Goal: Task Accomplishment & Management: Complete application form

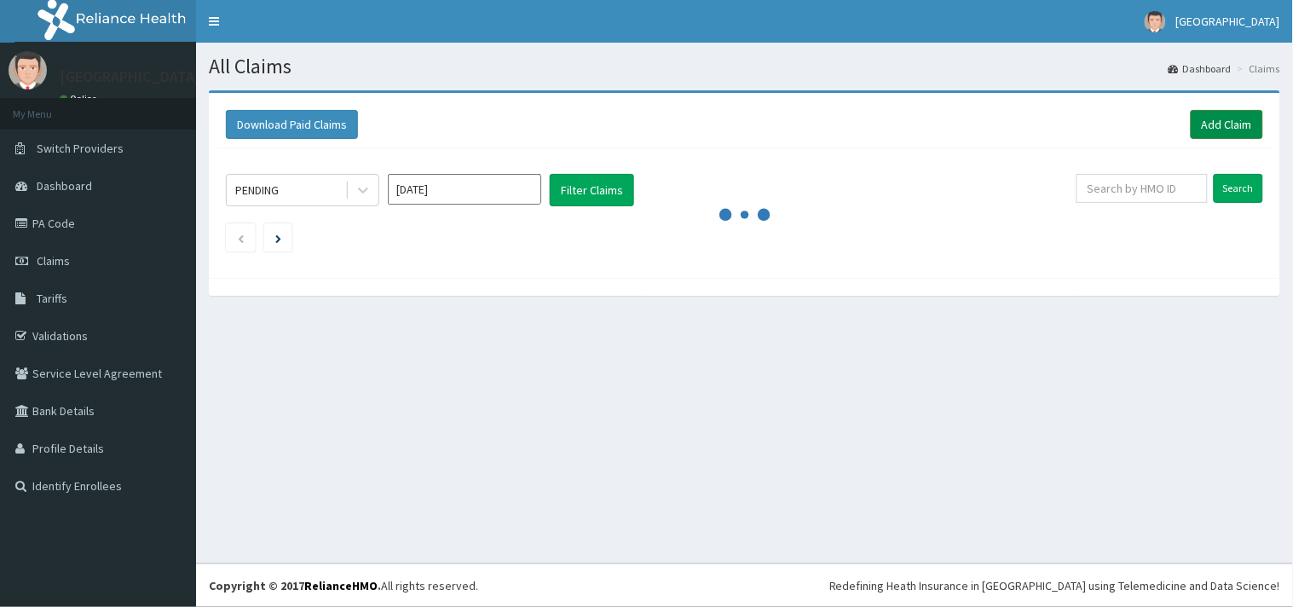
click at [1212, 123] on link "Add Claim" at bounding box center [1227, 124] width 72 height 29
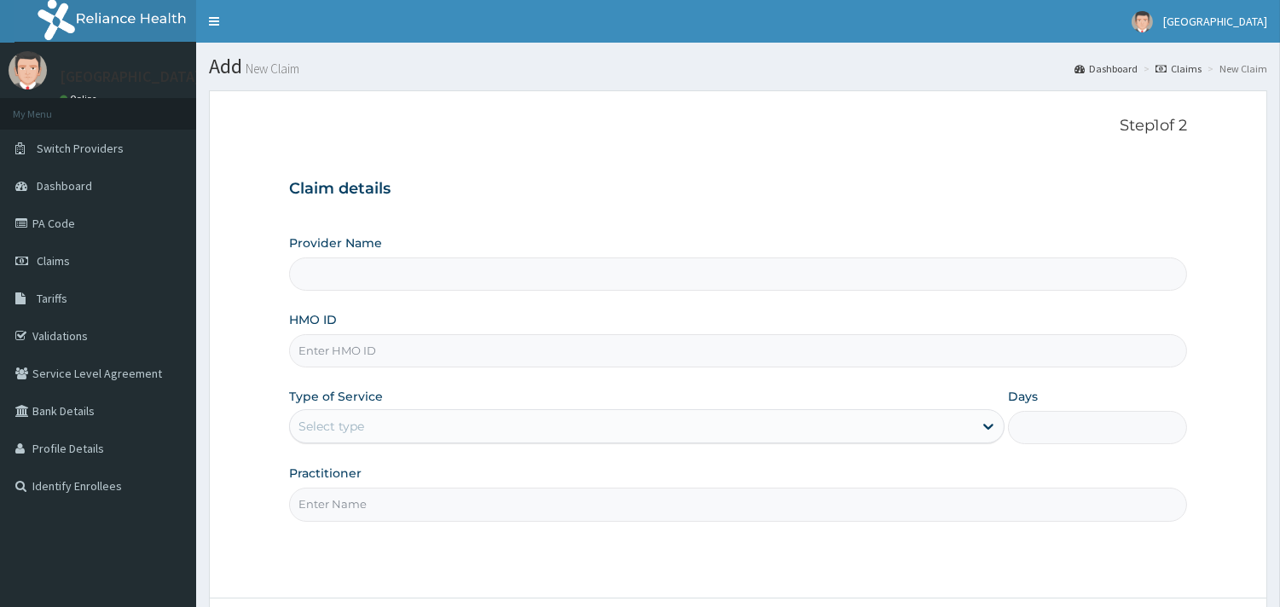
type input "[GEOGRAPHIC_DATA]"
click at [373, 356] on input "HMO ID" at bounding box center [738, 350] width 898 height 33
paste input "FMC/10752/A"
click at [438, 351] on input "FMC/10752/A" at bounding box center [738, 350] width 898 height 33
type input "FMC/10752/A"
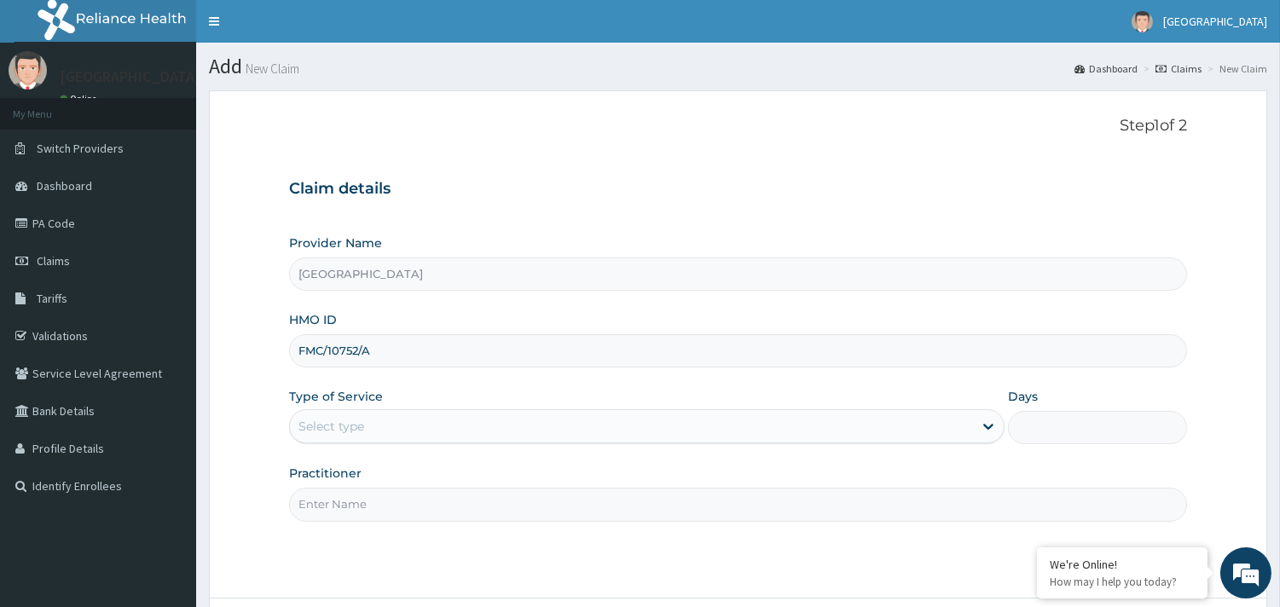
click at [550, 390] on div "Type of Service Select type" at bounding box center [646, 416] width 715 height 56
click at [452, 389] on div "Type of Service Select type" at bounding box center [646, 416] width 715 height 56
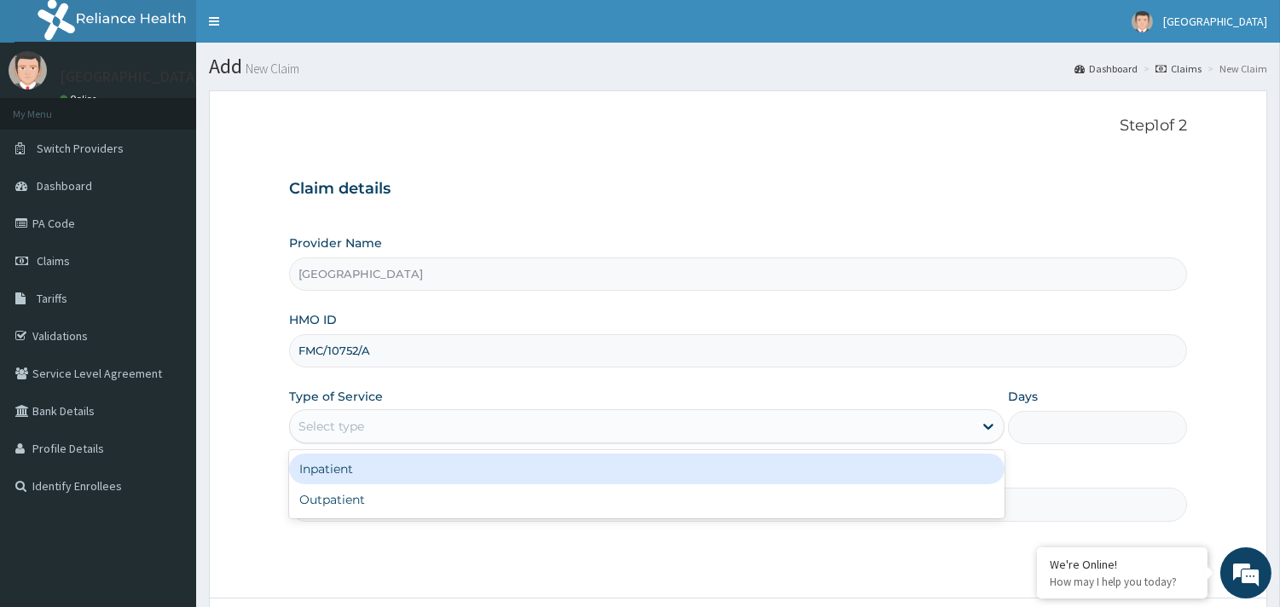
click at [355, 423] on div "Select type" at bounding box center [331, 426] width 66 height 17
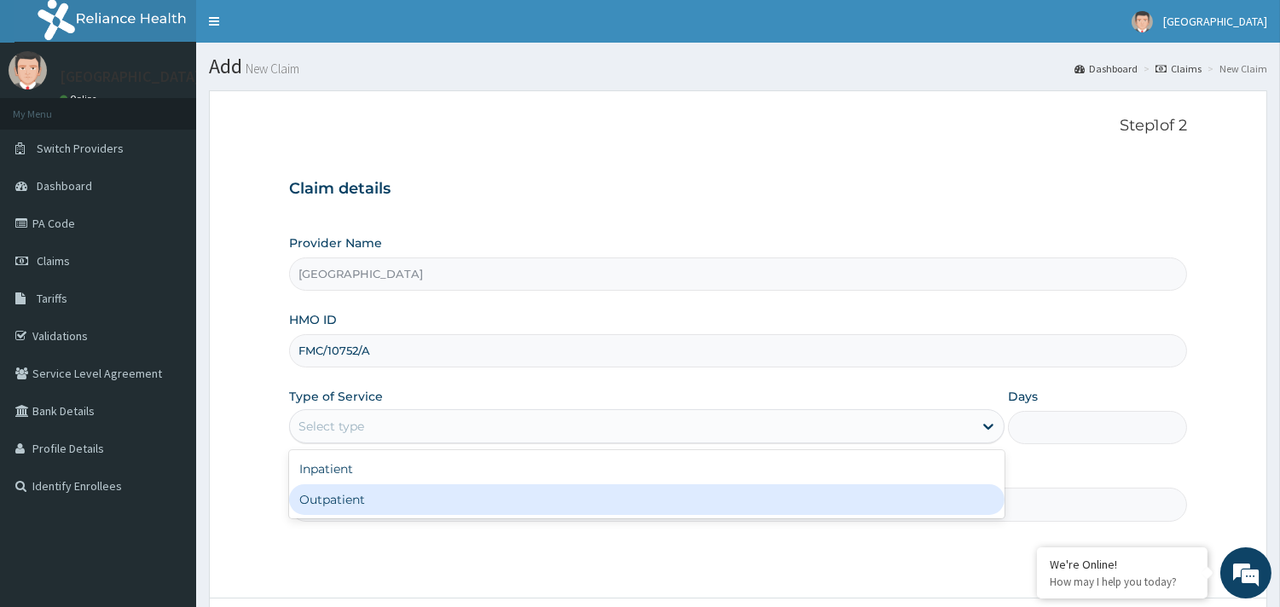
click at [333, 500] on div "Outpatient" at bounding box center [646, 499] width 715 height 31
type input "1"
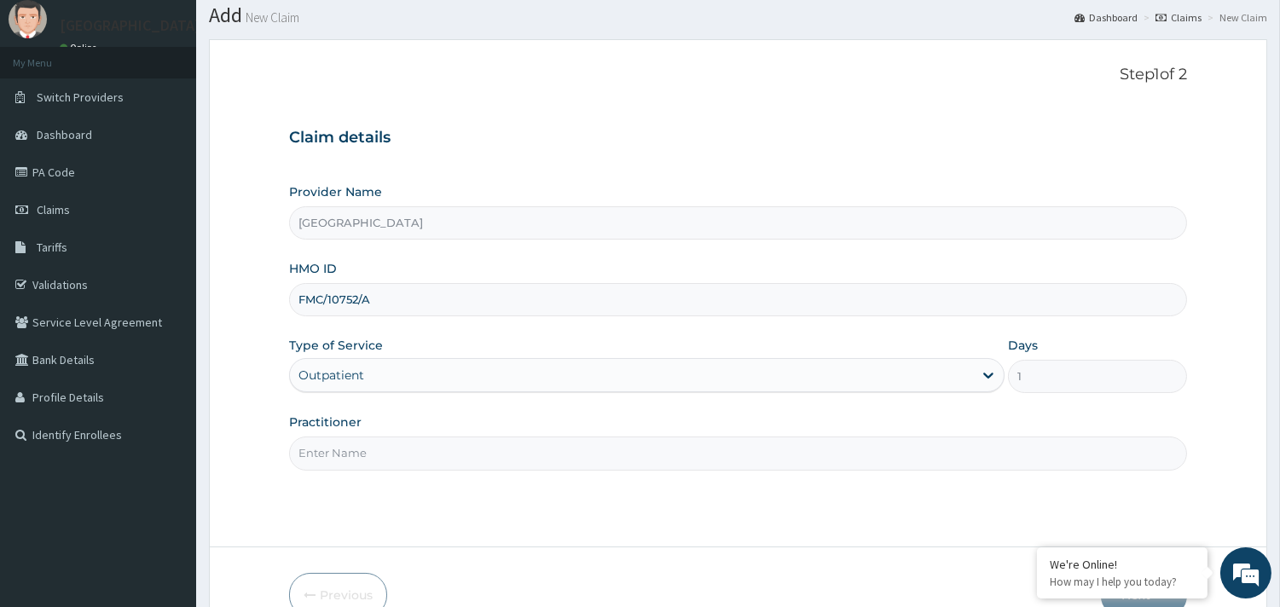
scroll to position [95, 0]
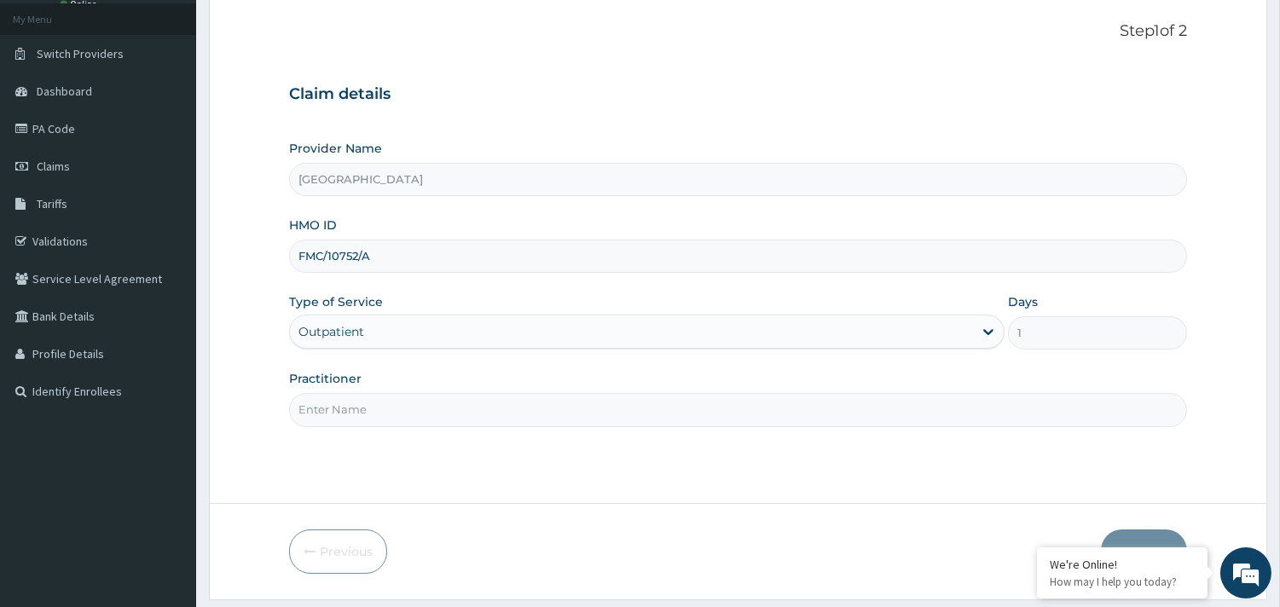
click at [368, 416] on input "Practitioner" at bounding box center [738, 409] width 898 height 33
type input "Dr [PERSON_NAME]"
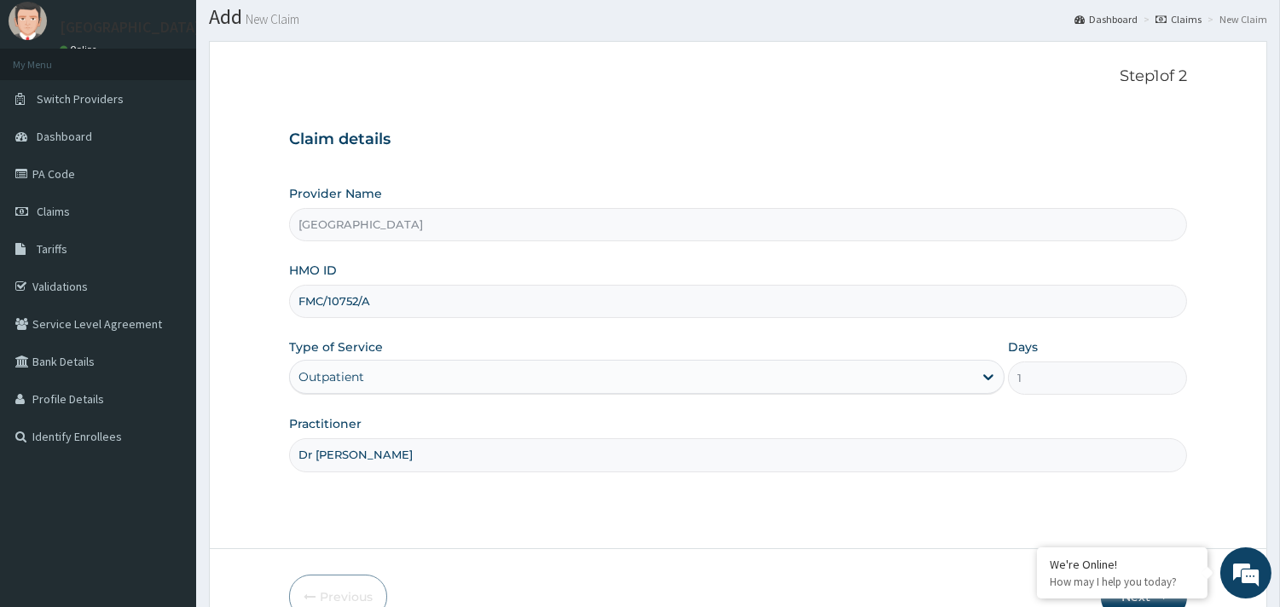
scroll to position [145, 0]
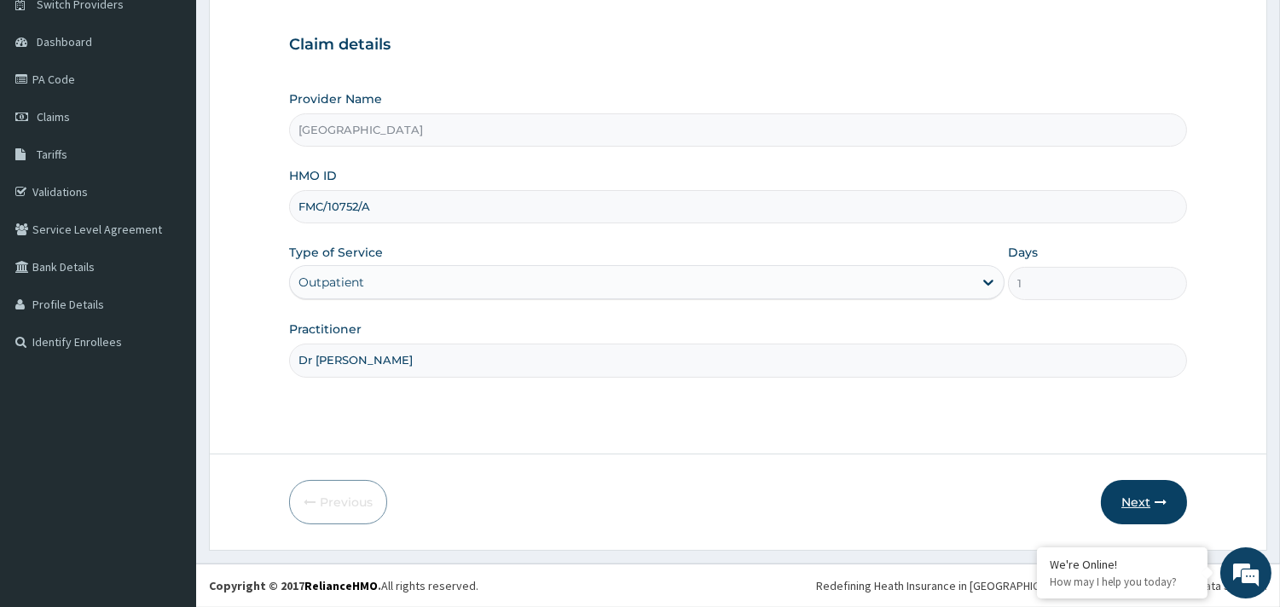
click at [1134, 498] on button "Next" at bounding box center [1144, 502] width 86 height 44
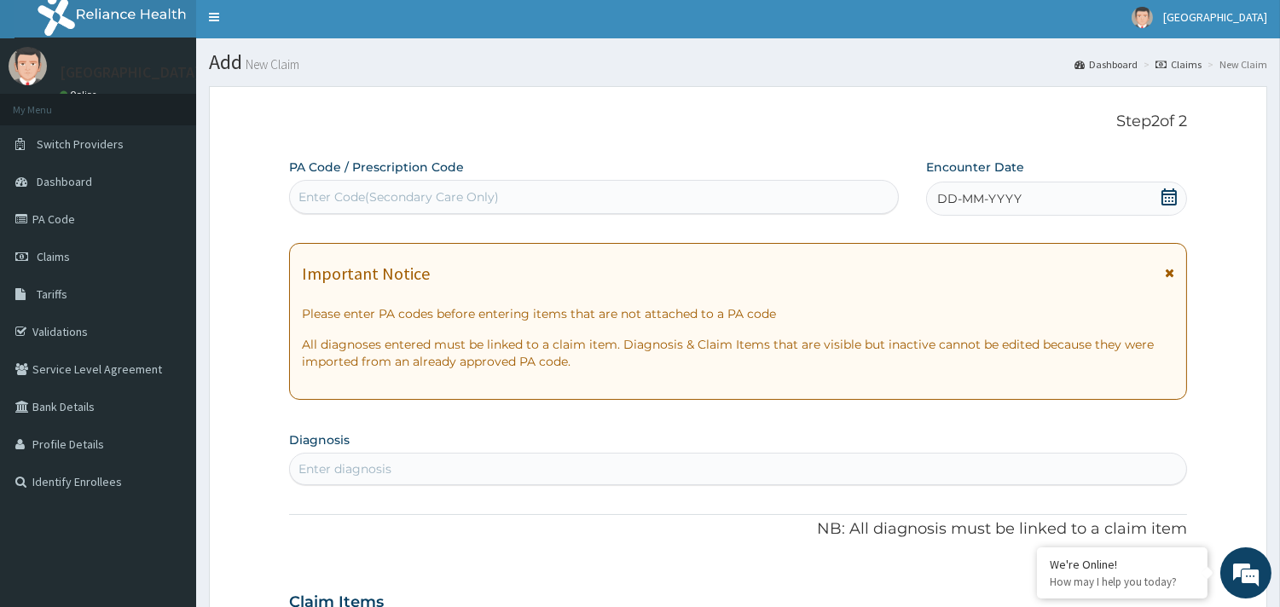
scroll to position [0, 0]
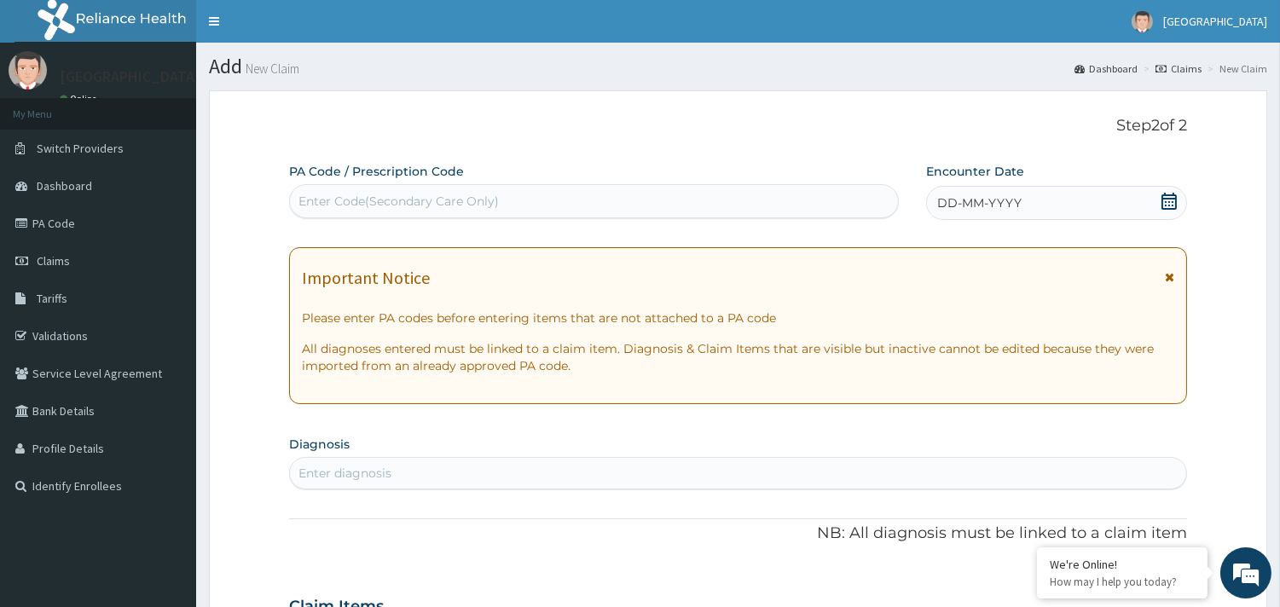
click at [341, 194] on div "Enter Code(Secondary Care Only)" at bounding box center [398, 201] width 200 height 17
paste input "PA/7881C3"
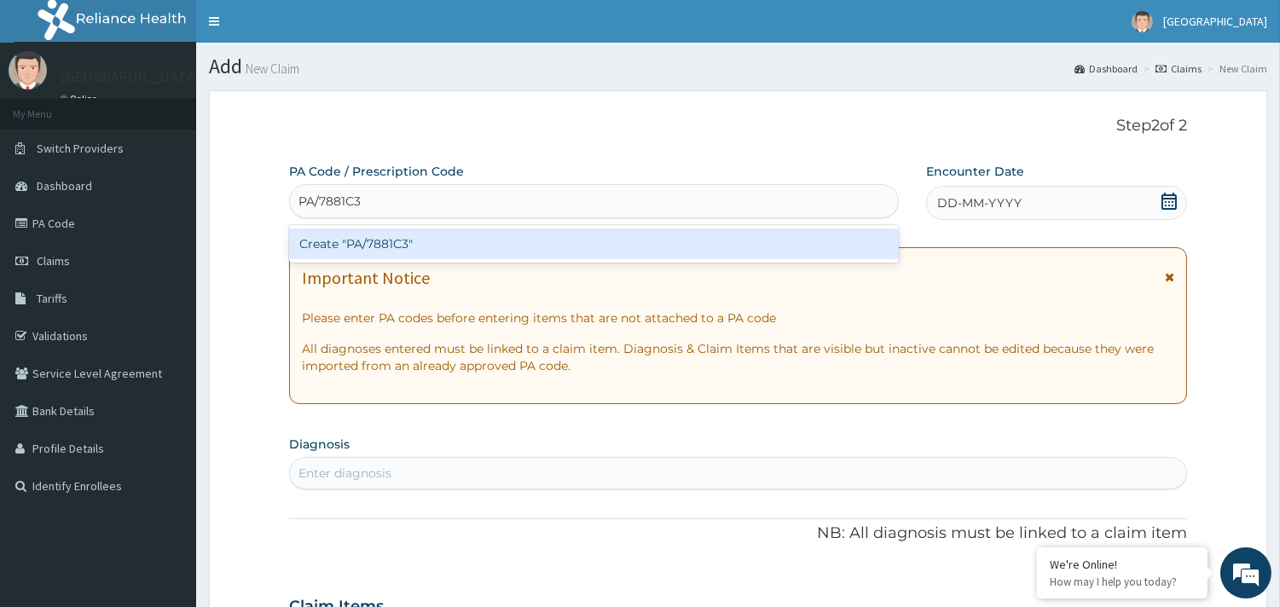
type input "PA/7881C3"
click at [1095, 205] on div "PA Code / Prescription Code option Create "PA/7881C3" focused, 1 of 1. 1 result…" at bounding box center [738, 604] width 898 height 882
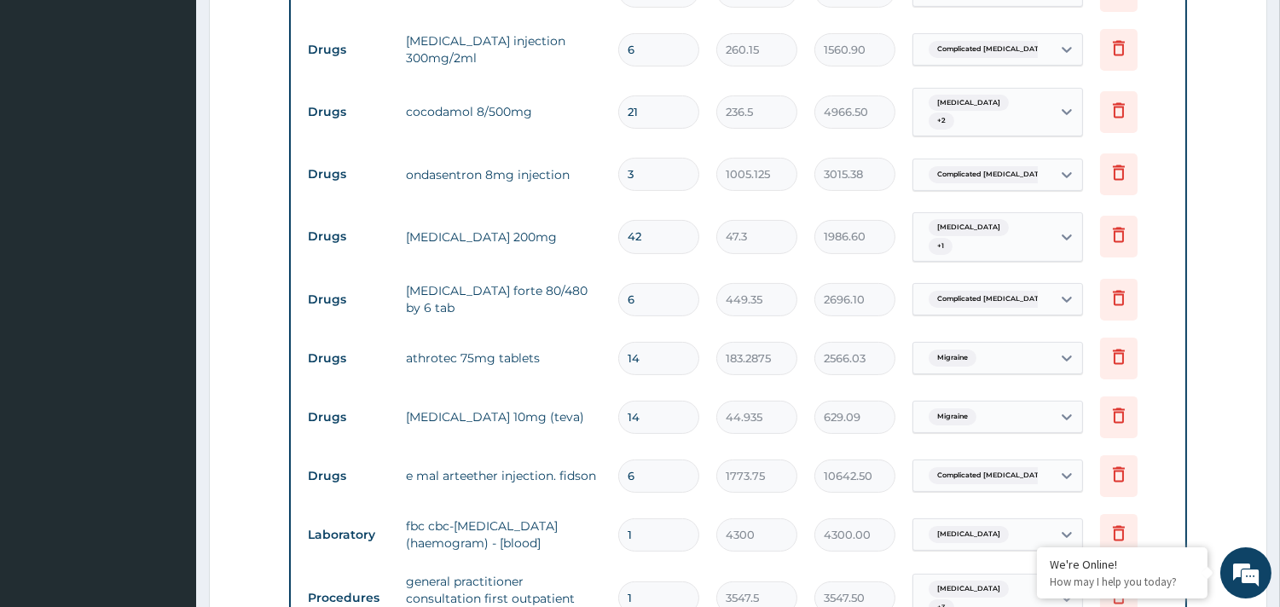
scroll to position [872, 0]
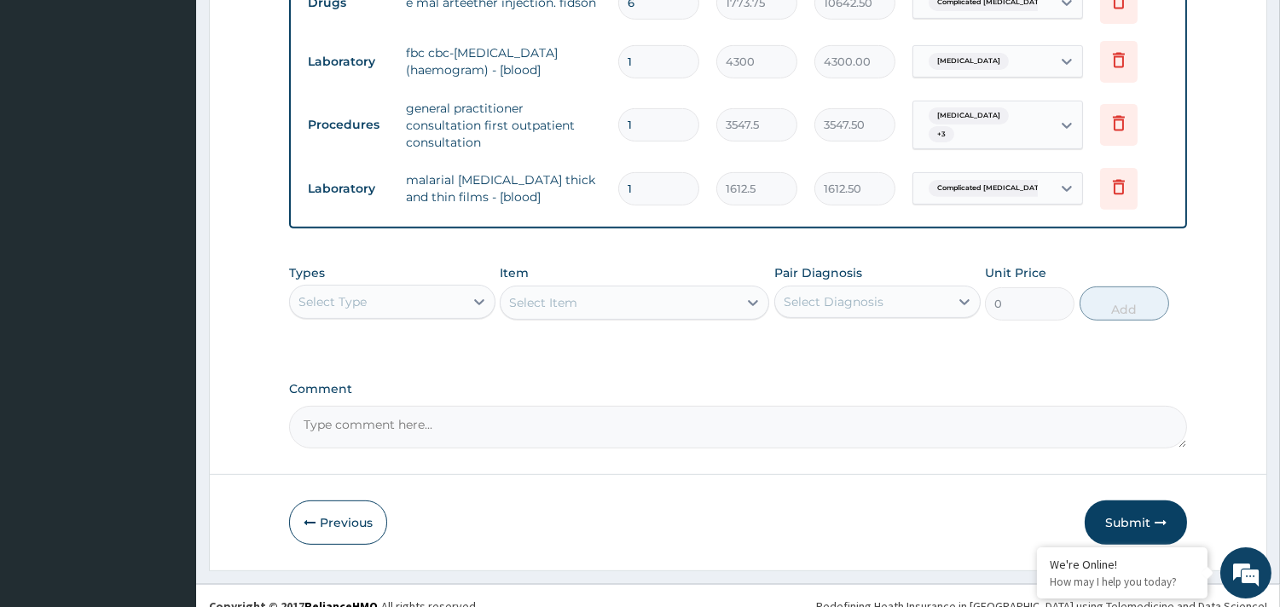
click at [1131, 500] on button "Submit" at bounding box center [1135, 522] width 102 height 44
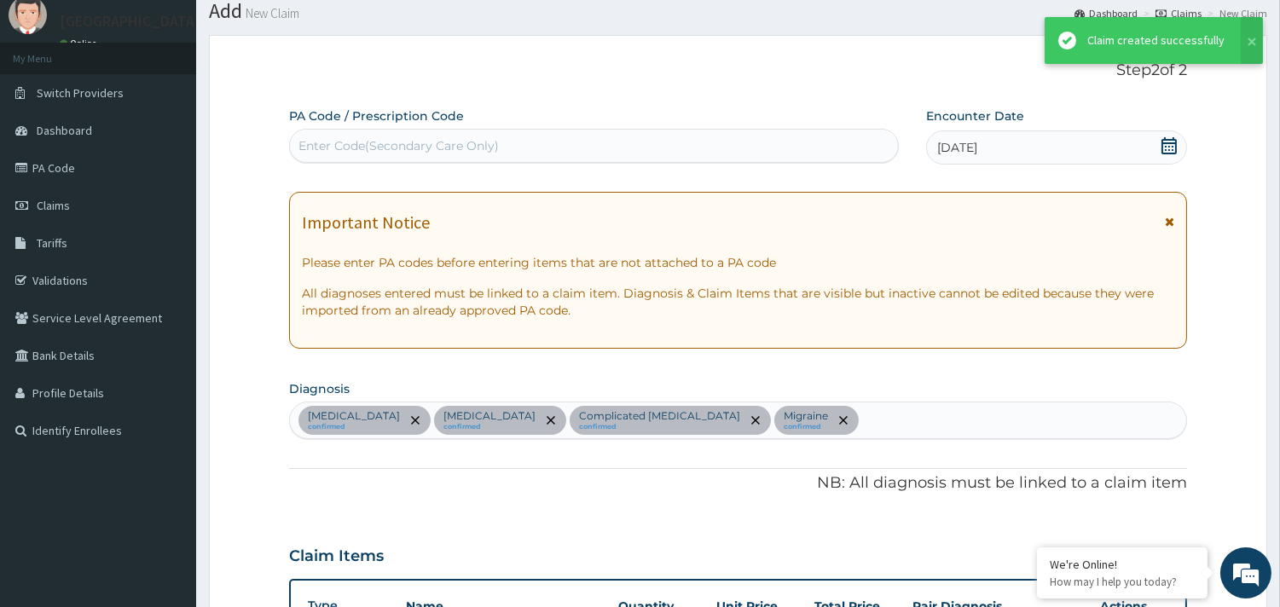
scroll to position [1251, 0]
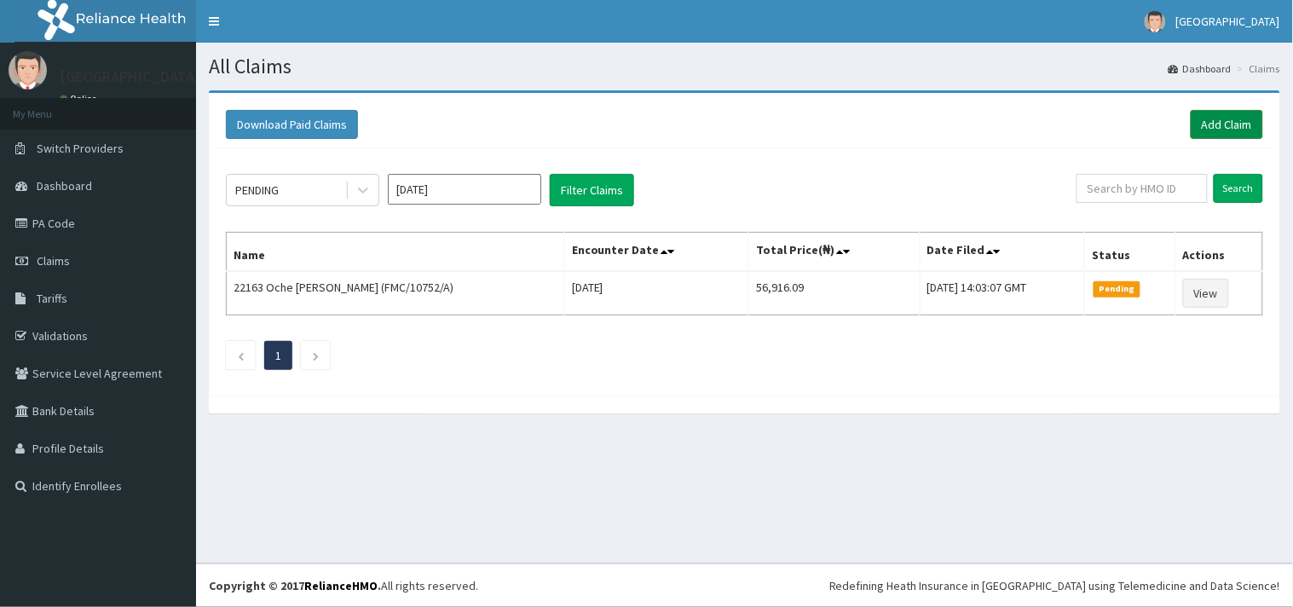
click at [1221, 122] on link "Add Claim" at bounding box center [1227, 124] width 72 height 29
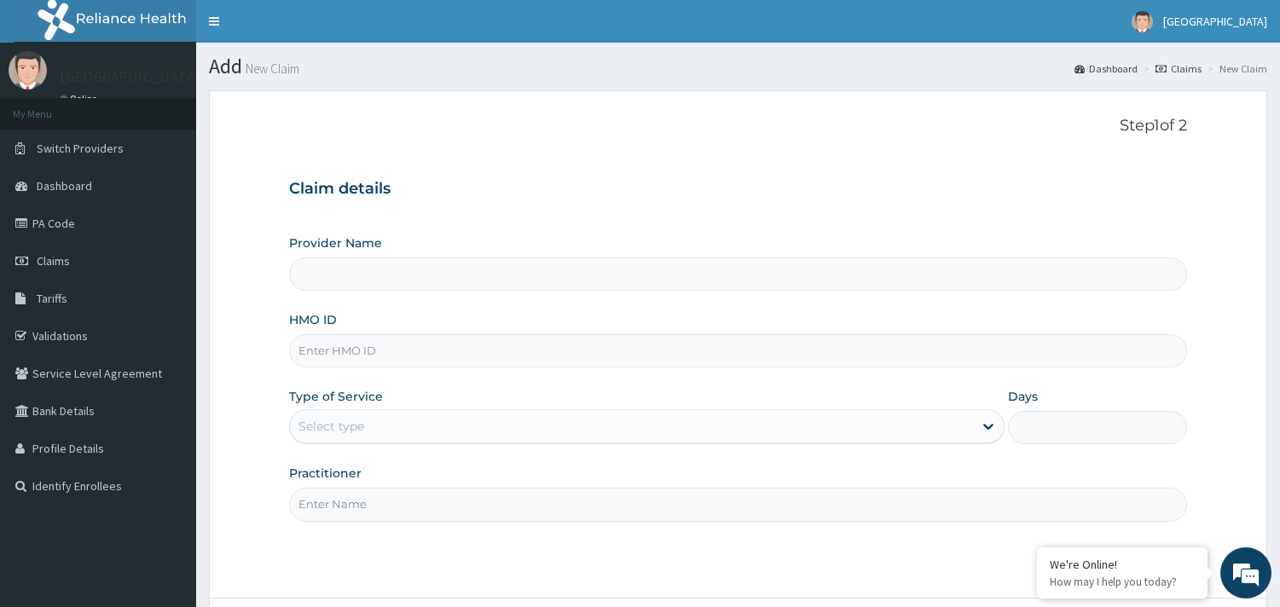
type input "[GEOGRAPHIC_DATA]"
click at [353, 350] on input "HMO ID" at bounding box center [738, 350] width 898 height 33
paste input "RFC/10122/B"
type input "RFC/10122/B"
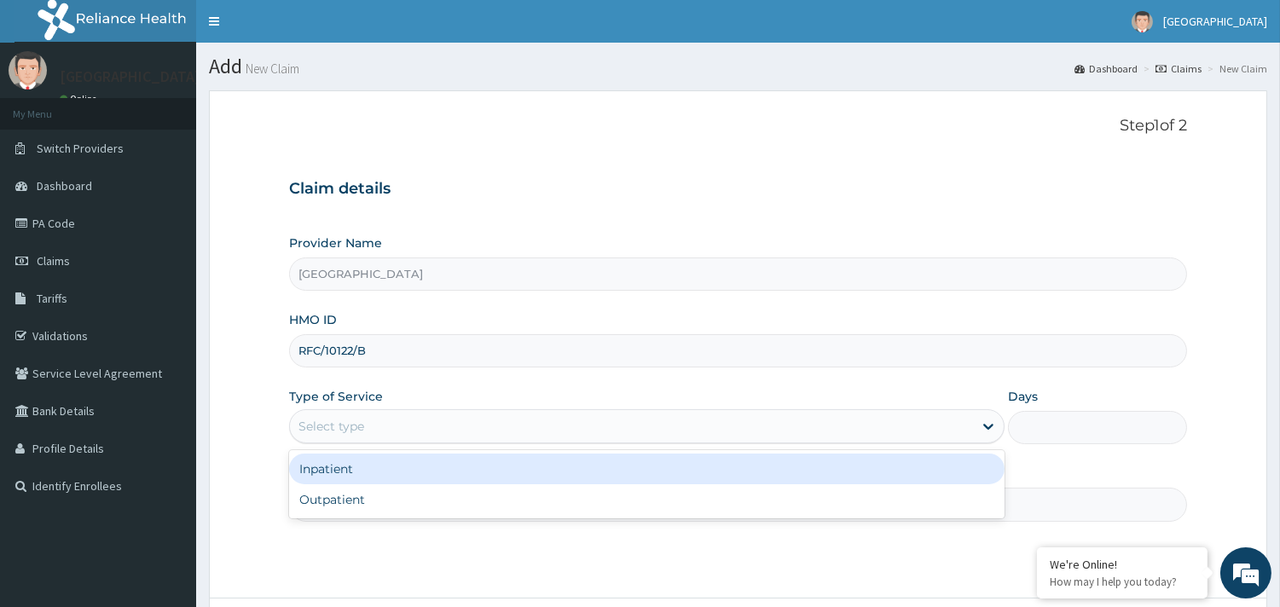
click at [370, 427] on div "Select type" at bounding box center [631, 426] width 683 height 27
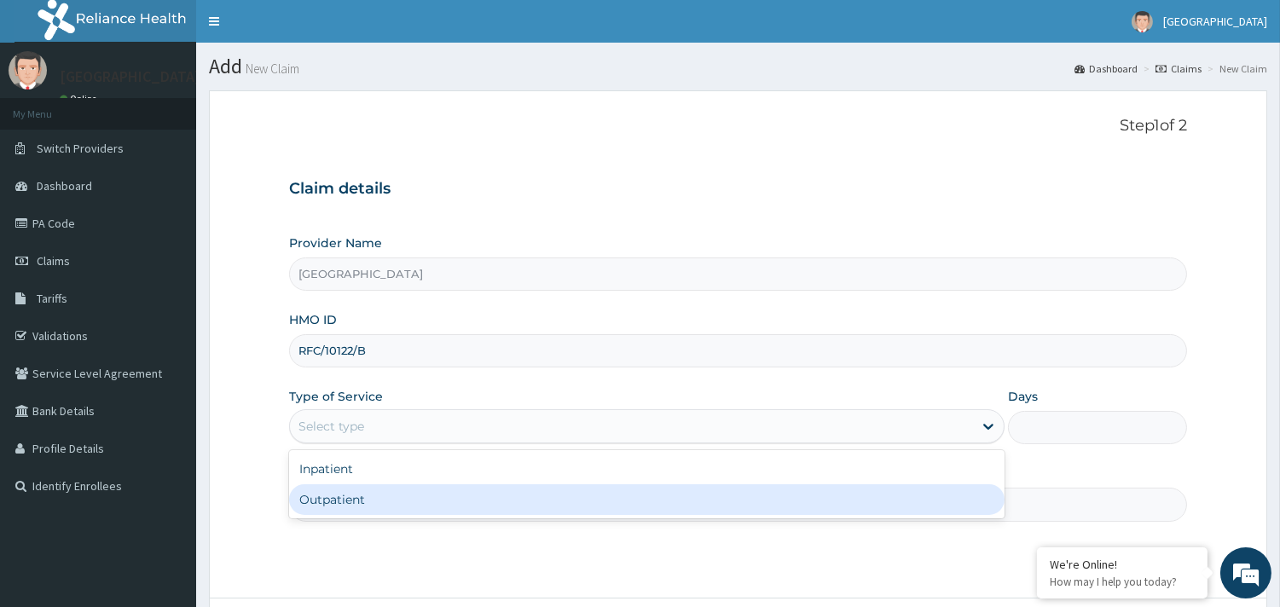
click at [347, 503] on div "Outpatient" at bounding box center [646, 499] width 715 height 31
type input "1"
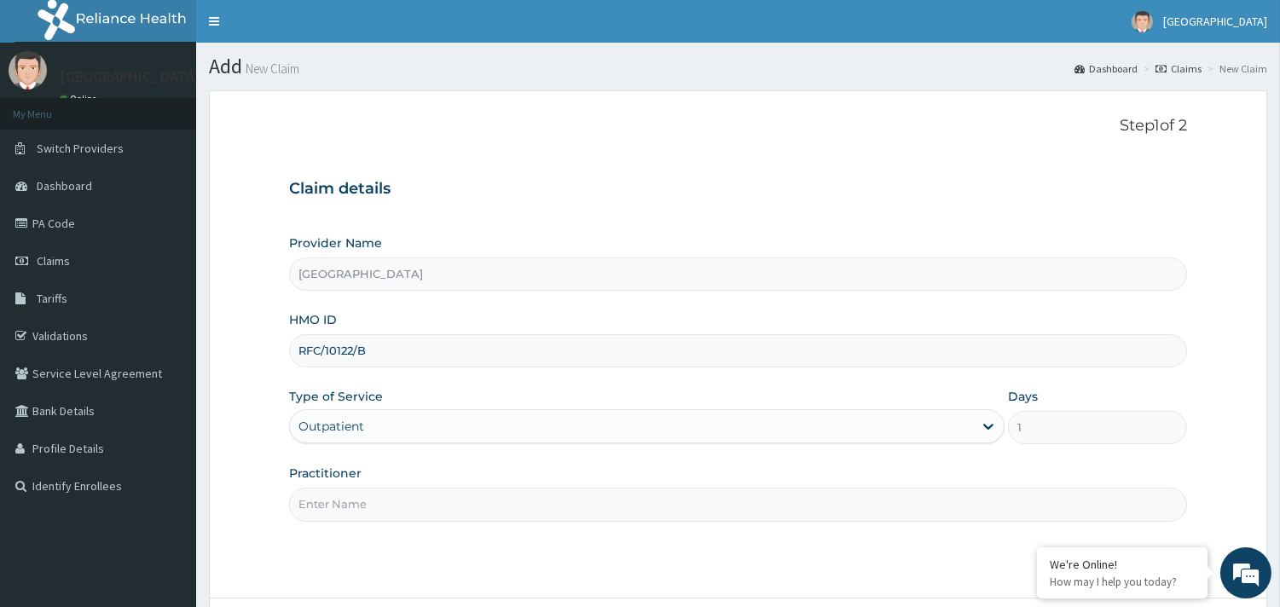
click at [389, 504] on input "Practitioner" at bounding box center [738, 504] width 898 height 33
type input "Dr [PERSON_NAME]"
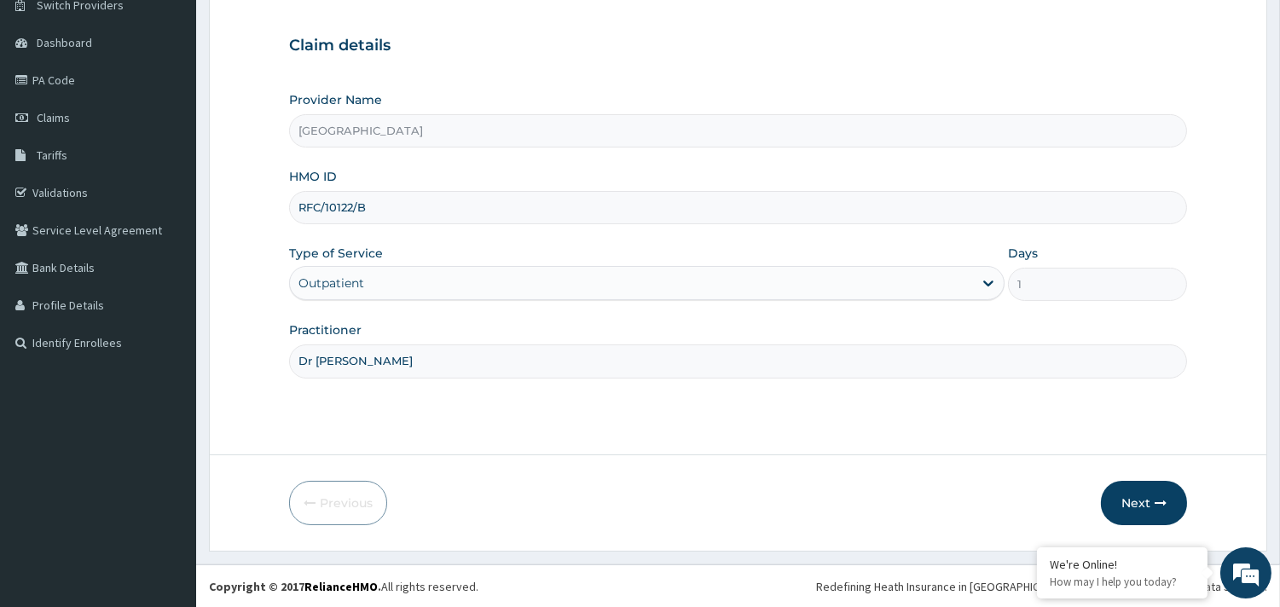
scroll to position [145, 0]
click at [1147, 503] on button "Next" at bounding box center [1144, 502] width 86 height 44
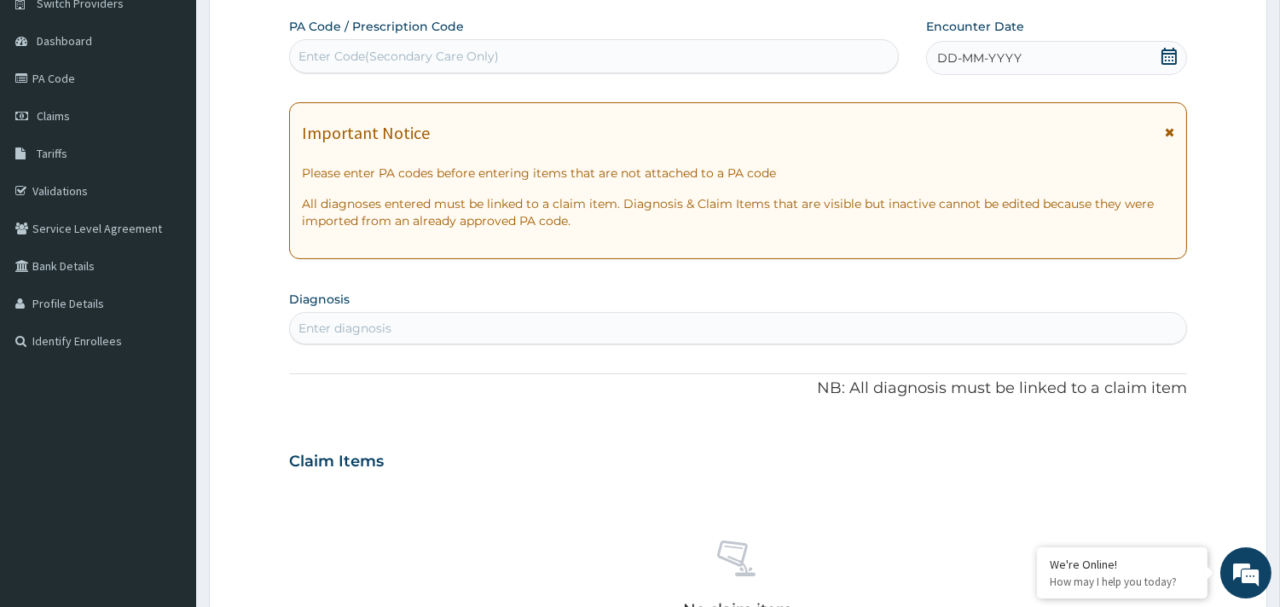
click at [462, 55] on div "Enter Code(Secondary Care Only)" at bounding box center [398, 56] width 200 height 17
drag, startPoint x: 463, startPoint y: 55, endPoint x: 361, endPoint y: 55, distance: 101.5
click at [361, 55] on div "Enter Code(Secondary Care Only)" at bounding box center [398, 56] width 200 height 17
drag, startPoint x: 348, startPoint y: 55, endPoint x: 336, endPoint y: 48, distance: 13.7
click at [336, 48] on div "Enter Code(Secondary Care Only)" at bounding box center [398, 56] width 200 height 17
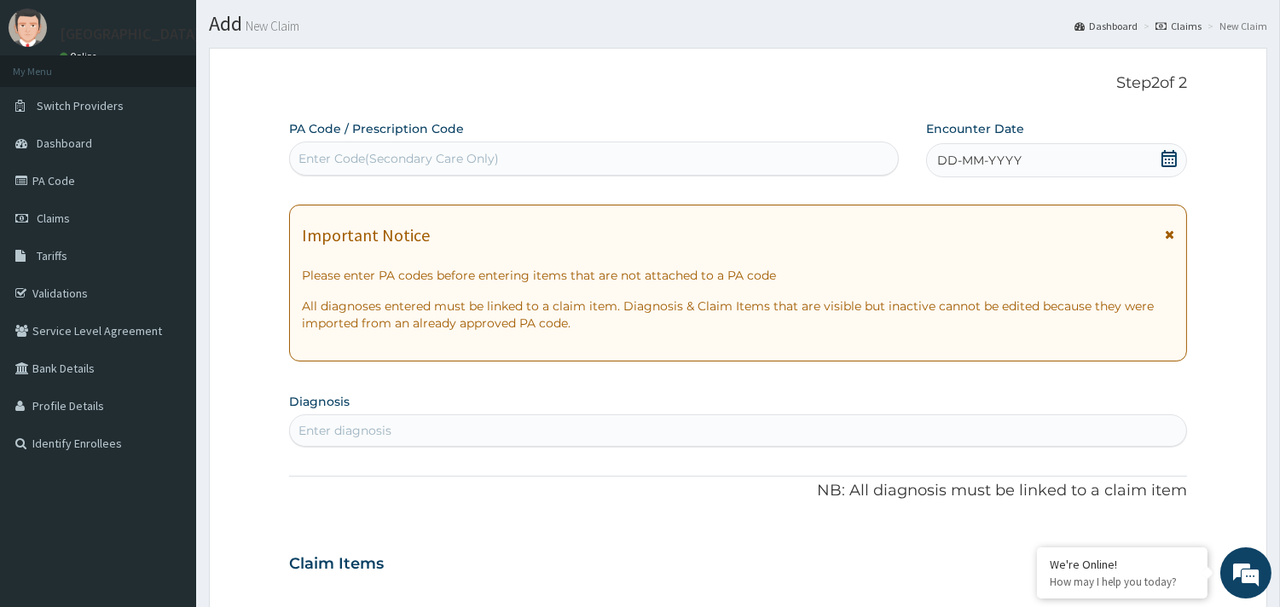
scroll to position [0, 0]
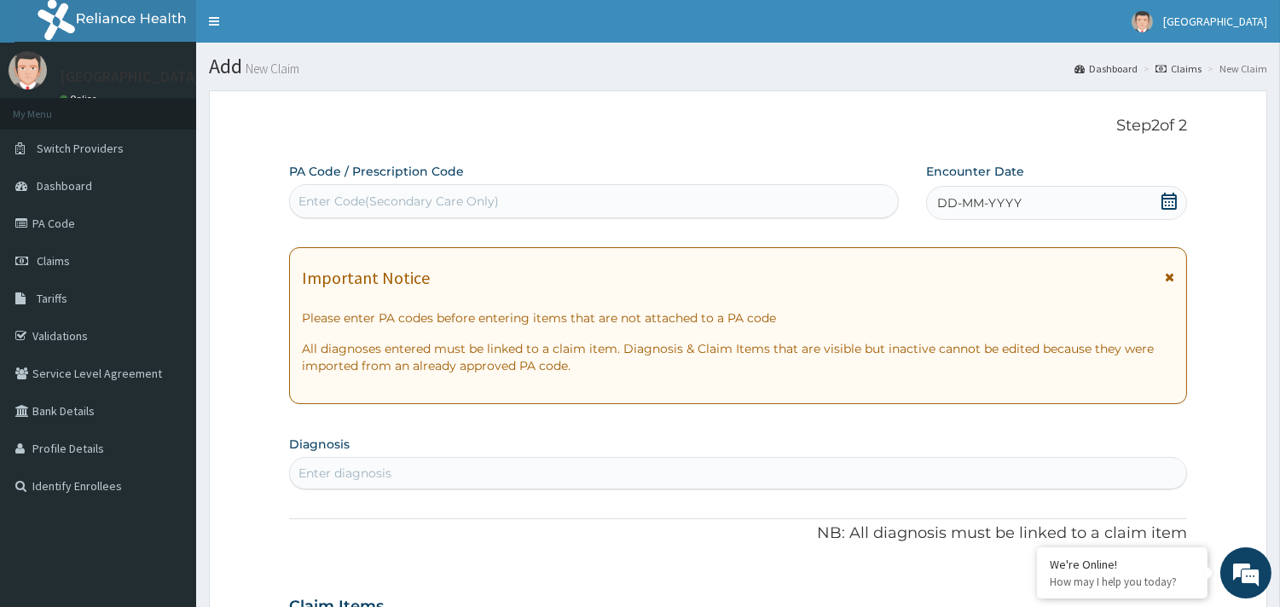
paste input "PA/BA6212"
type input "PA/BA6212"
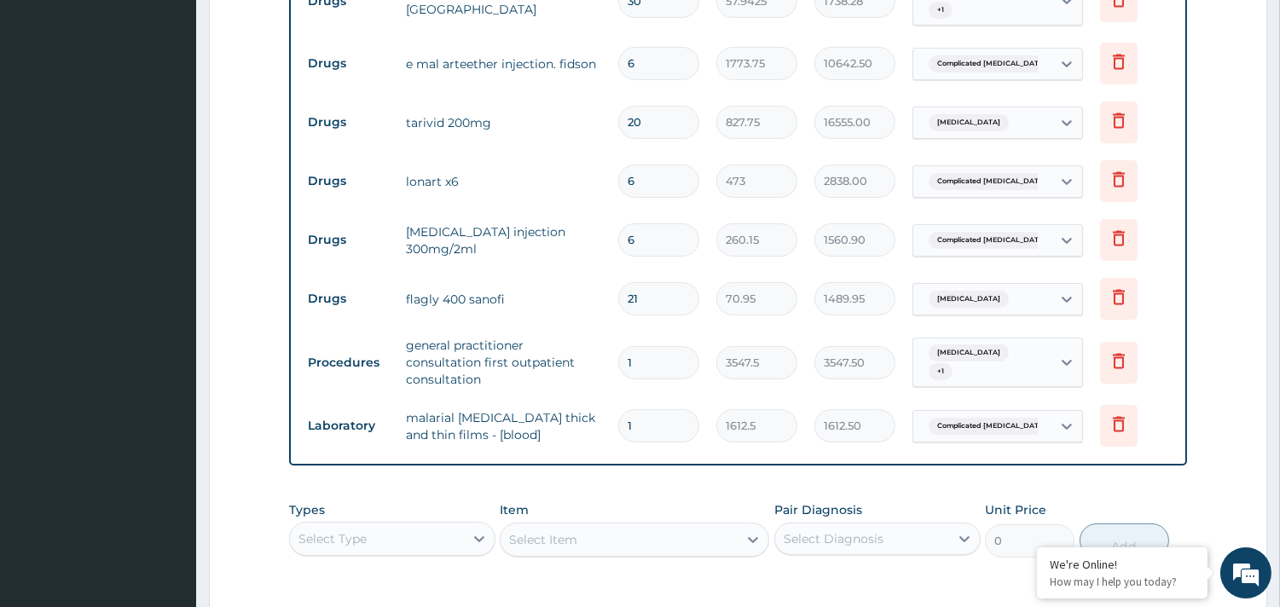
scroll to position [772, 0]
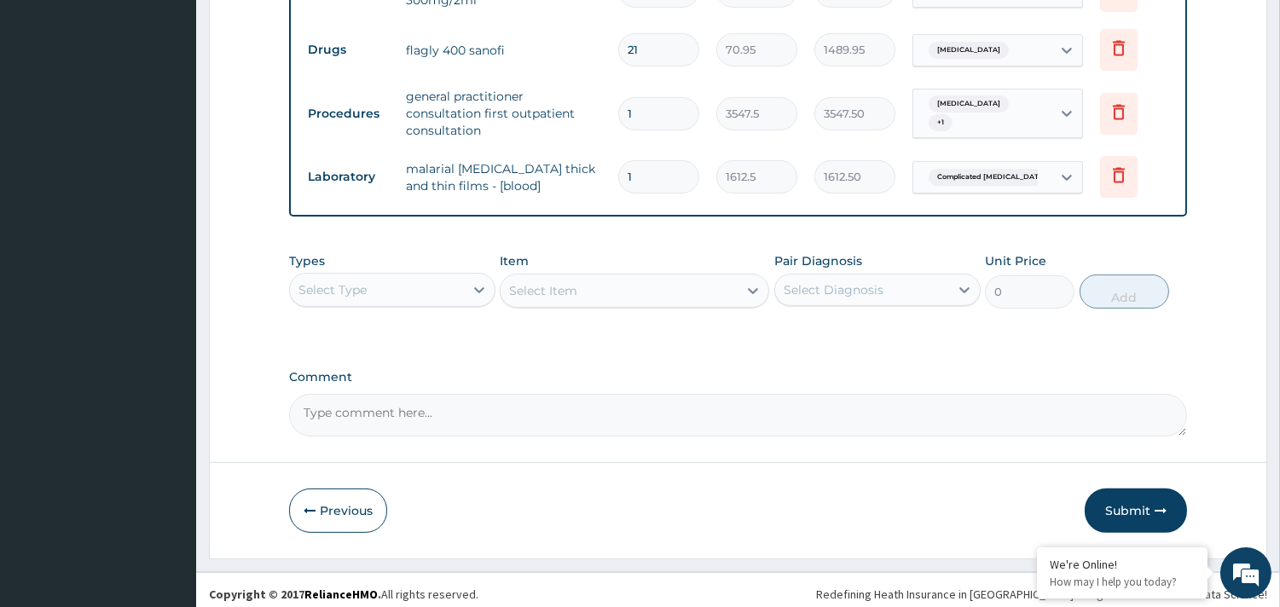
click at [1120, 497] on button "Submit" at bounding box center [1135, 510] width 102 height 44
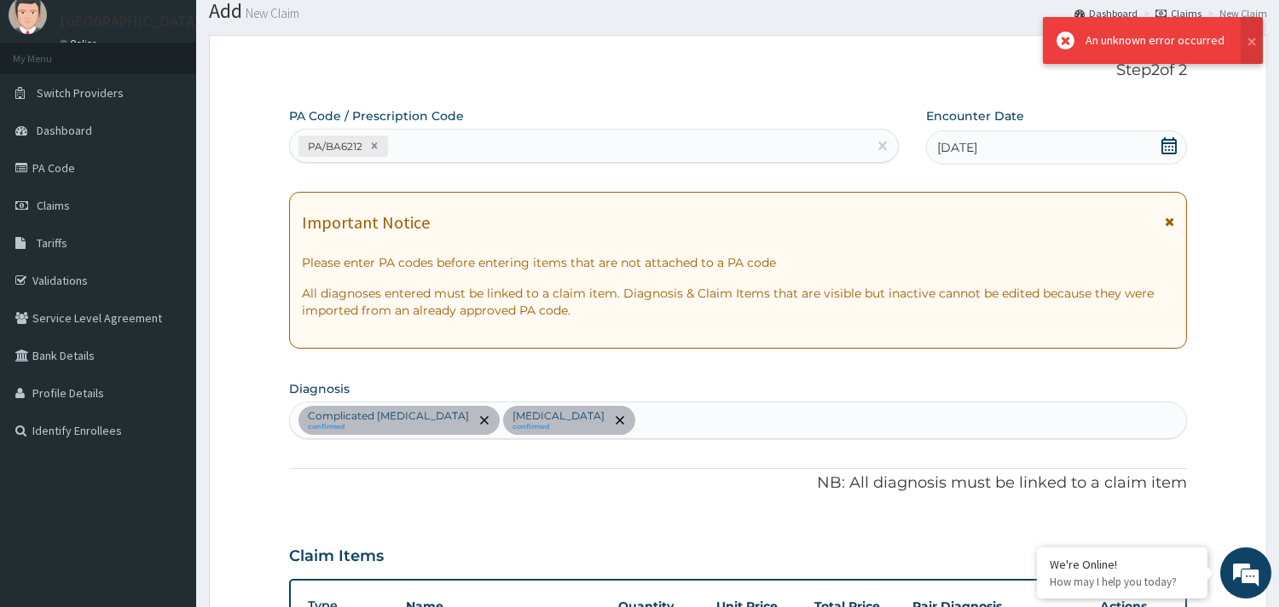
scroll to position [961, 0]
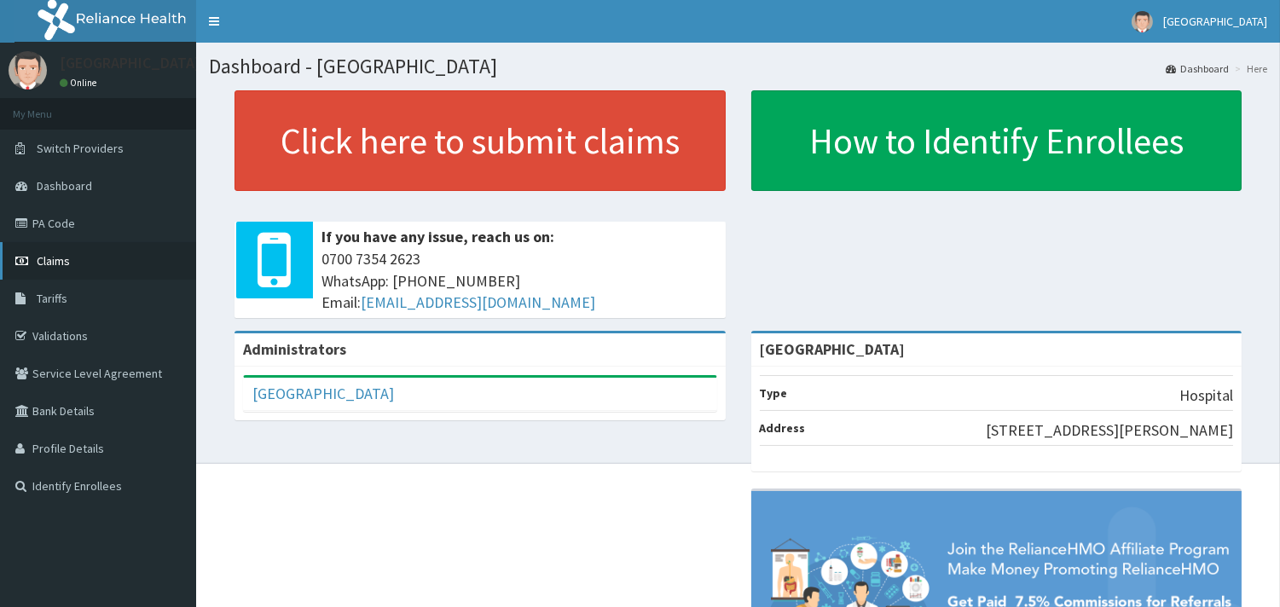
click at [61, 257] on span "Claims" at bounding box center [53, 260] width 33 height 15
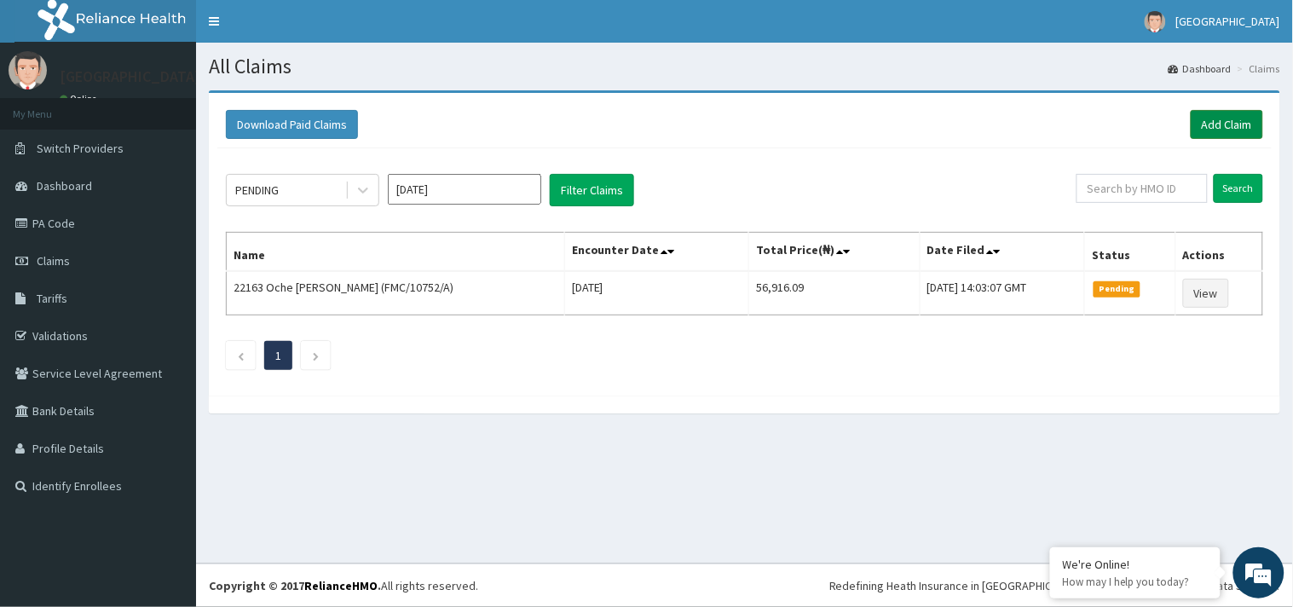
click at [1228, 124] on link "Add Claim" at bounding box center [1227, 124] width 72 height 29
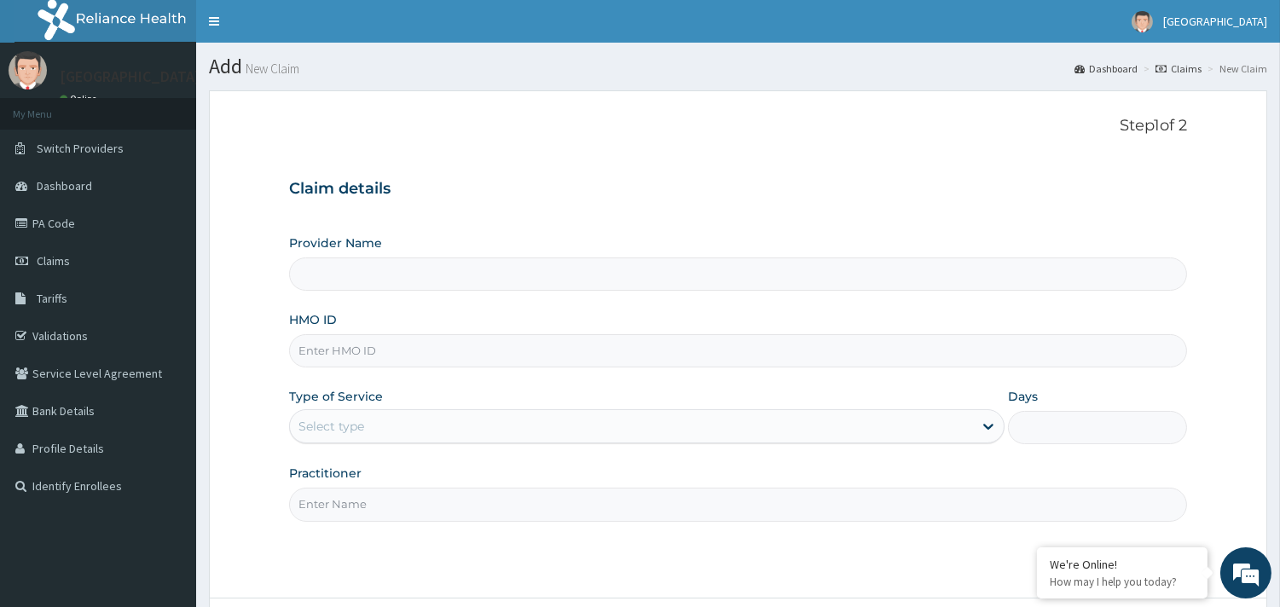
type input "[GEOGRAPHIC_DATA]"
click at [355, 347] on input "HMO ID" at bounding box center [738, 350] width 898 height 33
paste input "RFC/10122/B"
type input "RFC/10122/B"
click at [327, 429] on div "Select type" at bounding box center [331, 426] width 66 height 17
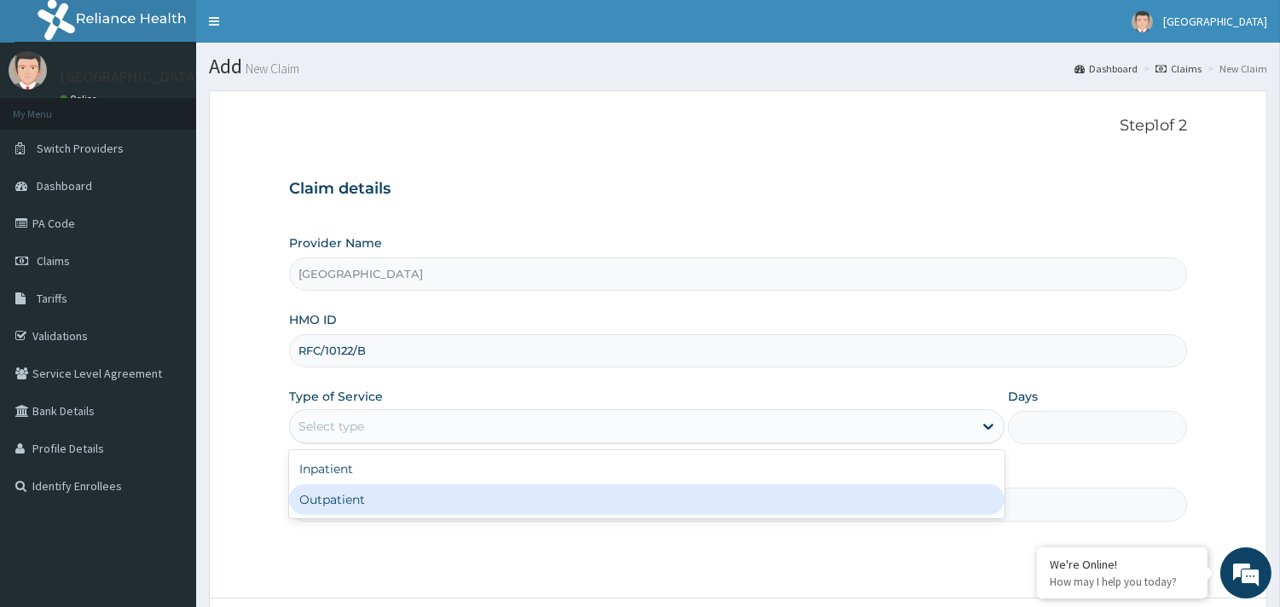
click at [330, 497] on div "Outpatient" at bounding box center [646, 499] width 715 height 31
type input "1"
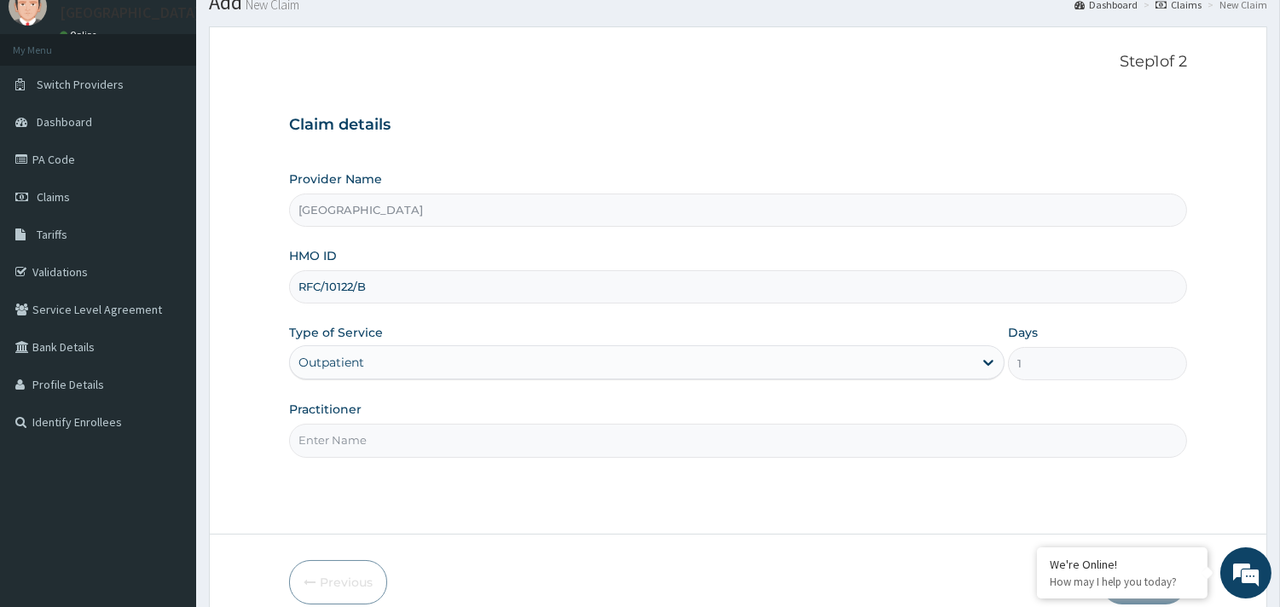
scroll to position [145, 0]
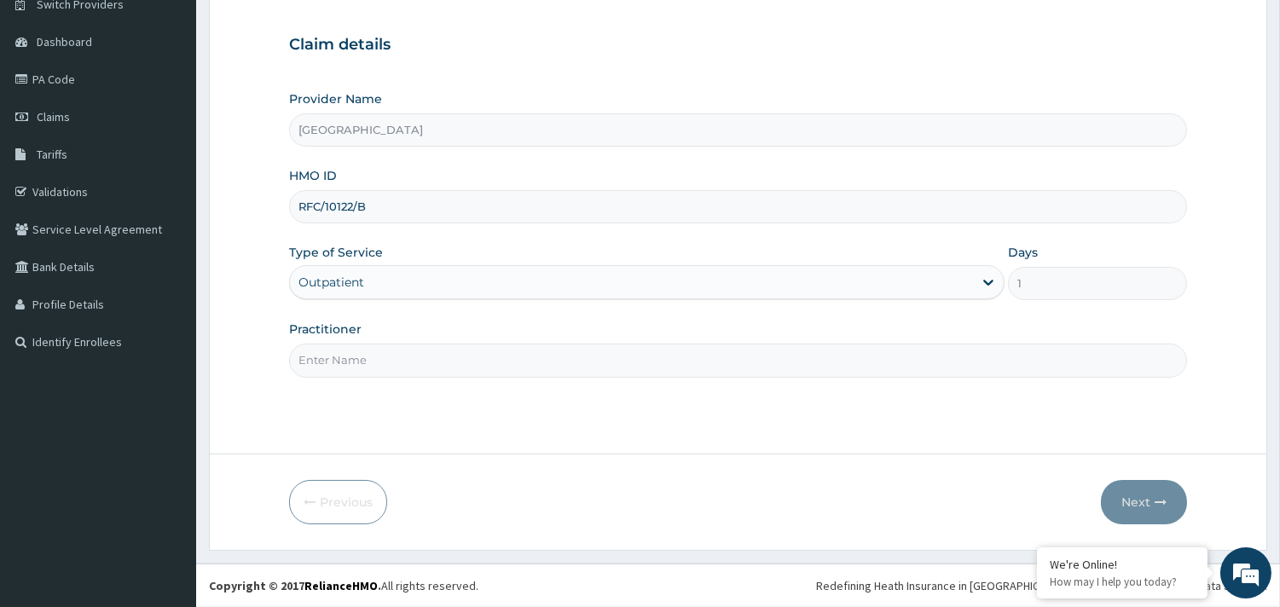
click at [373, 360] on input "Practitioner" at bounding box center [738, 360] width 898 height 33
type input "Dr [PERSON_NAME]"
click at [1132, 505] on button "Next" at bounding box center [1144, 502] width 86 height 44
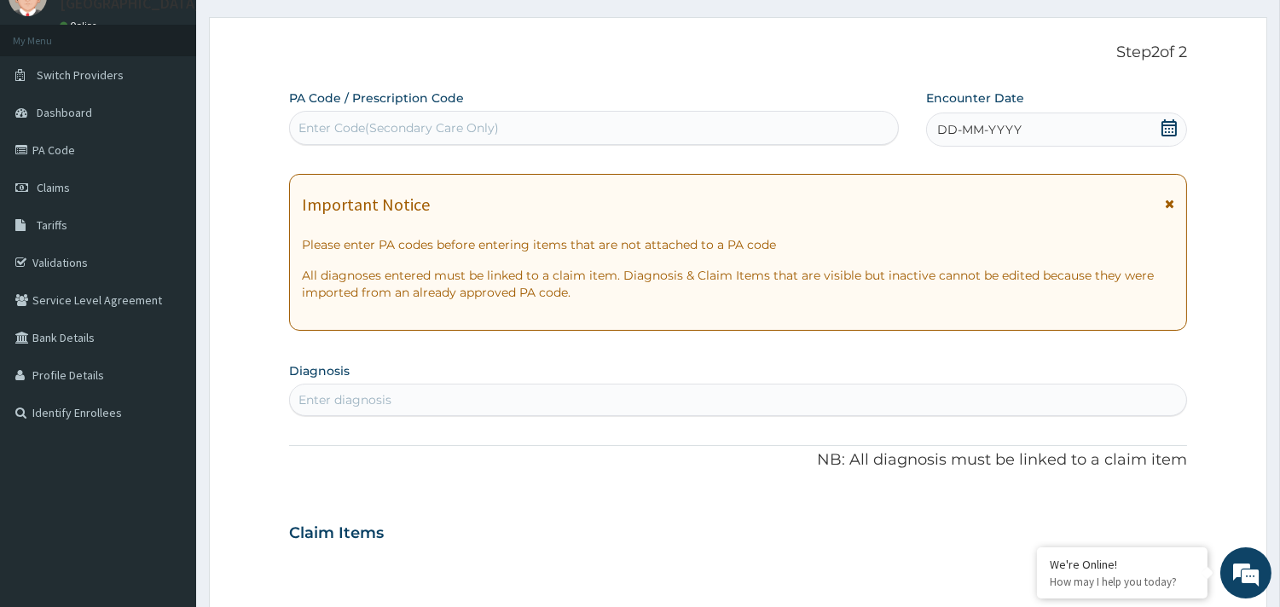
scroll to position [0, 0]
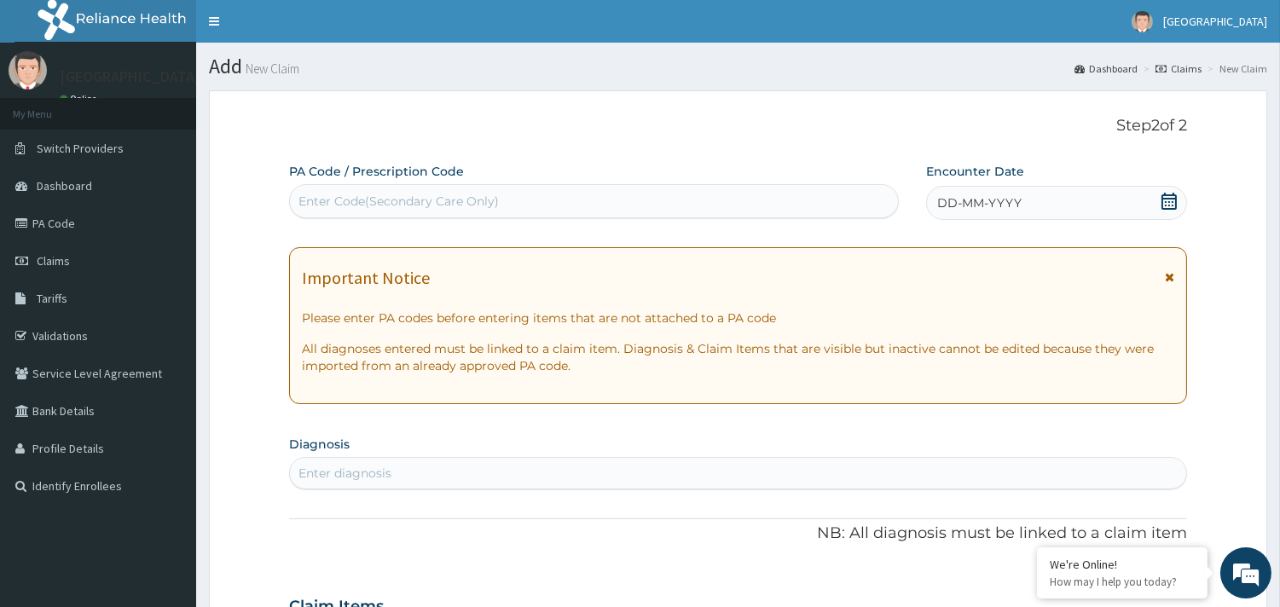
click at [384, 201] on div "Enter Code(Secondary Care Only)" at bounding box center [398, 201] width 200 height 17
paste input "PA/BA6212"
type input "PA/BA6212"
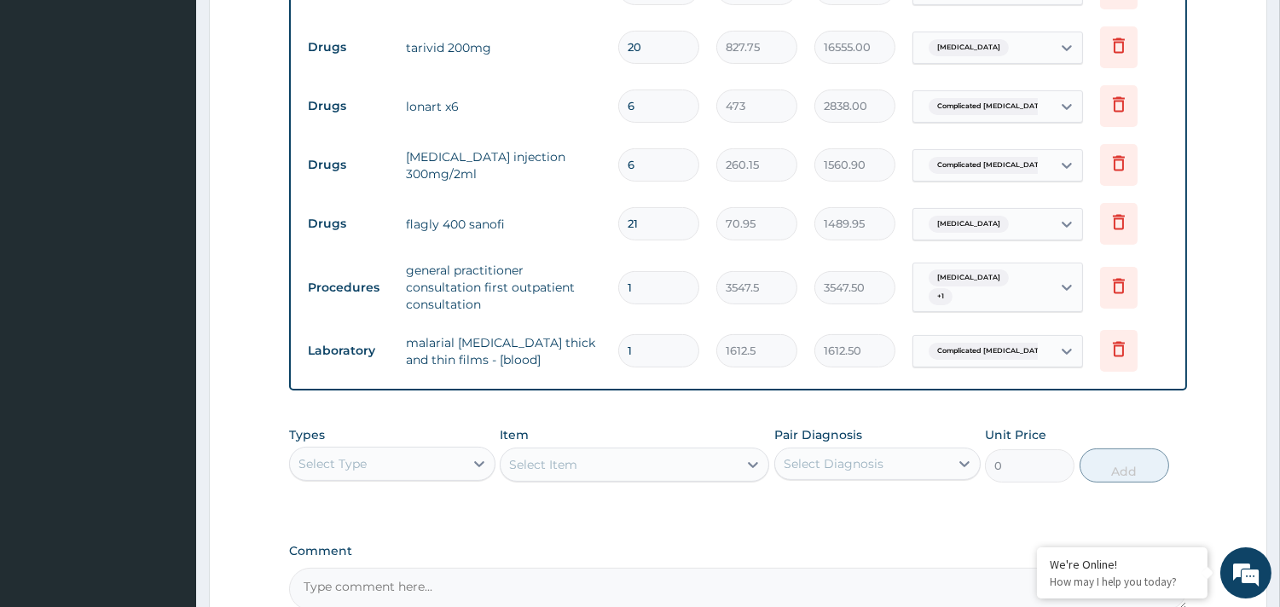
scroll to position [961, 0]
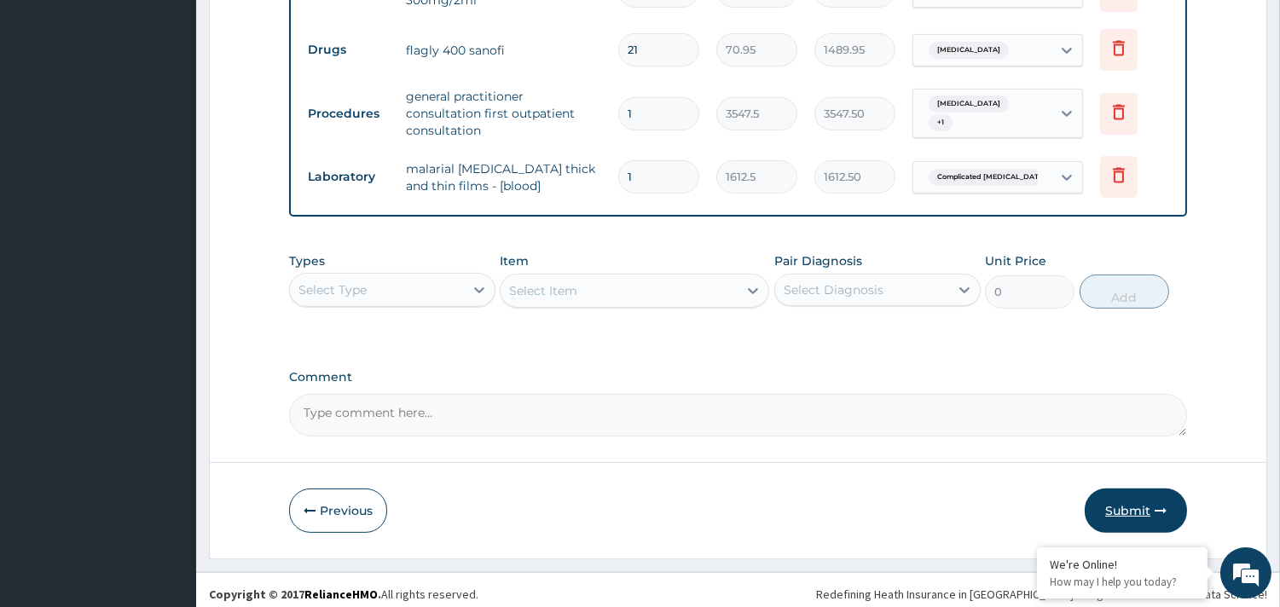
click at [1138, 506] on button "Submit" at bounding box center [1135, 510] width 102 height 44
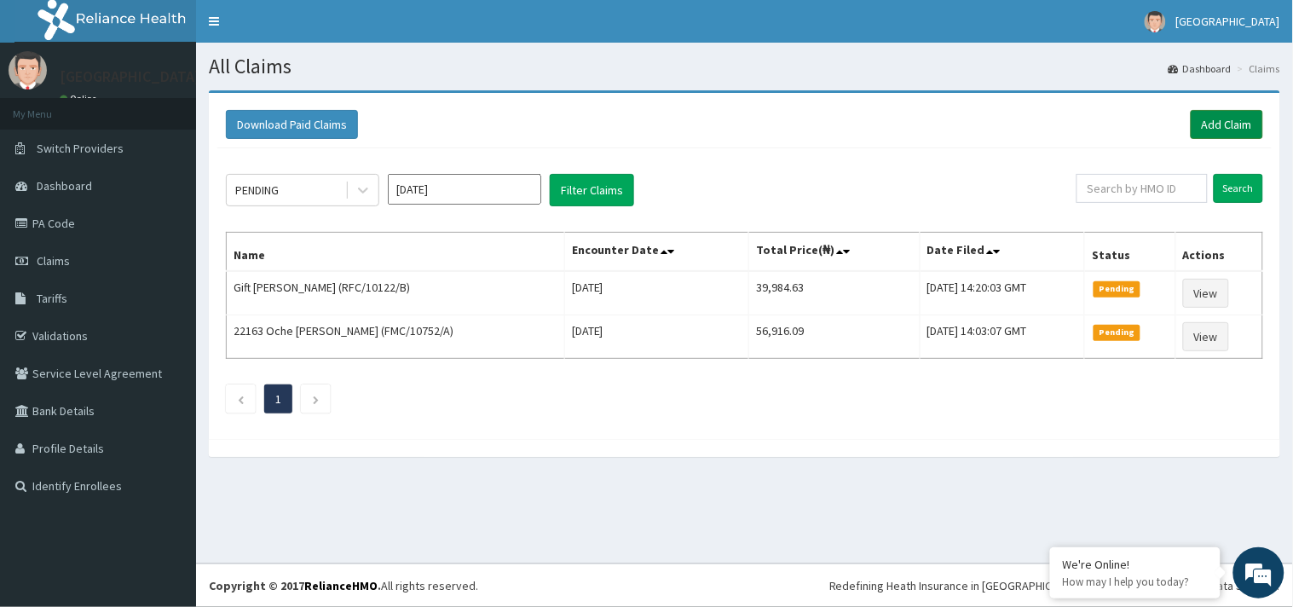
click at [1225, 114] on link "Add Claim" at bounding box center [1227, 124] width 72 height 29
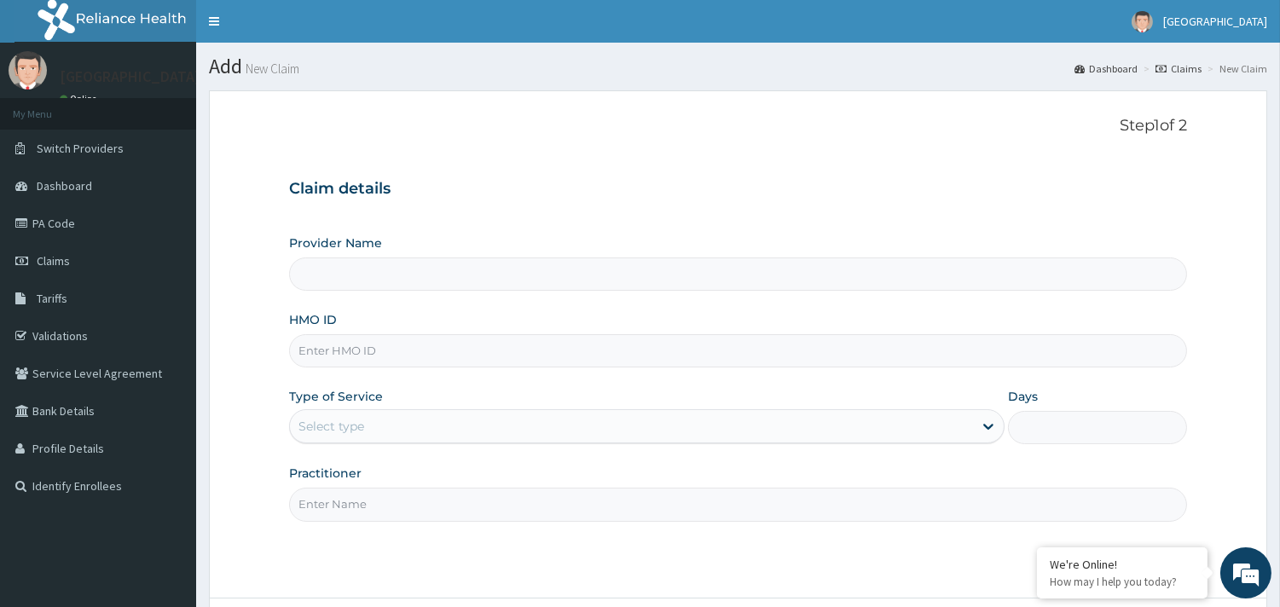
type input "[GEOGRAPHIC_DATA]"
click at [361, 354] on input "HMO ID" at bounding box center [738, 350] width 898 height 33
paste input "NPM/10363/A"
type input "NPM/10363/A"
click at [355, 429] on div "Select type" at bounding box center [331, 426] width 66 height 17
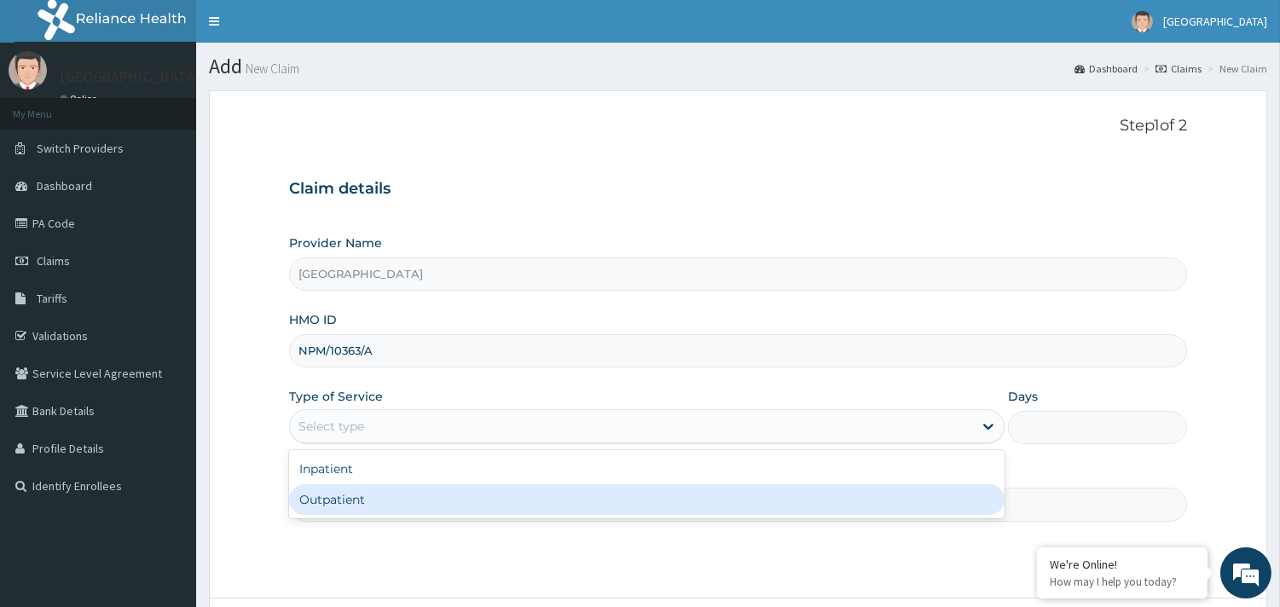
click at [338, 499] on div "Outpatient" at bounding box center [646, 499] width 715 height 31
type input "1"
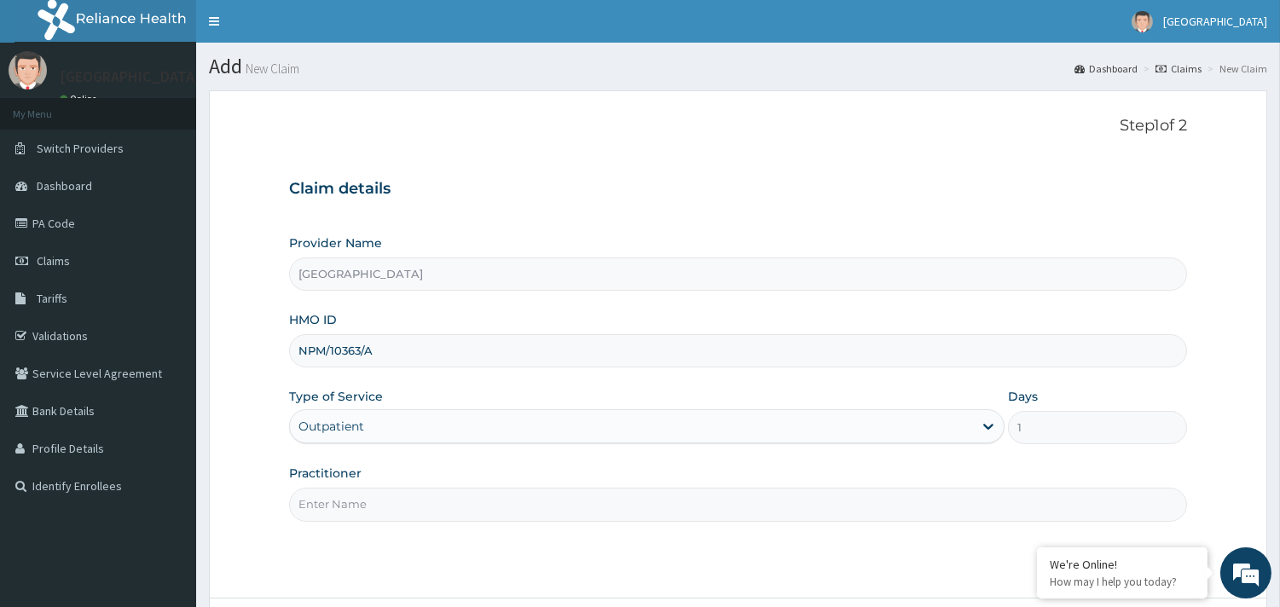
click at [364, 501] on input "Practitioner" at bounding box center [738, 504] width 898 height 33
type input "Dr Atabo Peter"
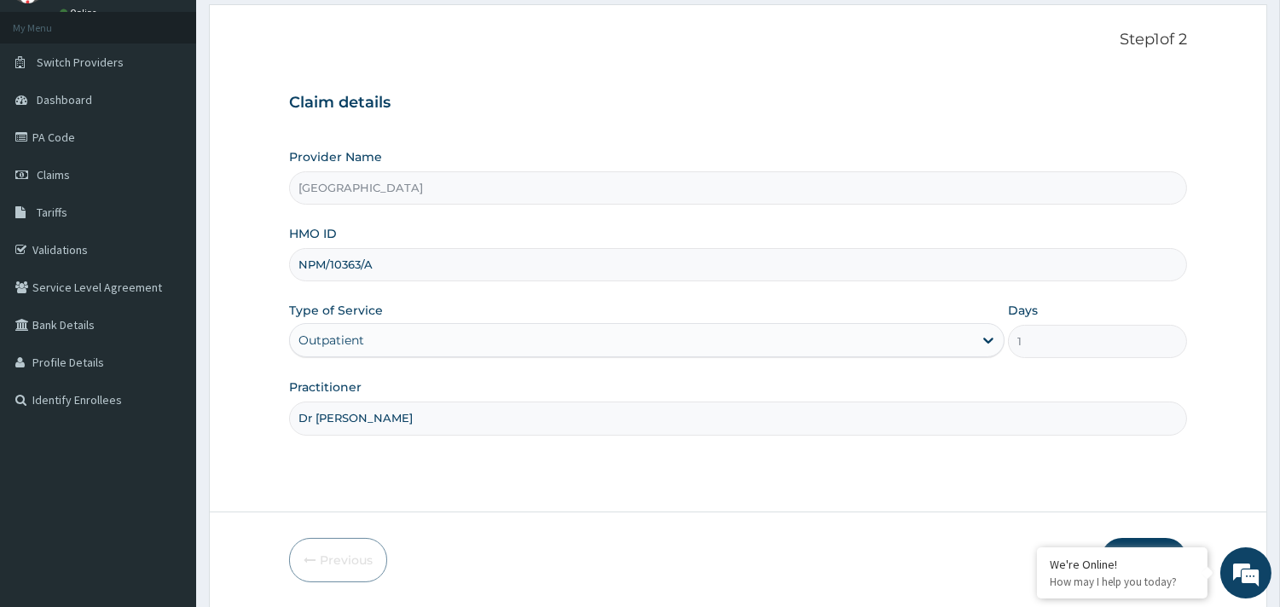
scroll to position [145, 0]
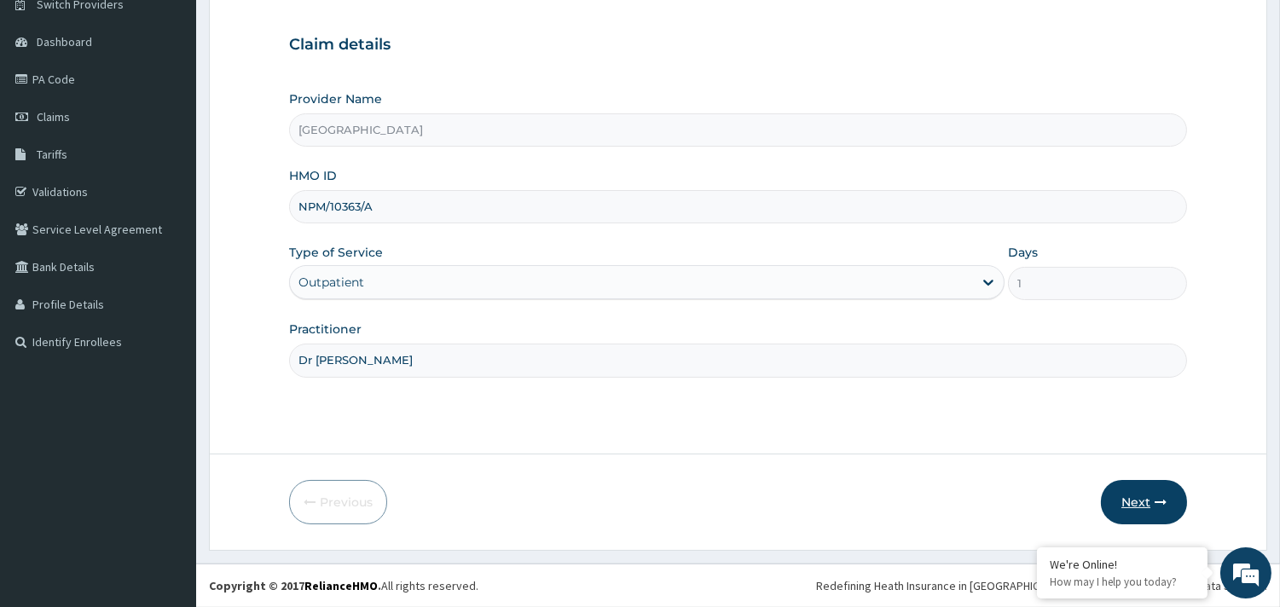
click at [1134, 500] on button "Next" at bounding box center [1144, 502] width 86 height 44
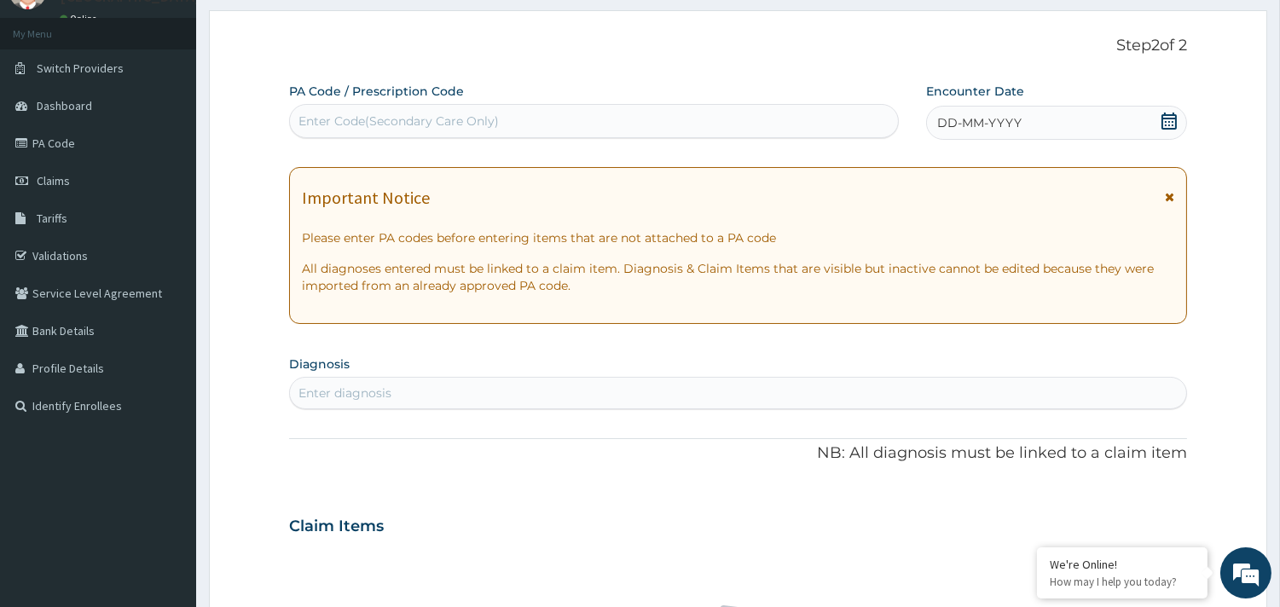
scroll to position [0, 0]
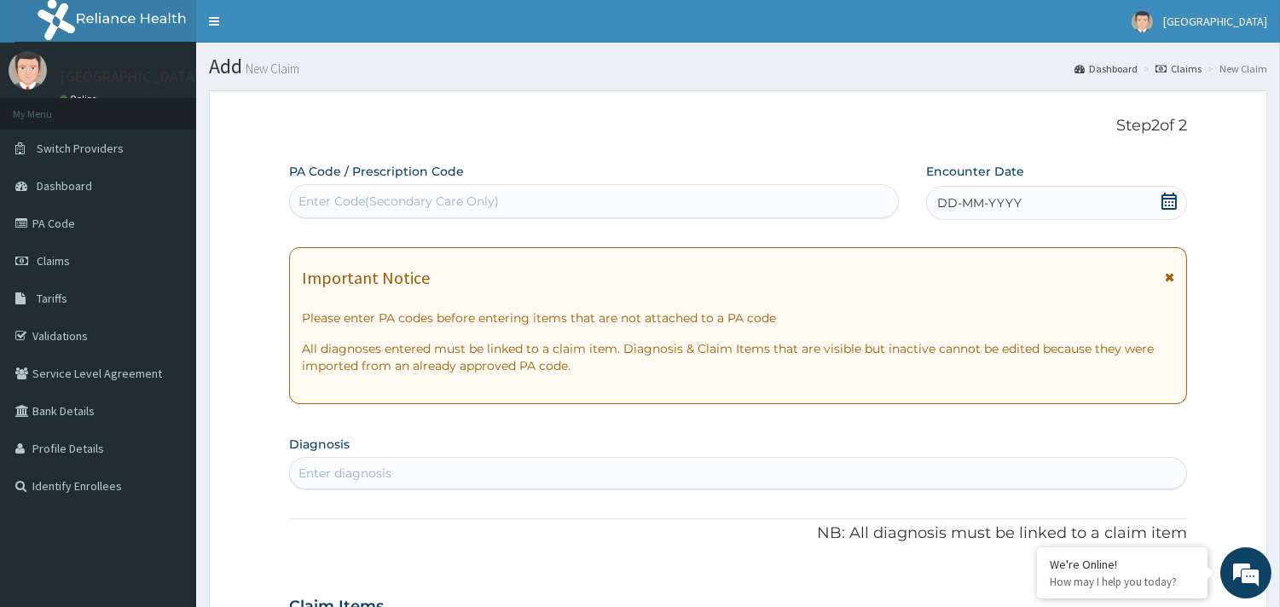
click at [379, 194] on div "Enter Code(Secondary Care Only)" at bounding box center [398, 201] width 200 height 17
paste input "PA/AC55C9"
type input "PA/AC55C9"
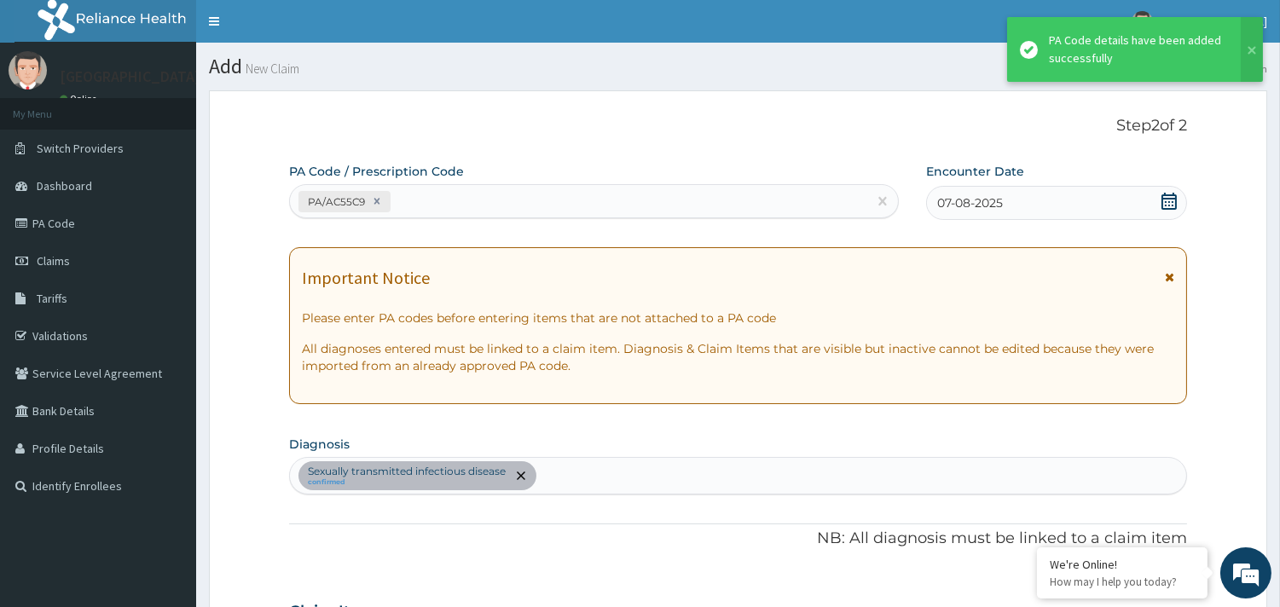
scroll to position [642, 0]
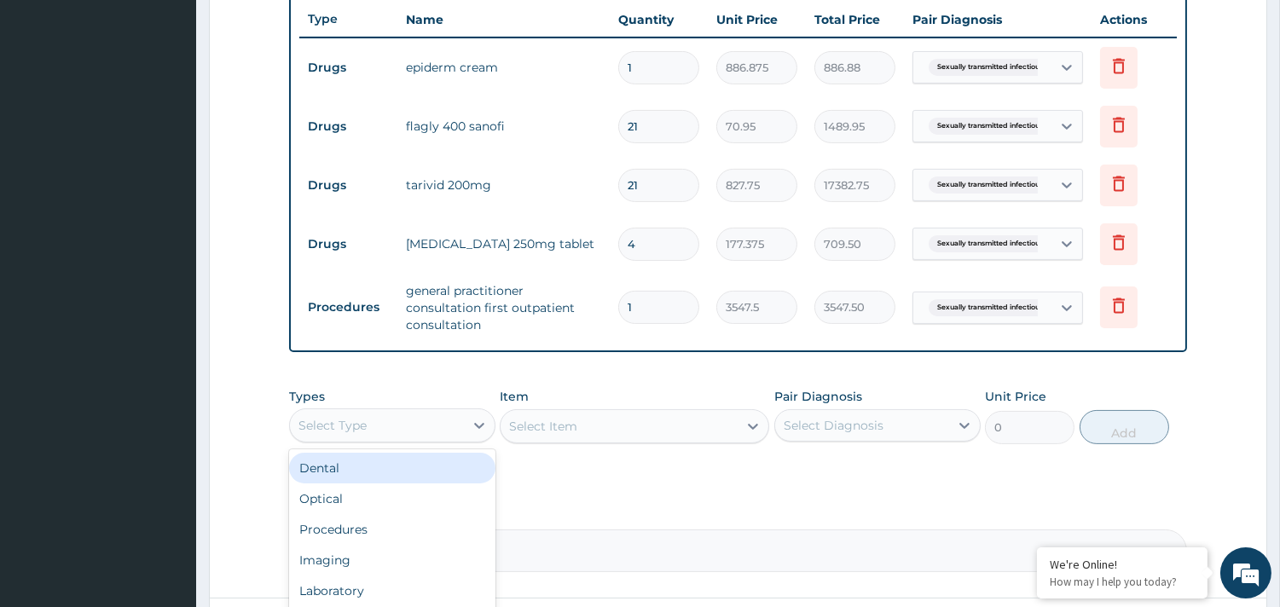
click at [332, 417] on div "Select Type" at bounding box center [332, 425] width 68 height 17
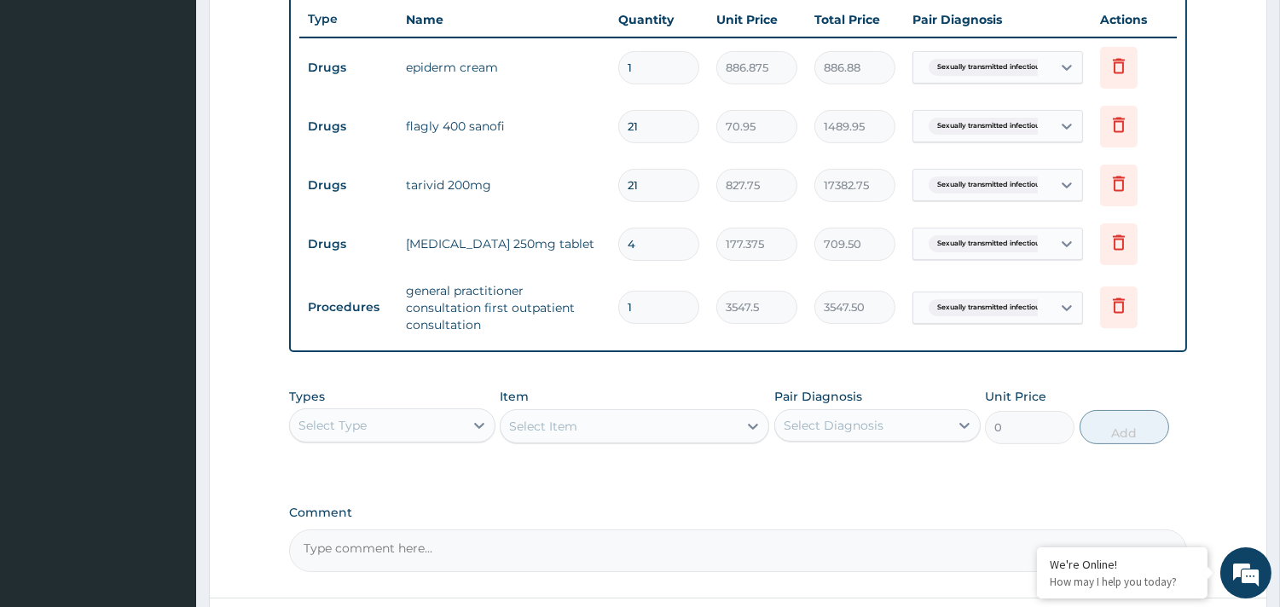
click at [665, 479] on div "PA Code / Prescription Code PA/AC55C9 Encounter Date 07-08-2025 Important Notic…" at bounding box center [738, 46] width 898 height 1051
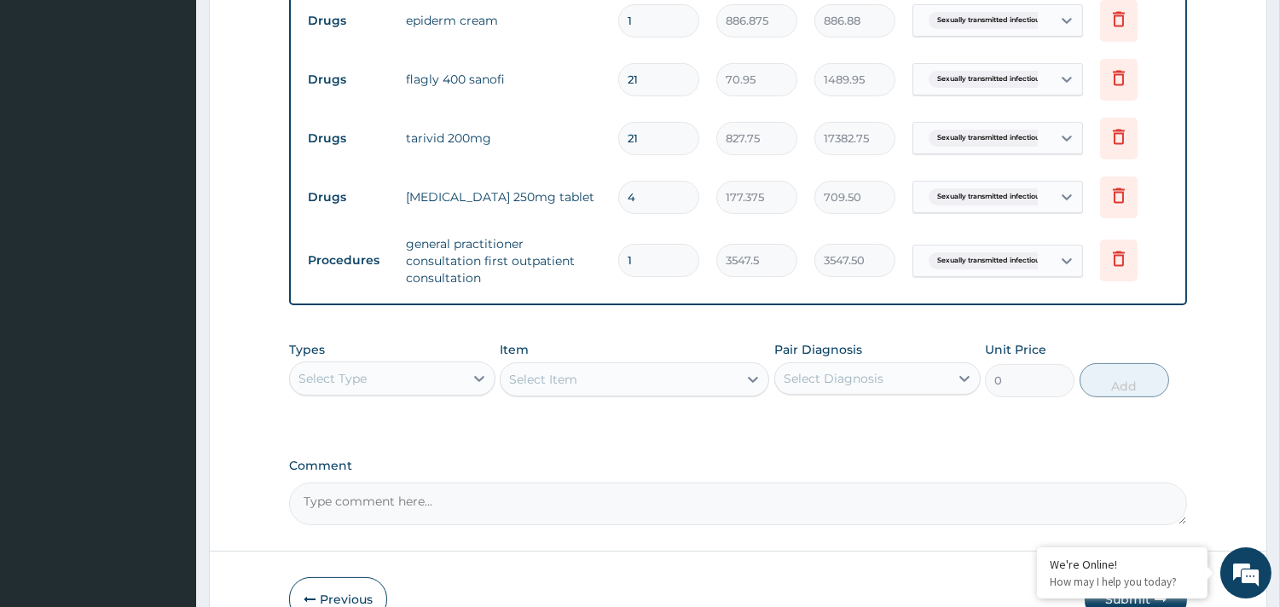
scroll to position [777, 0]
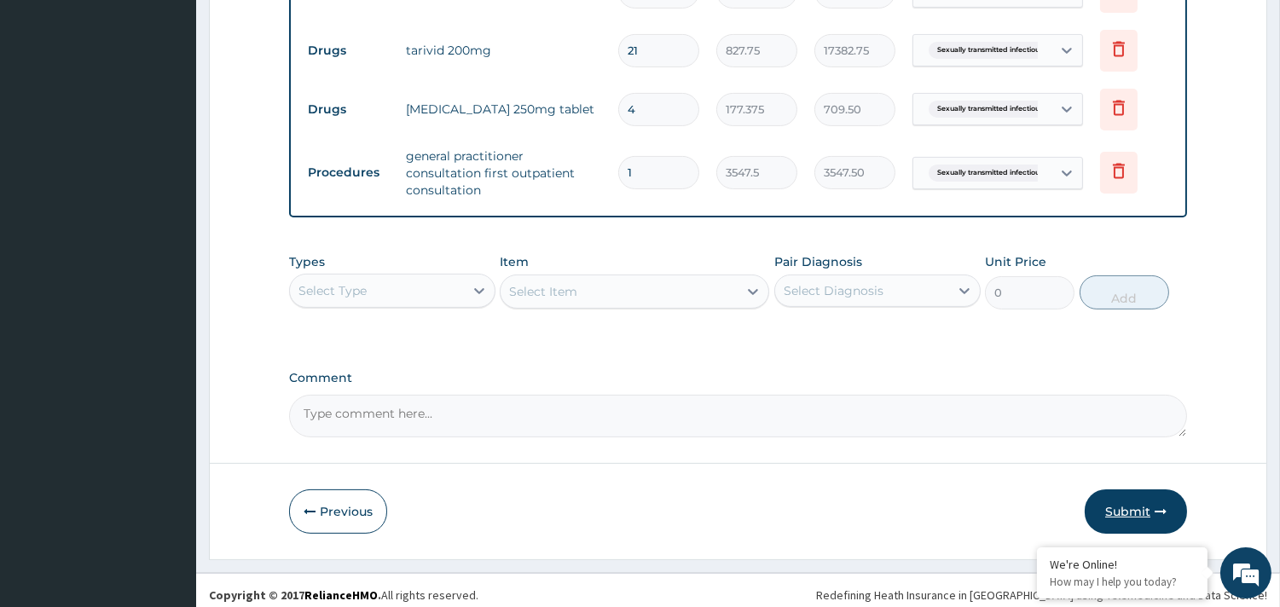
click at [1128, 500] on button "Submit" at bounding box center [1135, 511] width 102 height 44
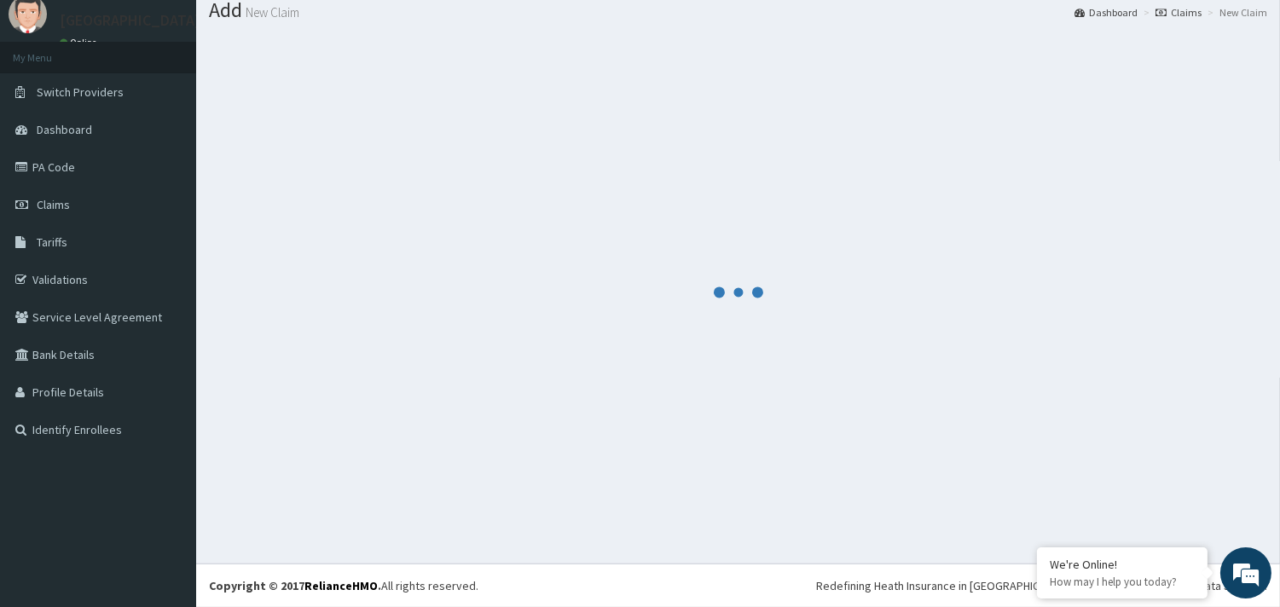
scroll to position [55, 0]
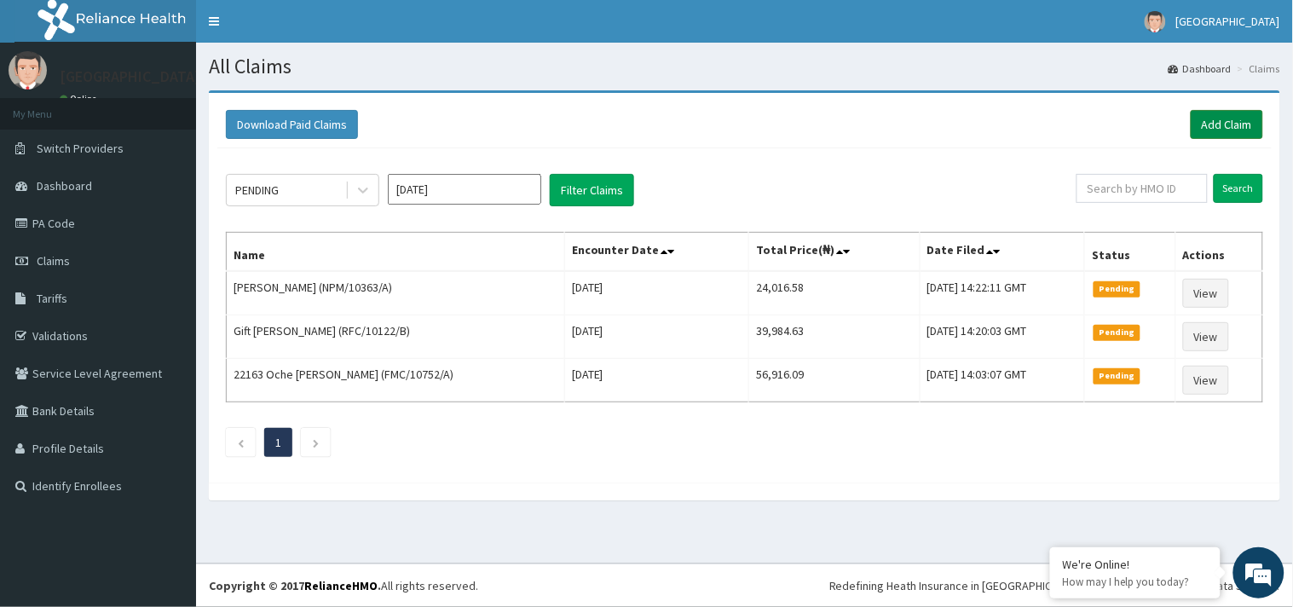
click at [1223, 125] on link "Add Claim" at bounding box center [1227, 124] width 72 height 29
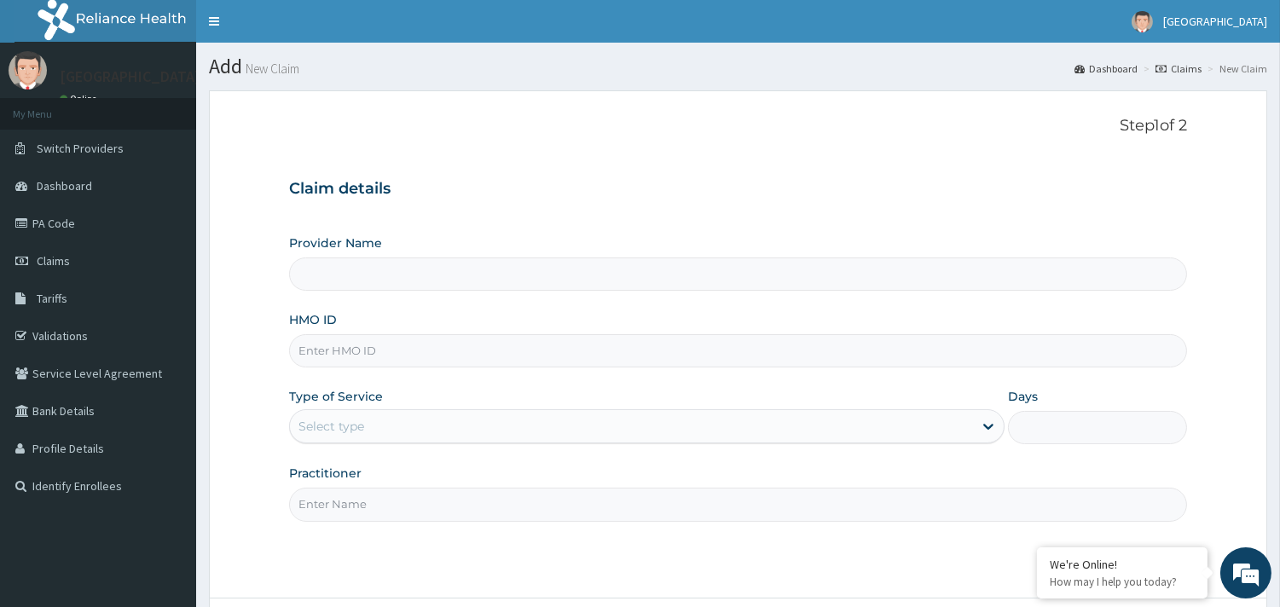
type input "[GEOGRAPHIC_DATA]"
drag, startPoint x: 381, startPoint y: 337, endPoint x: 381, endPoint y: 354, distance: 17.1
click at [381, 343] on input "HMO ID" at bounding box center [738, 350] width 898 height 33
paste input "TCR/10020/A"
type input "TCR/10020/A"
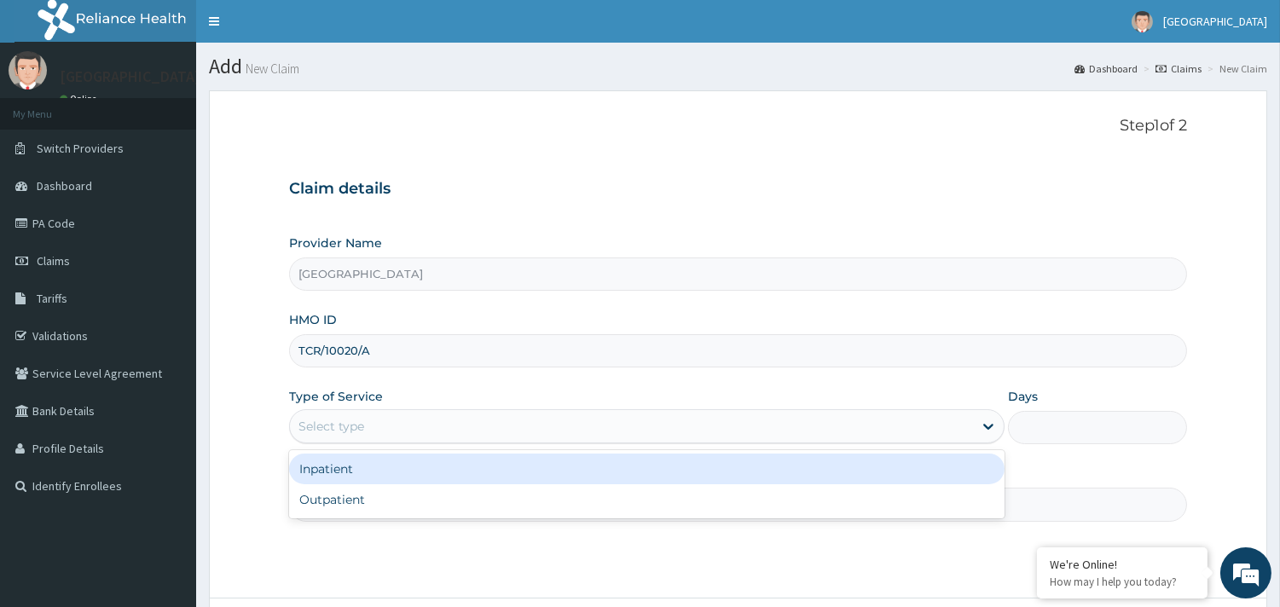
click at [360, 430] on div "Select type" at bounding box center [331, 426] width 66 height 17
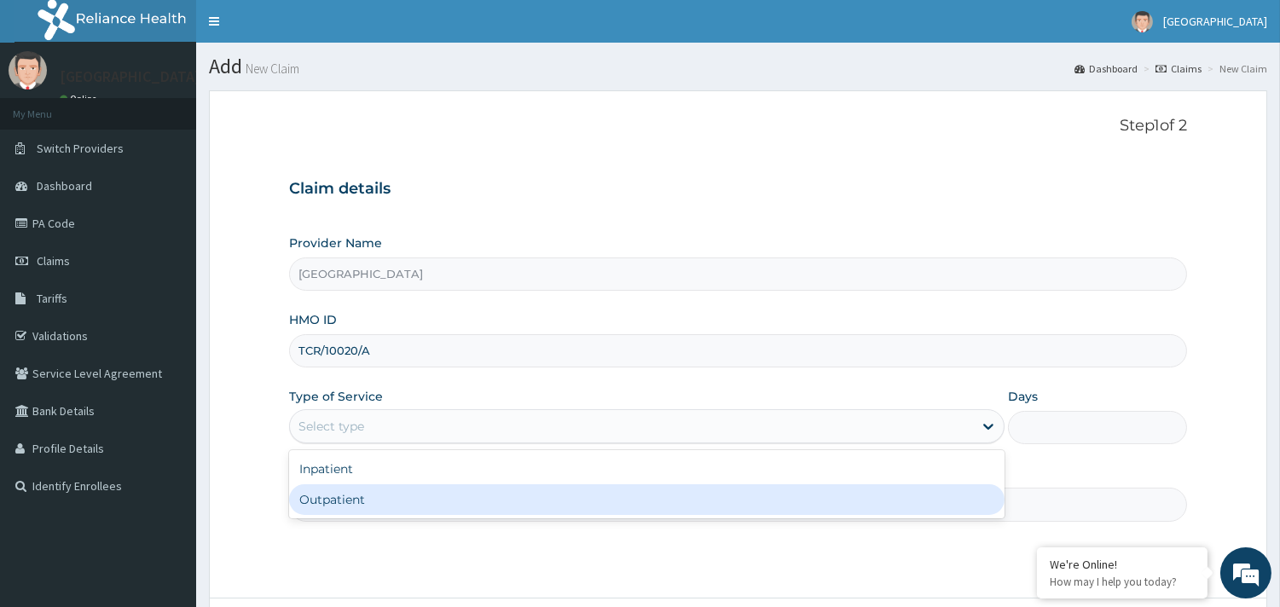
click at [329, 496] on div "Outpatient" at bounding box center [646, 499] width 715 height 31
type input "1"
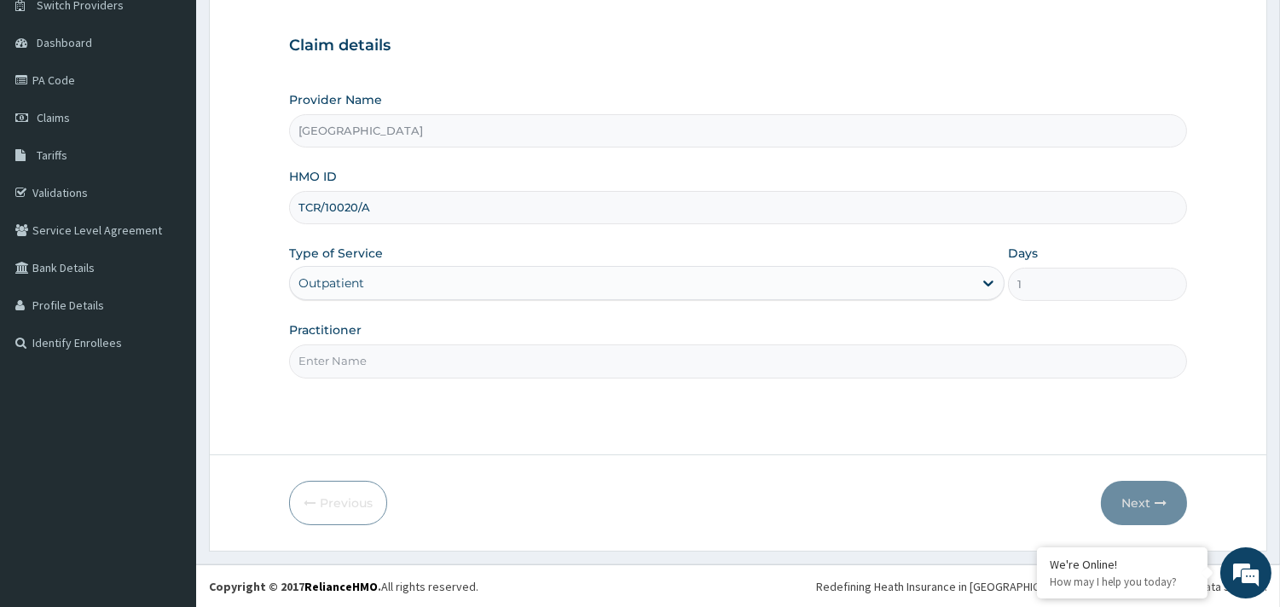
scroll to position [145, 0]
click at [352, 365] on input "Practitioner" at bounding box center [738, 360] width 898 height 33
type input "Dr [PERSON_NAME]"
click at [1141, 504] on button "Next" at bounding box center [1144, 502] width 86 height 44
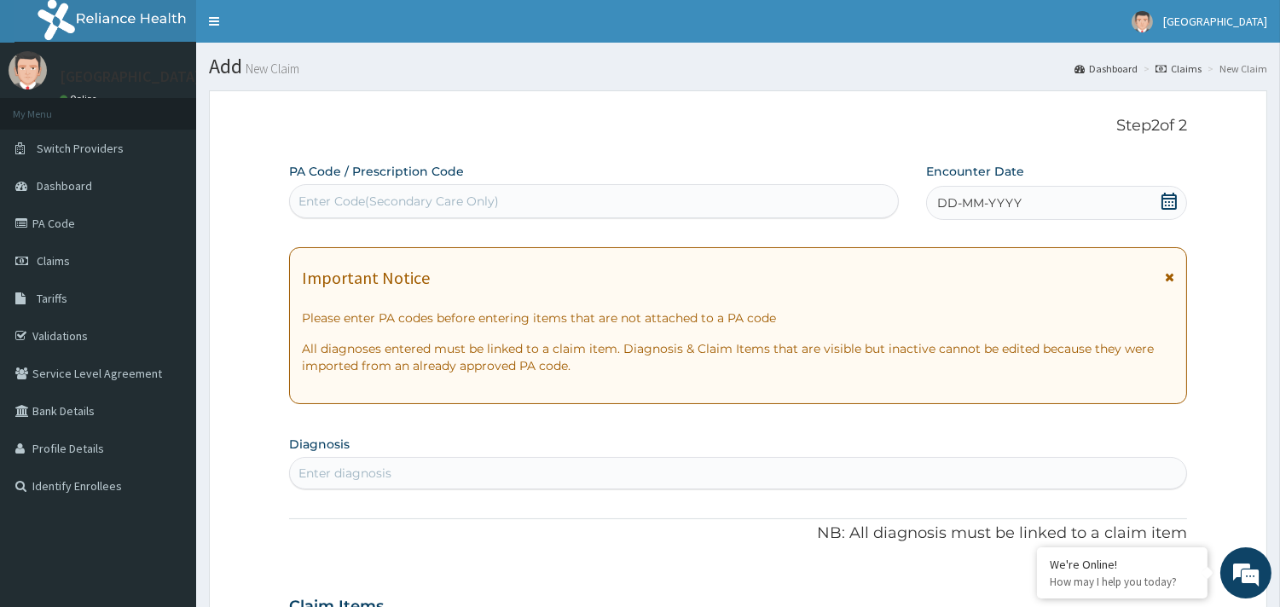
click at [385, 199] on div "Enter Code(Secondary Care Only)" at bounding box center [398, 201] width 200 height 17
paste input "PA/5217BA"
type input "PA/5217BA"
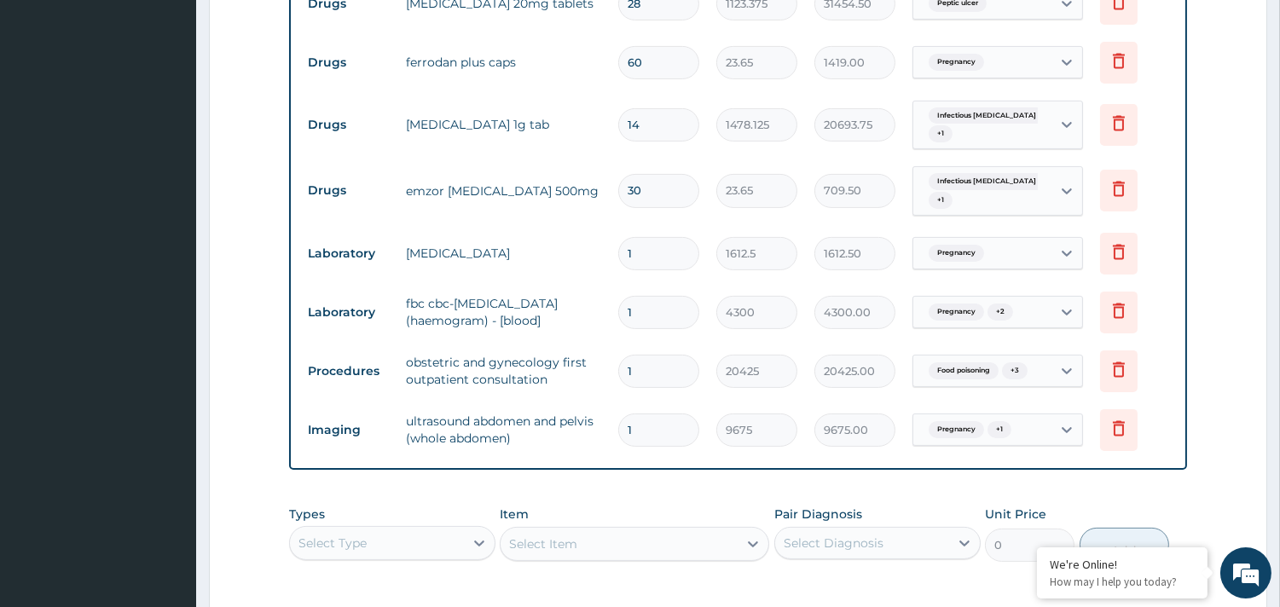
scroll to position [857, 0]
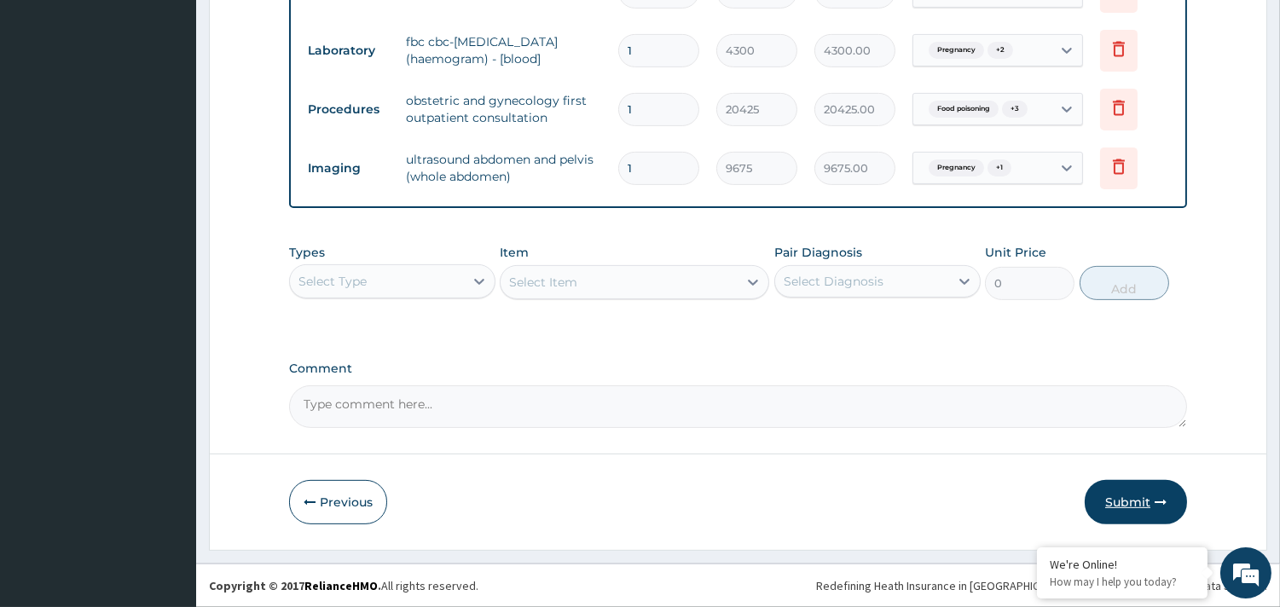
click at [1136, 506] on button "Submit" at bounding box center [1135, 502] width 102 height 44
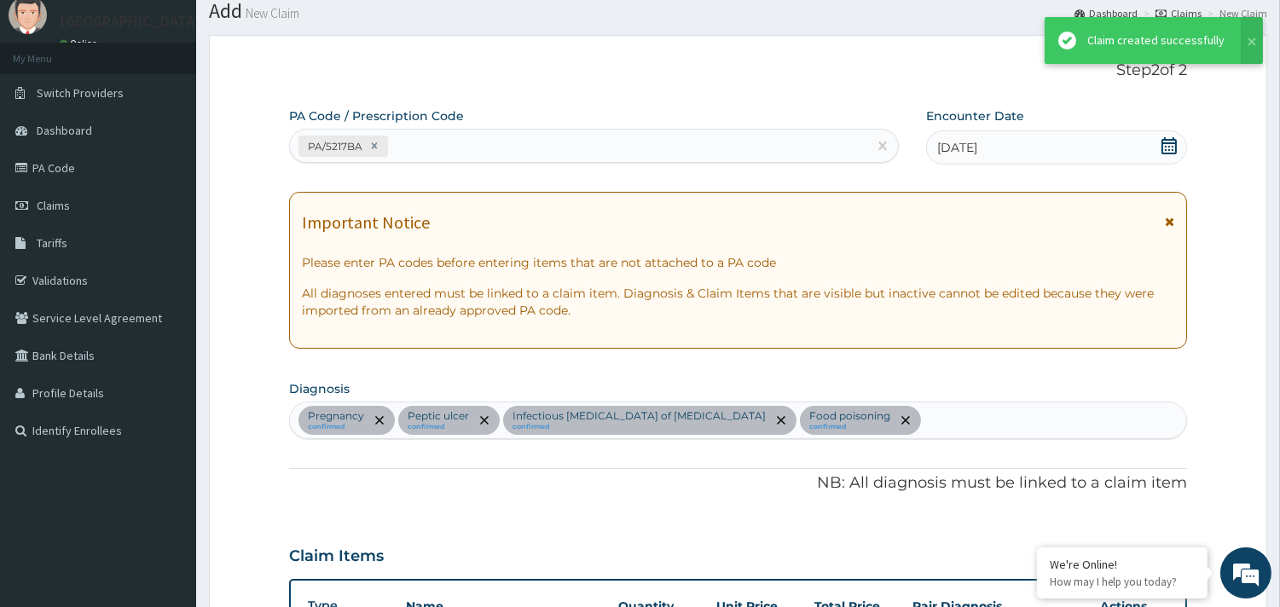
scroll to position [1087, 0]
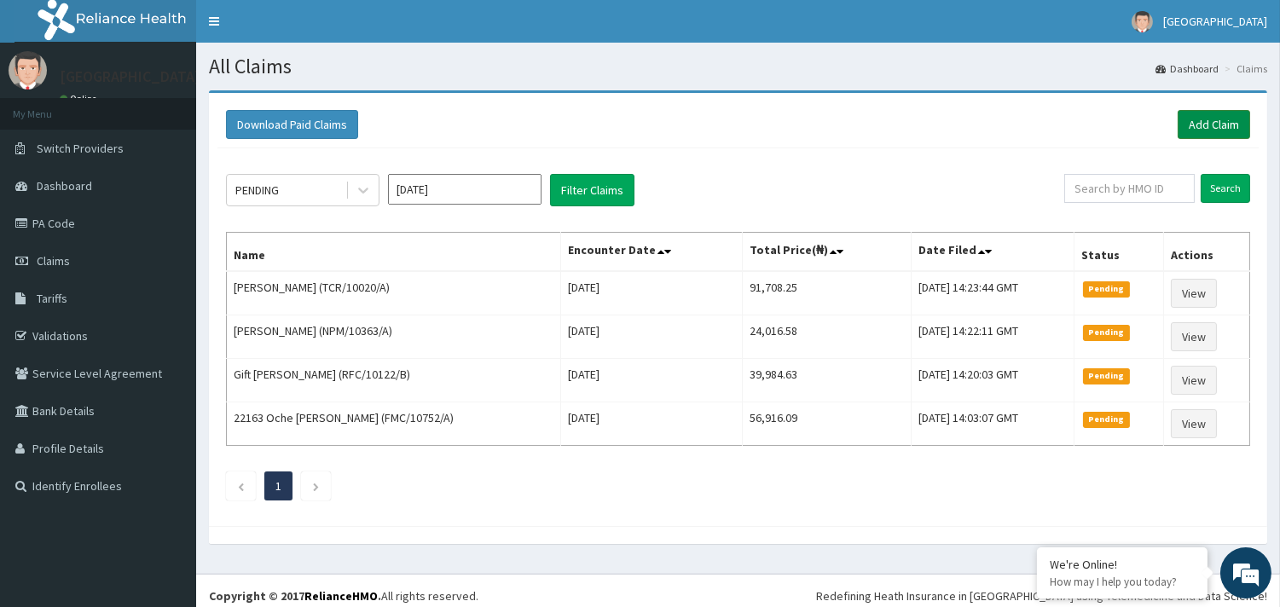
click at [1219, 126] on link "Add Claim" at bounding box center [1213, 124] width 72 height 29
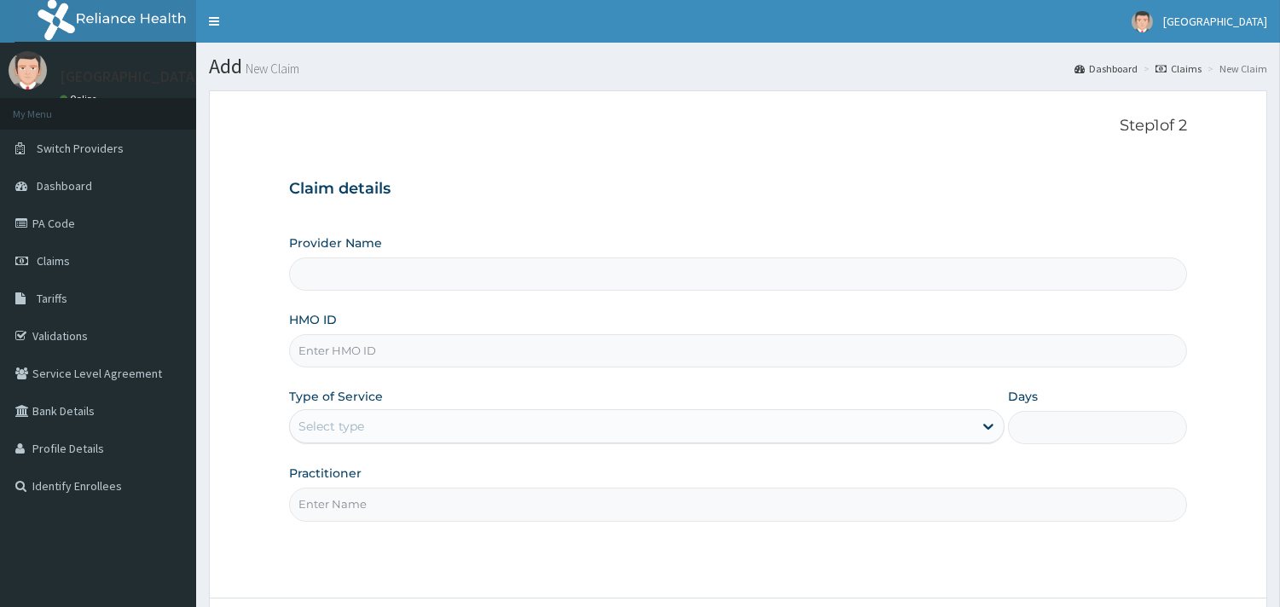
type input "[GEOGRAPHIC_DATA]"
click at [373, 355] on input "HMO ID" at bounding box center [738, 350] width 898 height 33
paste input "TCR/10020/A"
type input "TCR/10020/A"
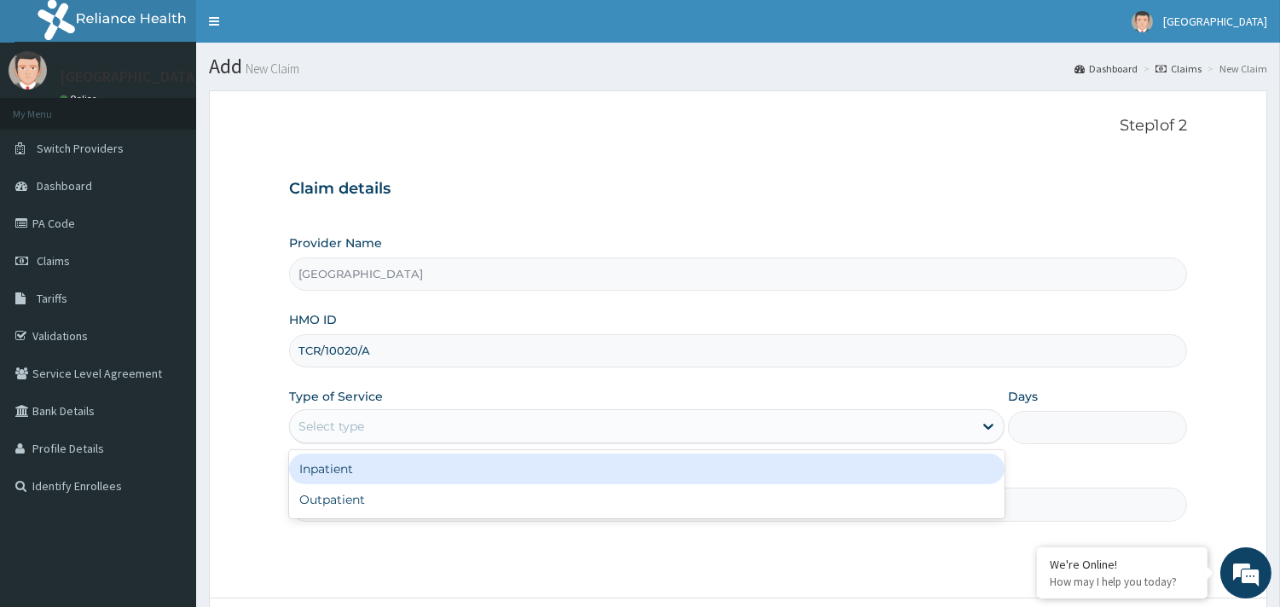
click at [380, 429] on div "Select type" at bounding box center [631, 426] width 683 height 27
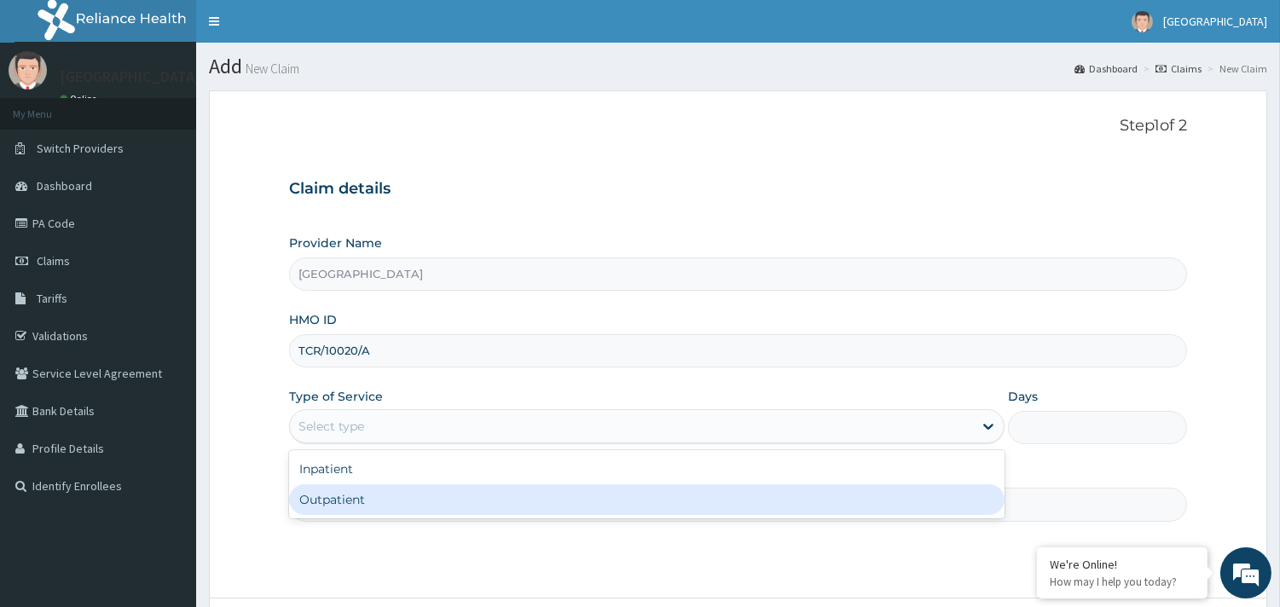
click at [339, 497] on div "Outpatient" at bounding box center [646, 499] width 715 height 31
type input "1"
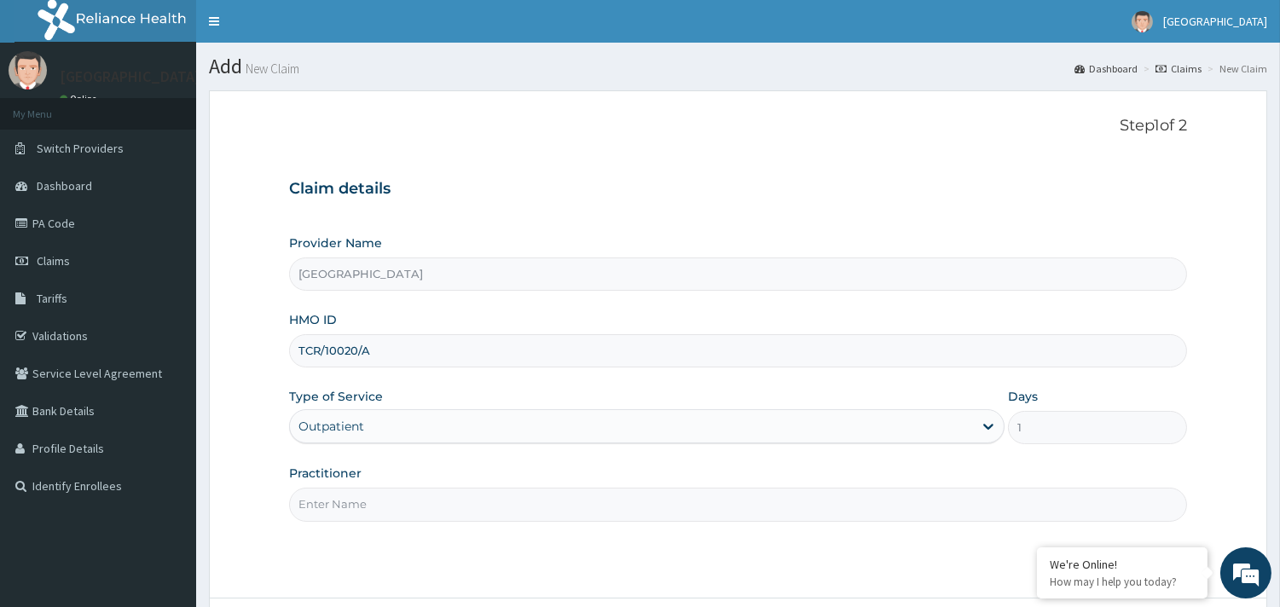
click at [350, 510] on input "Practitioner" at bounding box center [738, 504] width 898 height 33
type input "Dr [PERSON_NAME]"
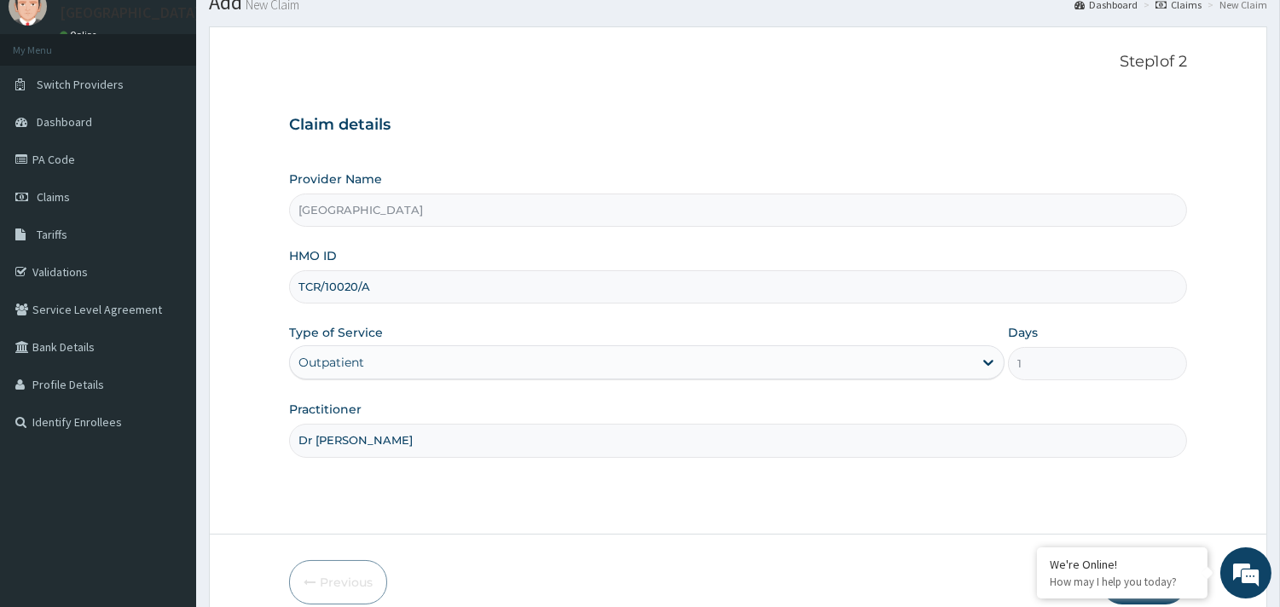
scroll to position [145, 0]
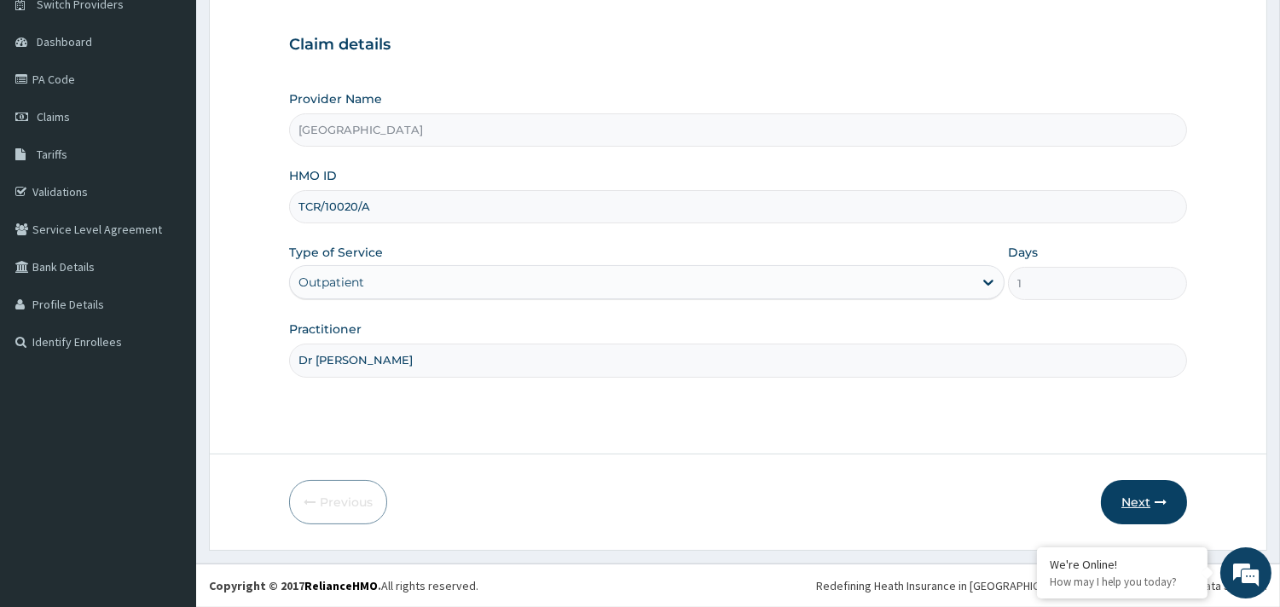
click at [1138, 500] on button "Next" at bounding box center [1144, 502] width 86 height 44
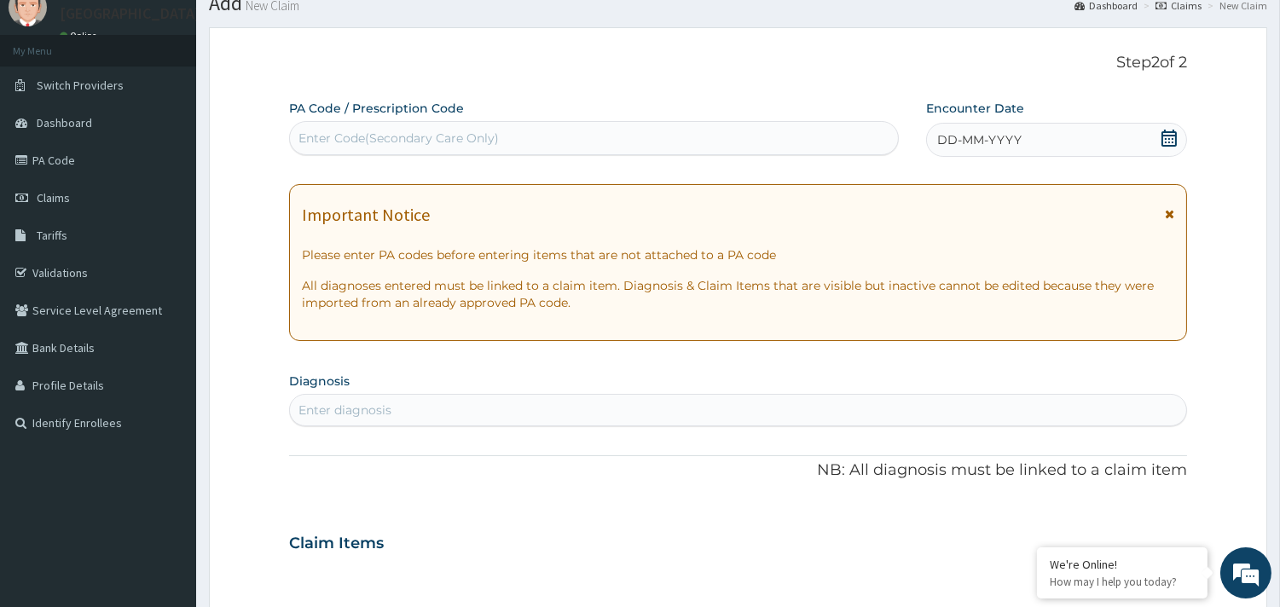
scroll to position [49, 0]
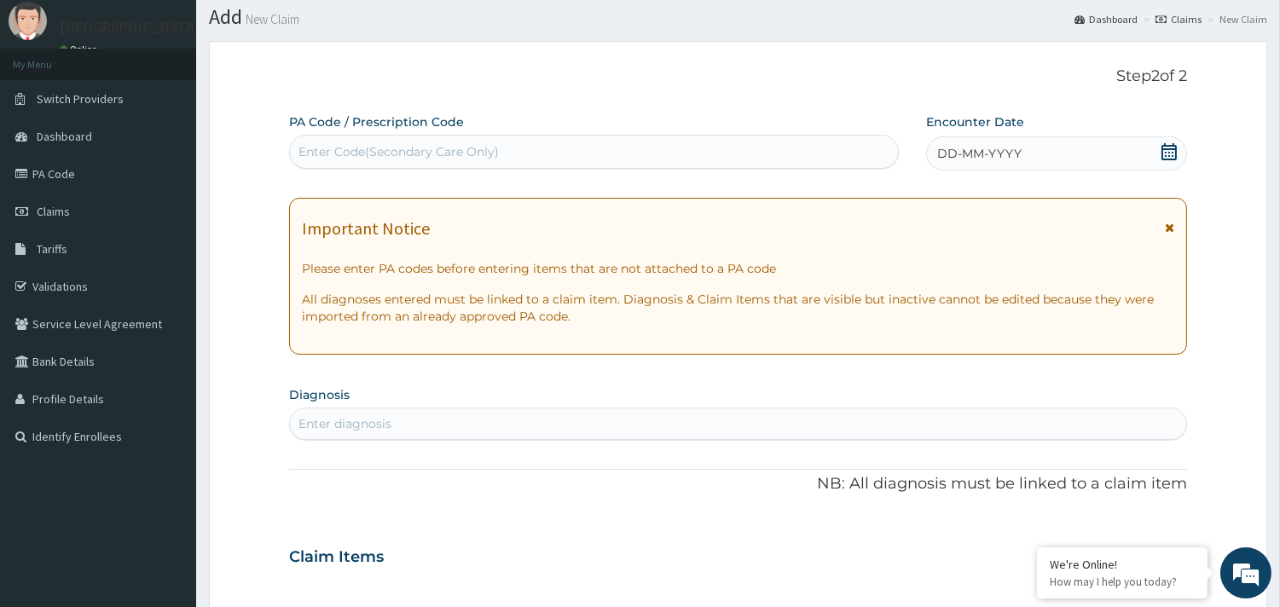
click at [388, 153] on div "Enter Code(Secondary Care Only)" at bounding box center [398, 151] width 200 height 17
paste input "PA/B0A9F6"
type input "PA/B0A9F6"
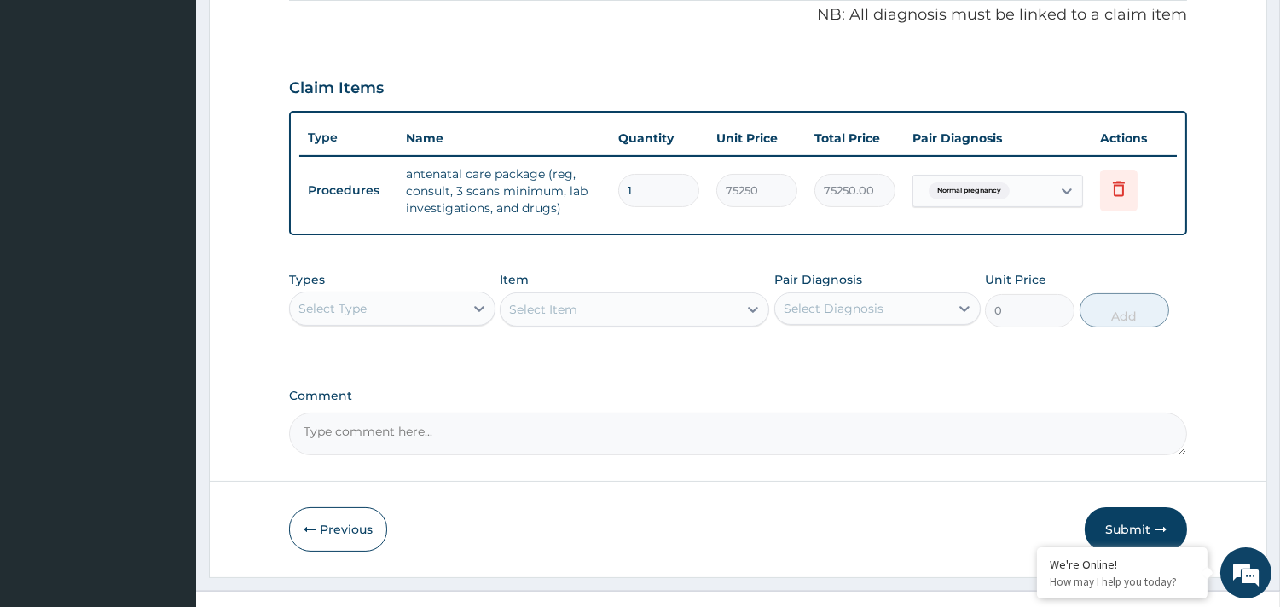
scroll to position [548, 0]
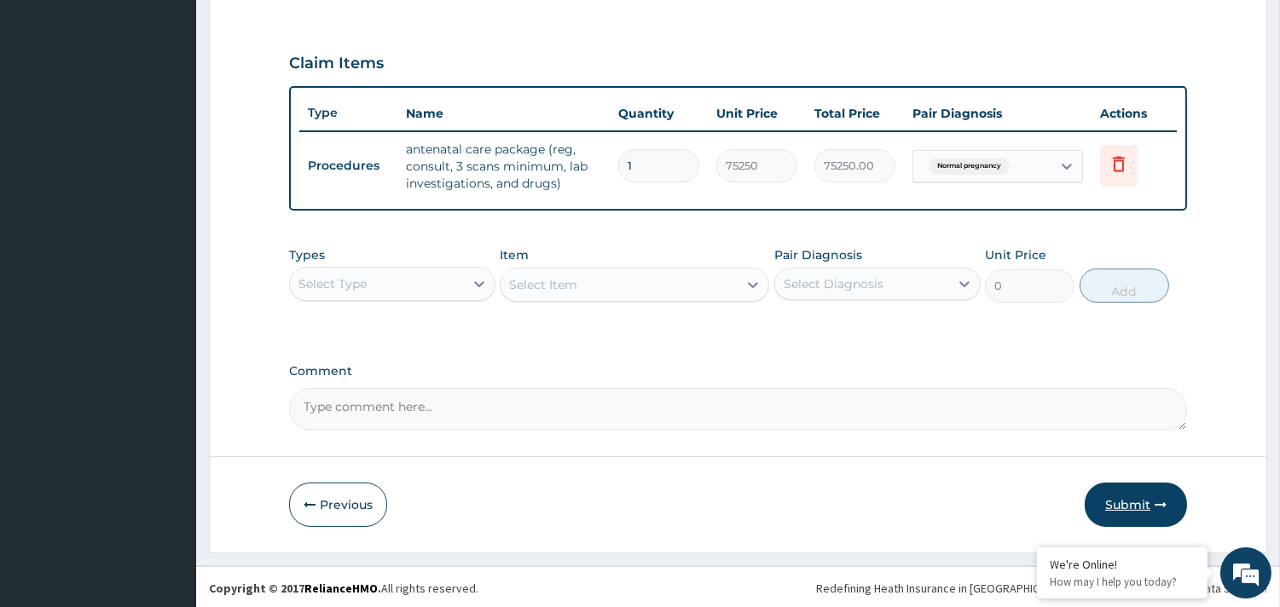
click at [1128, 500] on button "Submit" at bounding box center [1135, 505] width 102 height 44
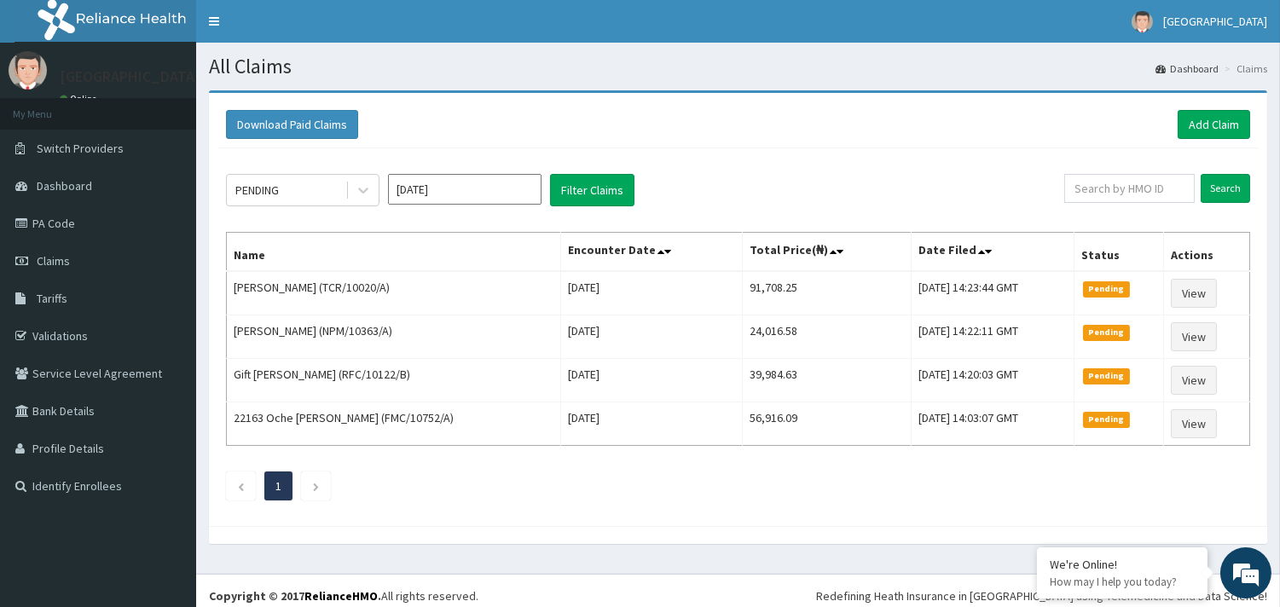
click at [808, 136] on div "Download Paid Claims Add Claim" at bounding box center [738, 124] width 1024 height 29
drag, startPoint x: 718, startPoint y: 512, endPoint x: 703, endPoint y: 501, distance: 17.7
click at [717, 512] on div "PENDING Aug 2025 Filter Claims Search Name Encounter Date Total Price(₦) Date F…" at bounding box center [737, 332] width 1041 height 369
drag, startPoint x: 315, startPoint y: 480, endPoint x: 309, endPoint y: 489, distance: 11.1
click at [313, 486] on link "Next page" at bounding box center [316, 485] width 8 height 15
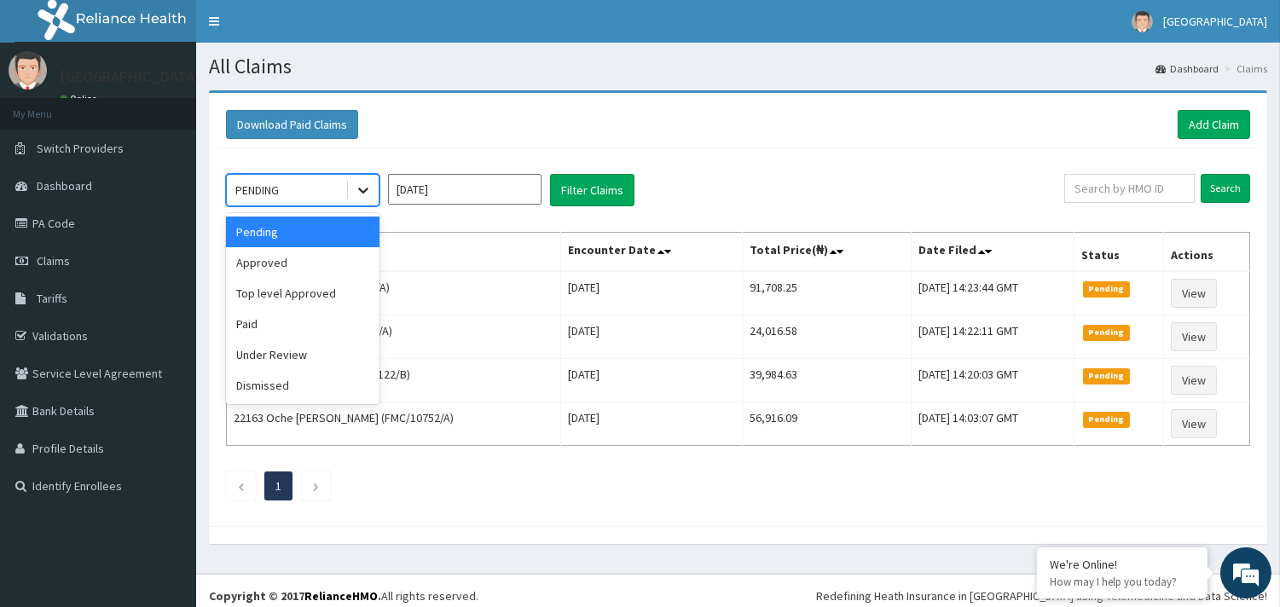
click at [363, 182] on icon at bounding box center [363, 190] width 17 height 17
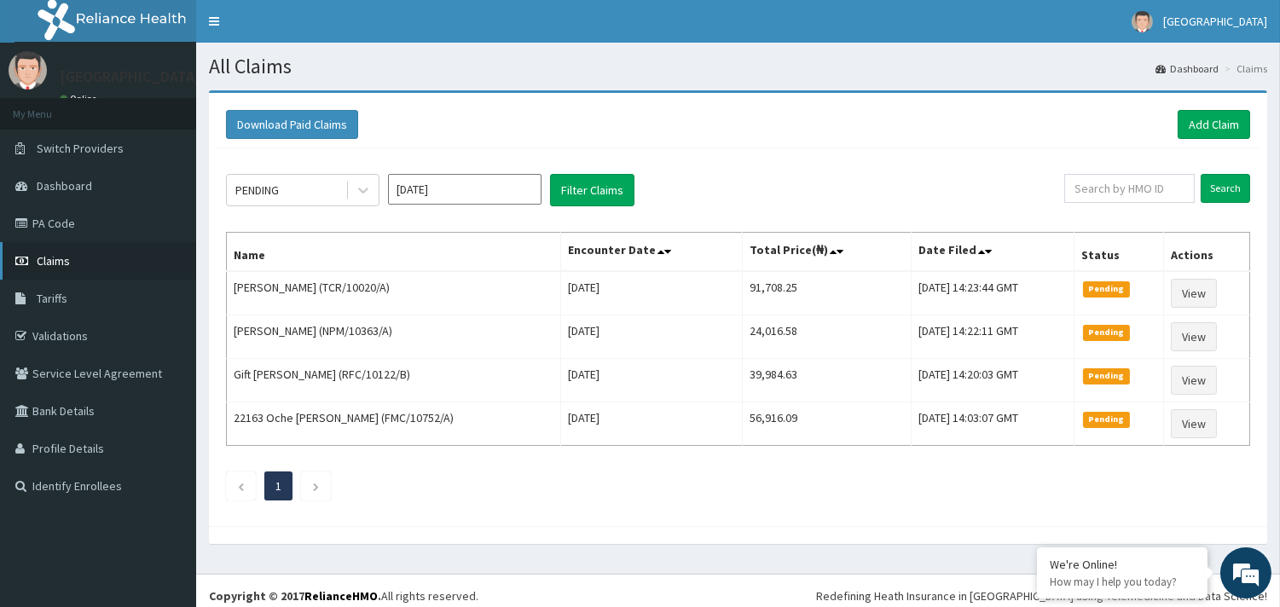
click at [58, 251] on link "Claims" at bounding box center [98, 261] width 196 height 38
click at [51, 232] on link "PA Code" at bounding box center [98, 224] width 196 height 38
click at [1200, 130] on link "Add Claim" at bounding box center [1213, 124] width 72 height 29
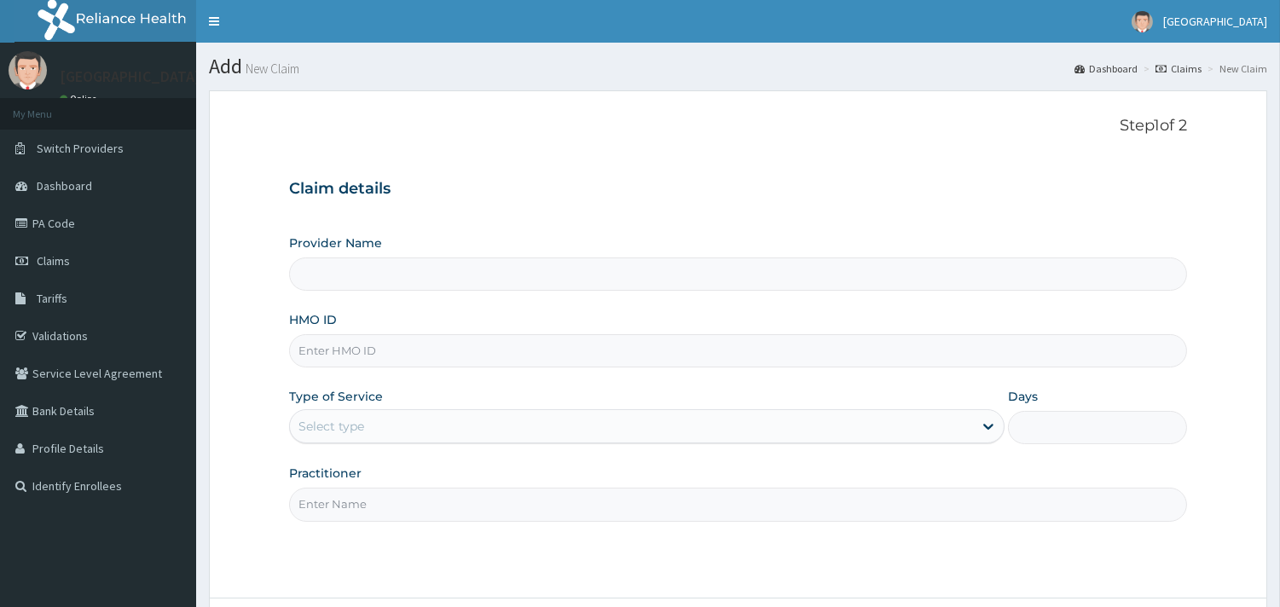
type input "[GEOGRAPHIC_DATA]"
click at [338, 352] on input "HMO ID" at bounding box center [738, 350] width 898 height 33
paste input "TCR/10020/A"
type input "TCR/10020/A"
click at [348, 426] on div "Select type" at bounding box center [331, 426] width 66 height 17
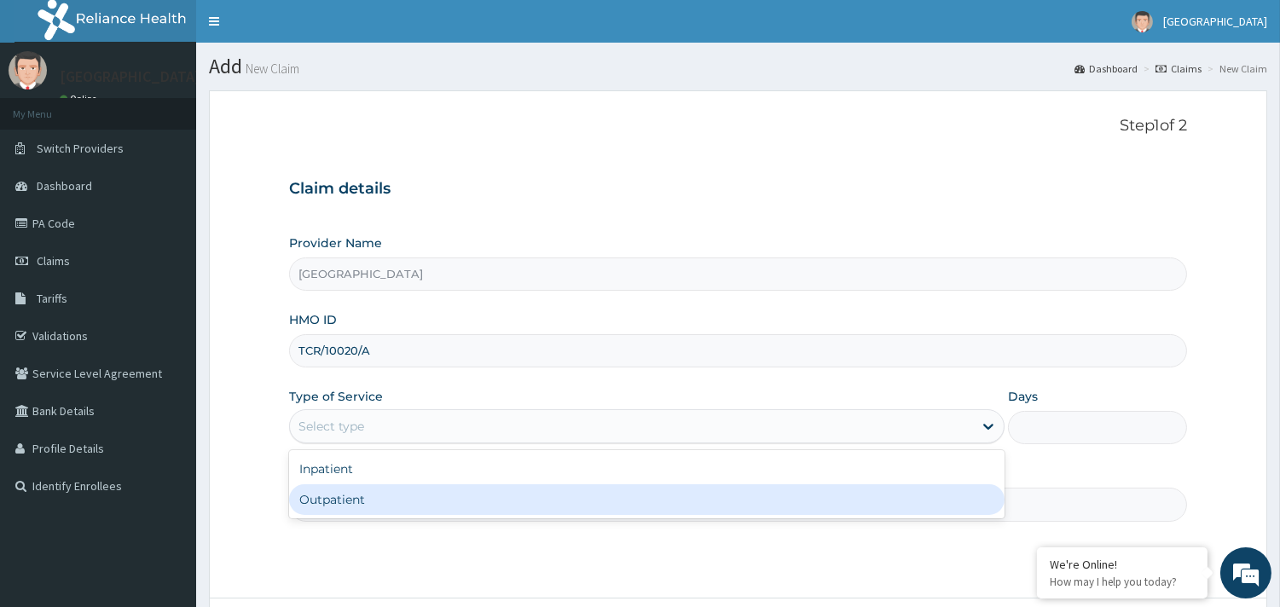
click at [352, 500] on div "Outpatient" at bounding box center [646, 499] width 715 height 31
type input "1"
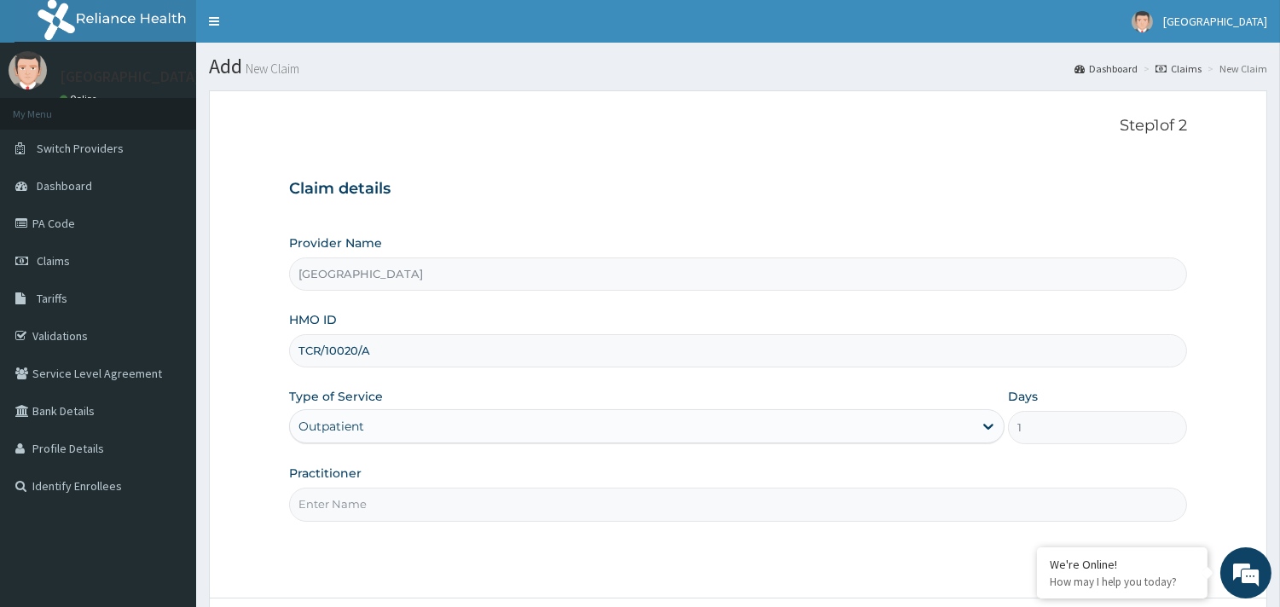
click at [359, 508] on input "Practitioner" at bounding box center [738, 504] width 898 height 33
type input "Dr [PERSON_NAME]"
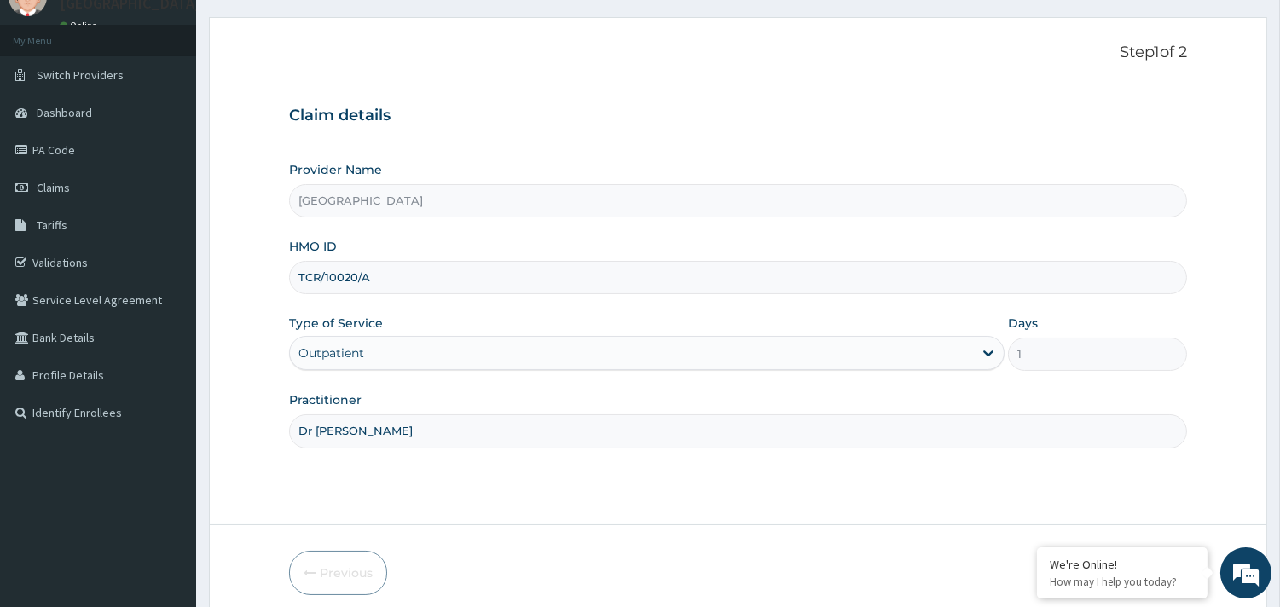
scroll to position [145, 0]
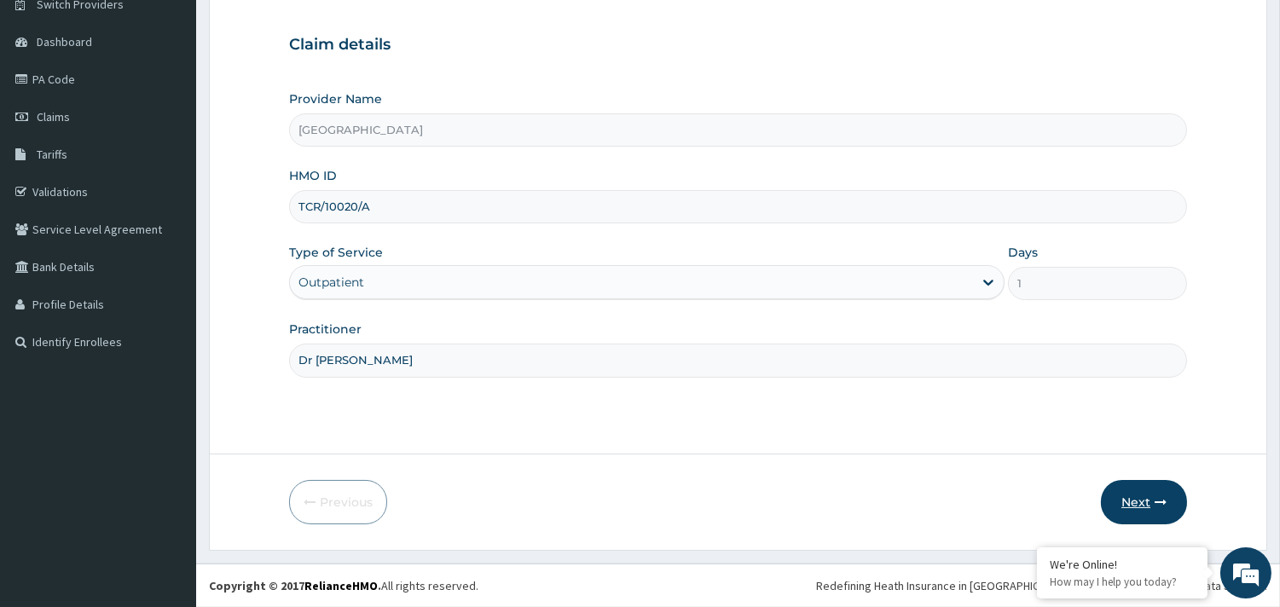
click at [1140, 495] on button "Next" at bounding box center [1144, 502] width 86 height 44
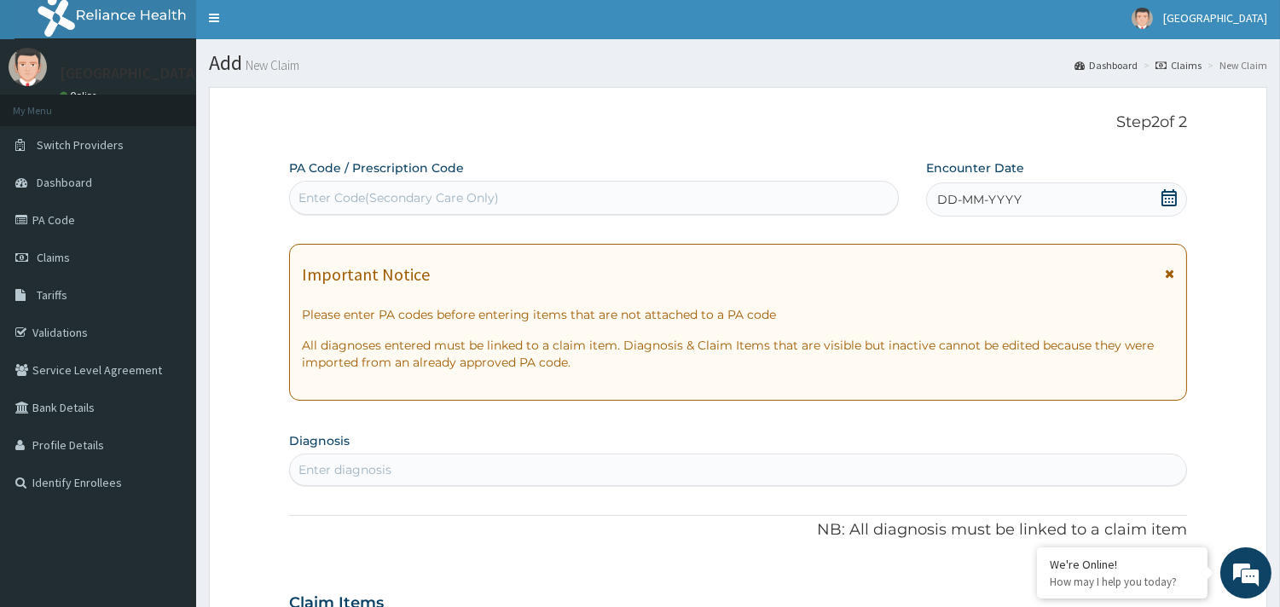
scroll to position [0, 0]
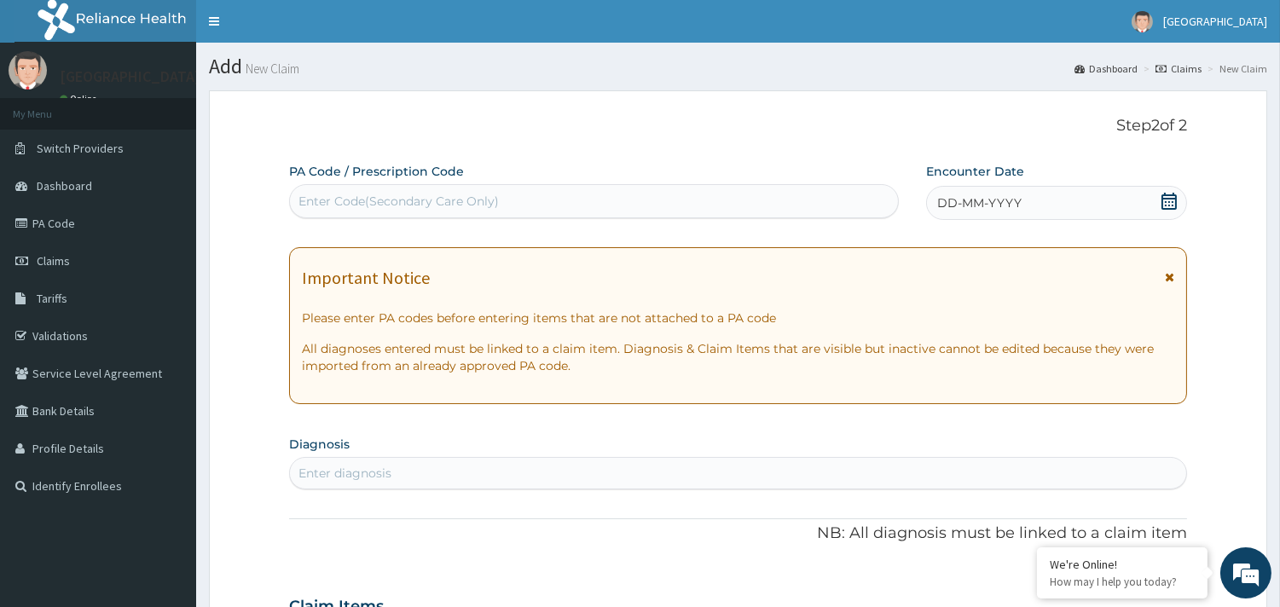
click at [379, 198] on div "Enter Code(Secondary Care Only)" at bounding box center [398, 201] width 200 height 17
paste input "PA/B0A9F6"
type input "PA/B0A9F6"
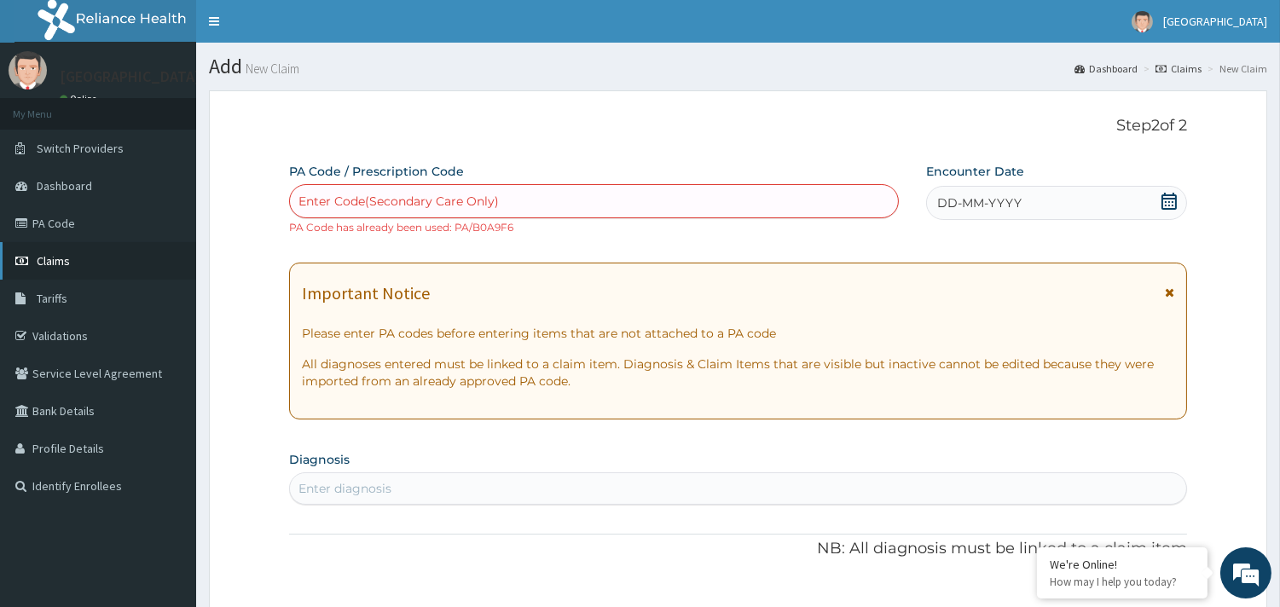
click at [44, 258] on span "Claims" at bounding box center [53, 260] width 33 height 15
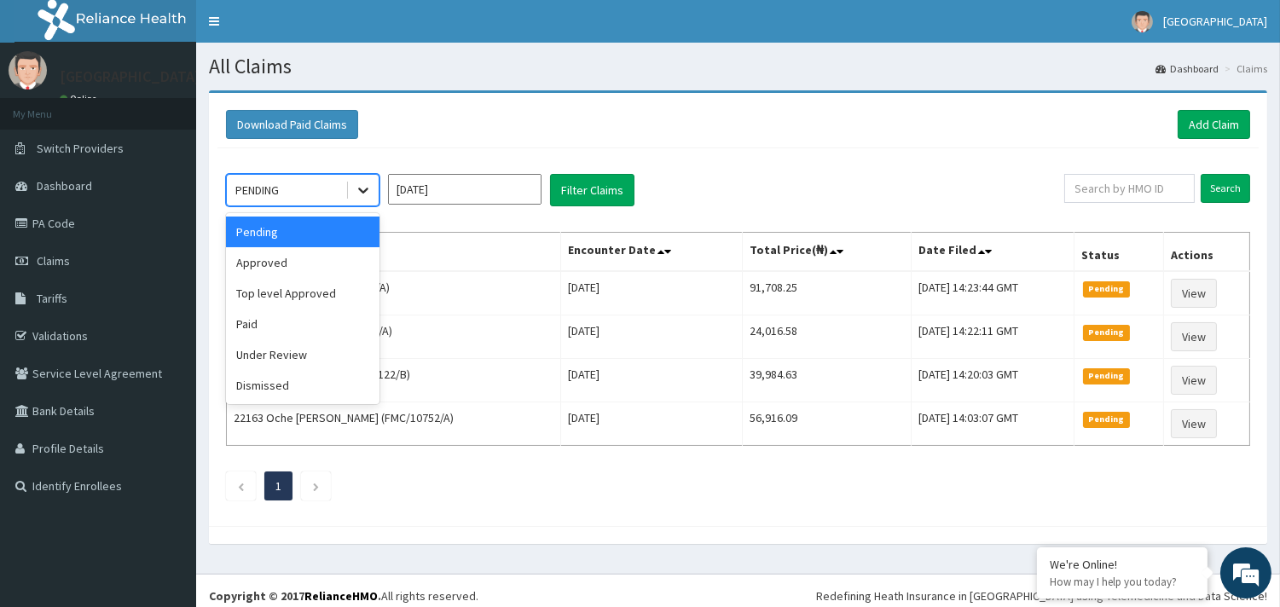
click at [361, 194] on icon at bounding box center [363, 190] width 17 height 17
click at [278, 262] on div "Approved" at bounding box center [302, 262] width 153 height 31
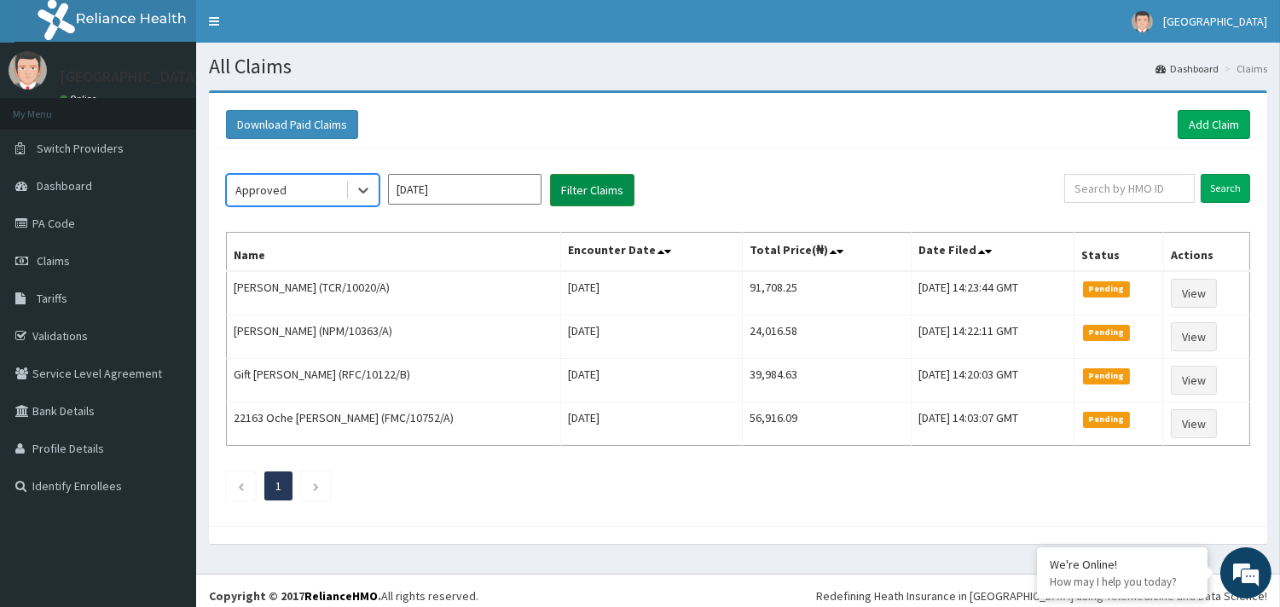
click at [589, 191] on button "Filter Claims" at bounding box center [592, 190] width 84 height 32
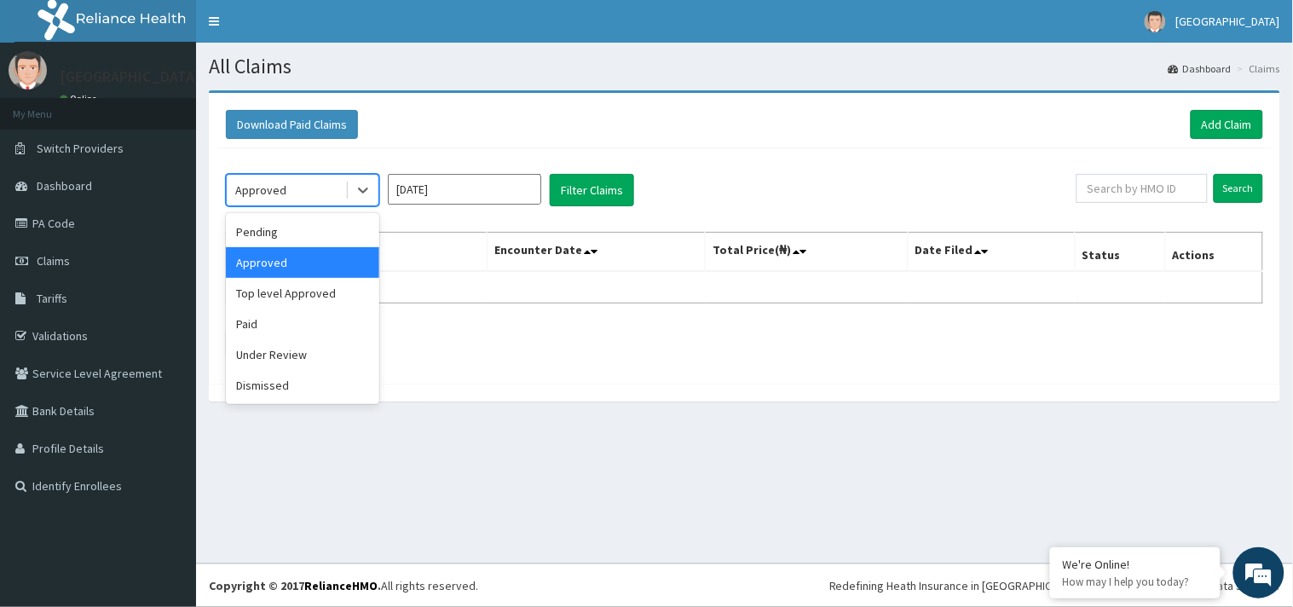
click at [284, 182] on div "Approved" at bounding box center [286, 189] width 118 height 27
click at [285, 290] on div "Top level Approved" at bounding box center [302, 293] width 153 height 31
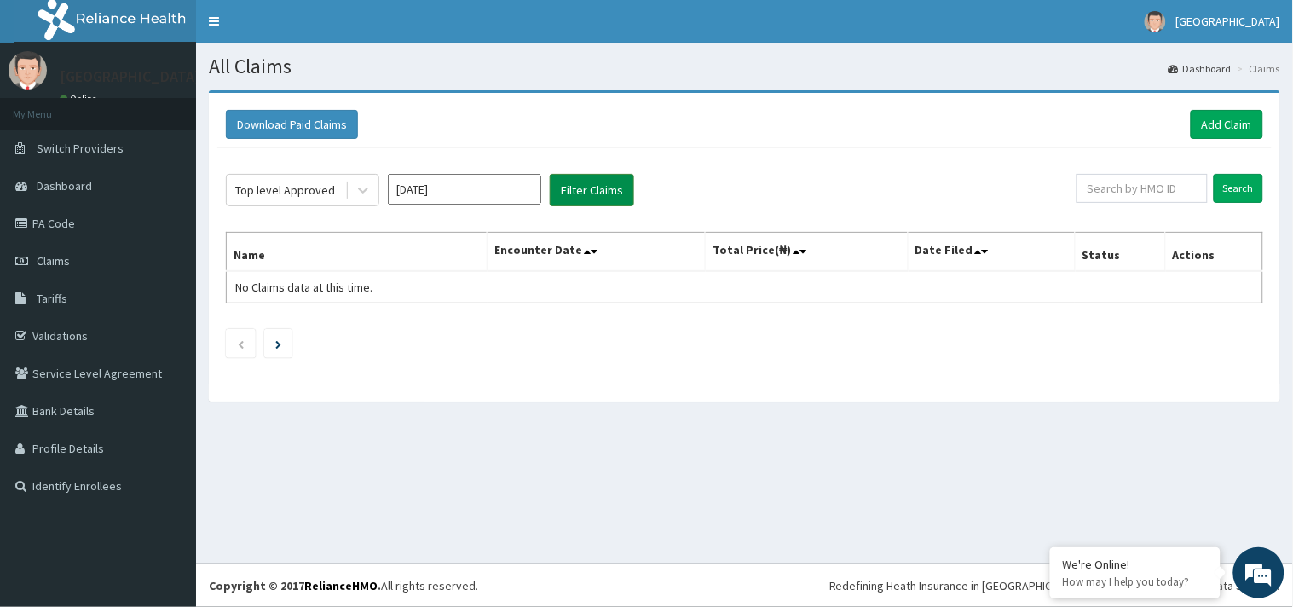
click at [589, 182] on button "Filter Claims" at bounding box center [592, 190] width 84 height 32
click at [592, 193] on button "Filter Claims" at bounding box center [592, 190] width 84 height 32
click at [318, 194] on div "Top level Approved" at bounding box center [285, 190] width 100 height 17
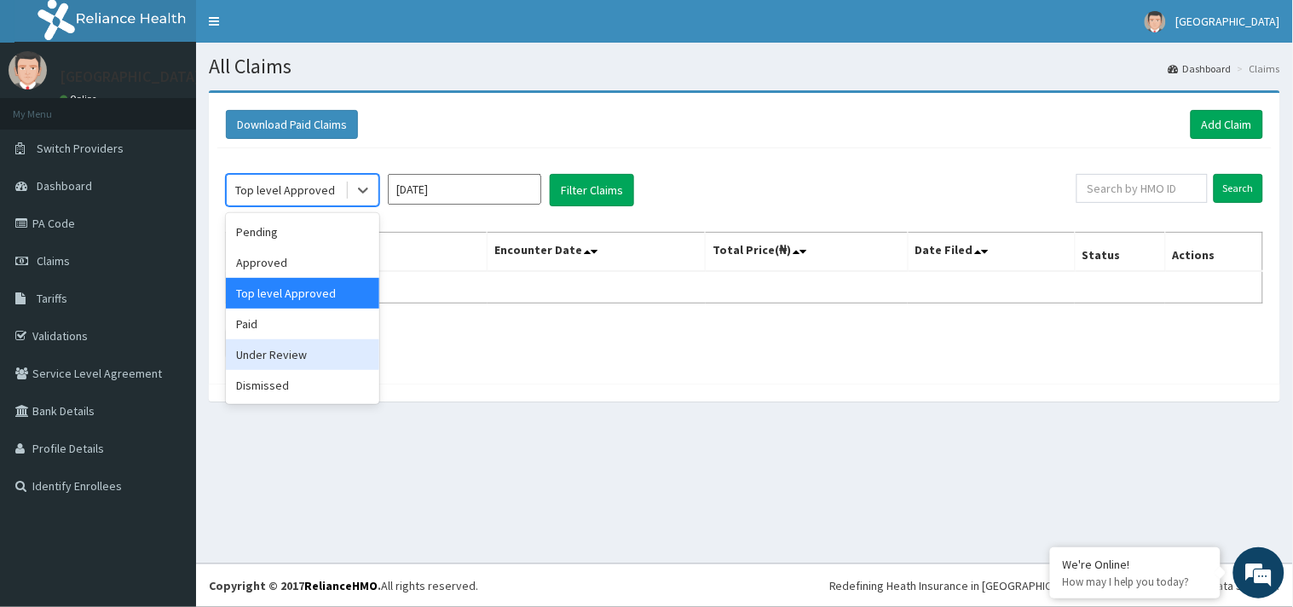
click at [303, 354] on div "Under Review" at bounding box center [302, 354] width 153 height 31
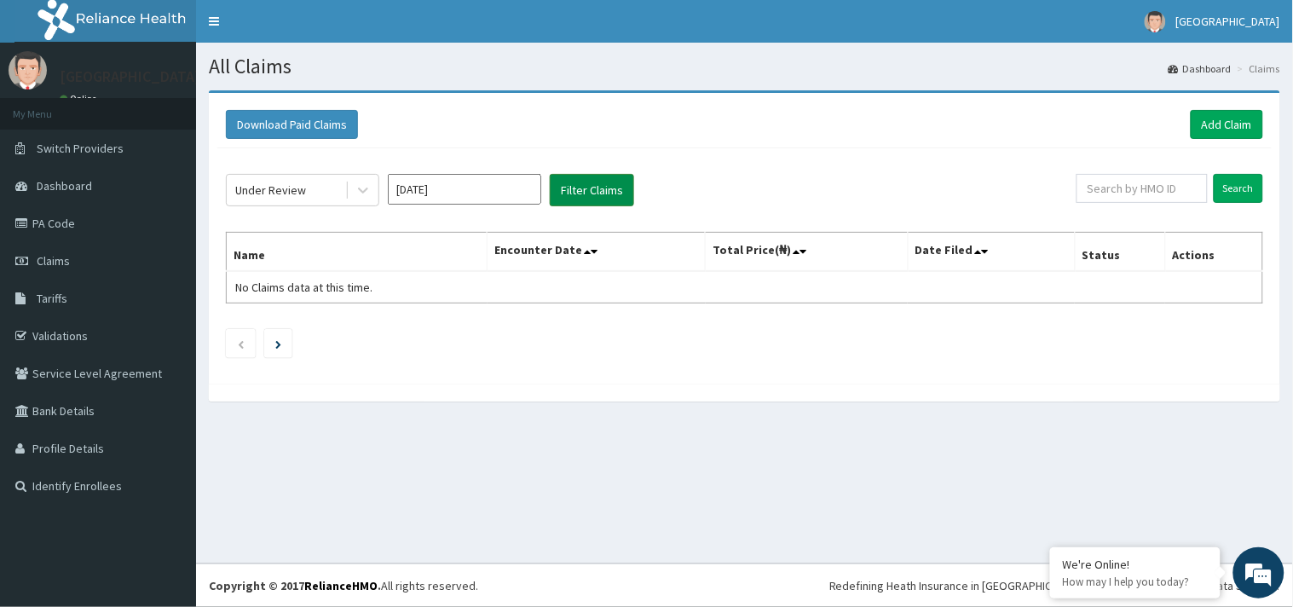
click at [583, 191] on button "Filter Claims" at bounding box center [592, 190] width 84 height 32
